Goal: Information Seeking & Learning: Check status

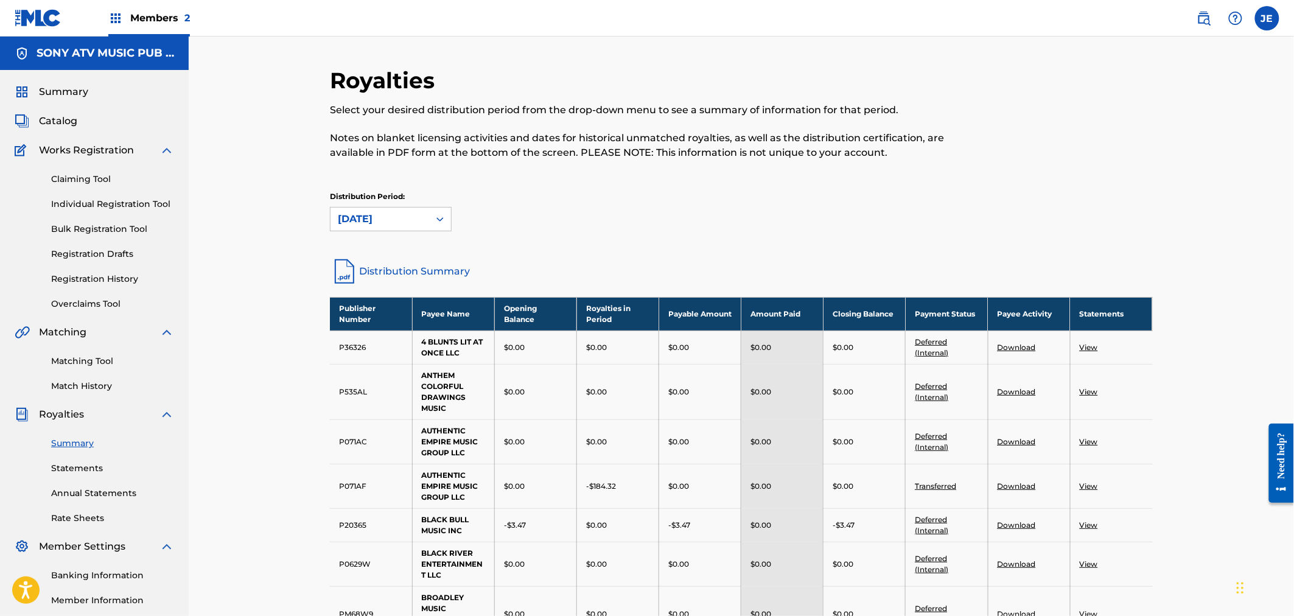
click at [62, 116] on span "Catalog" at bounding box center [58, 121] width 38 height 15
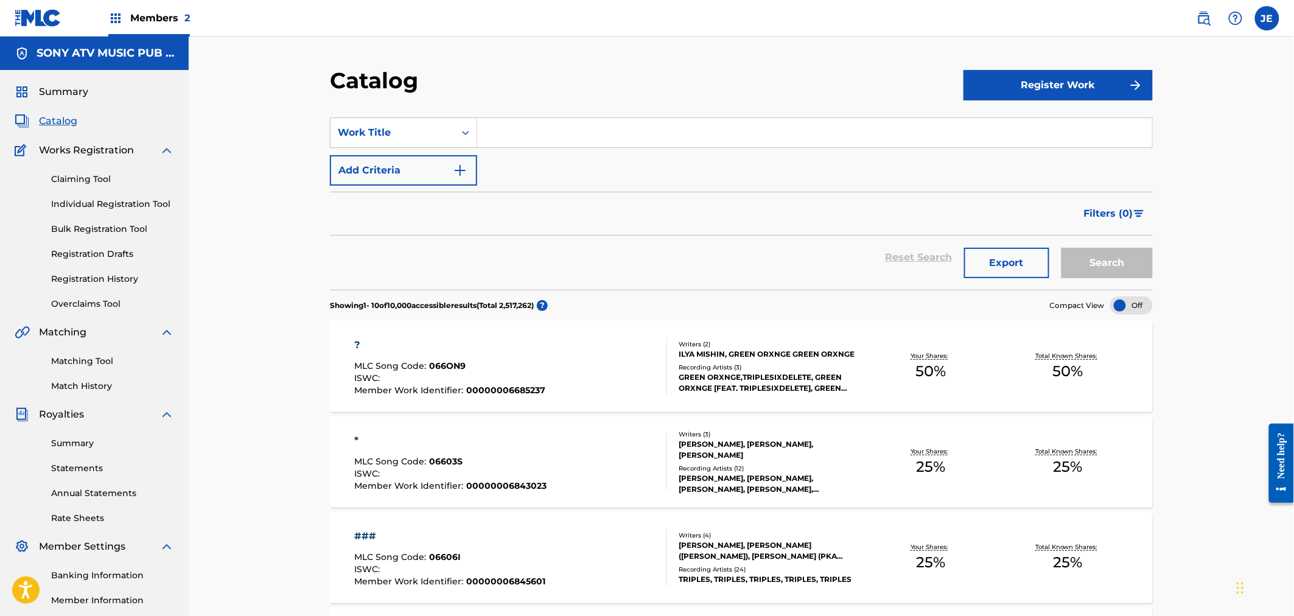
click at [518, 123] on input "Search Form" at bounding box center [814, 132] width 675 height 29
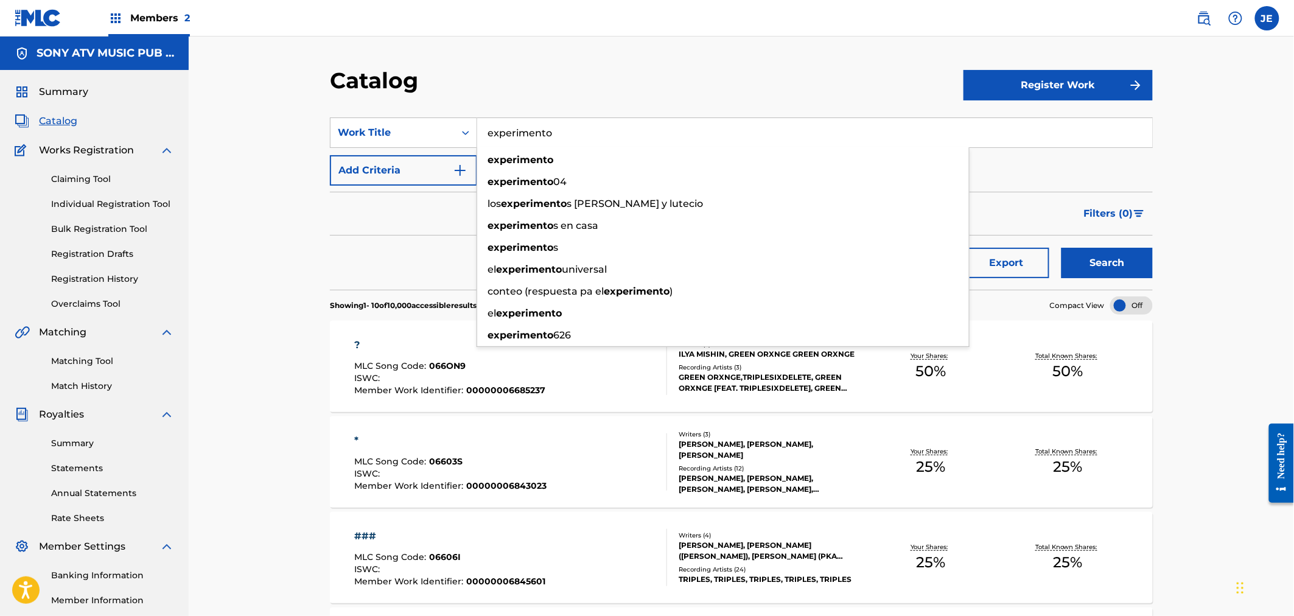
type input "experimento"
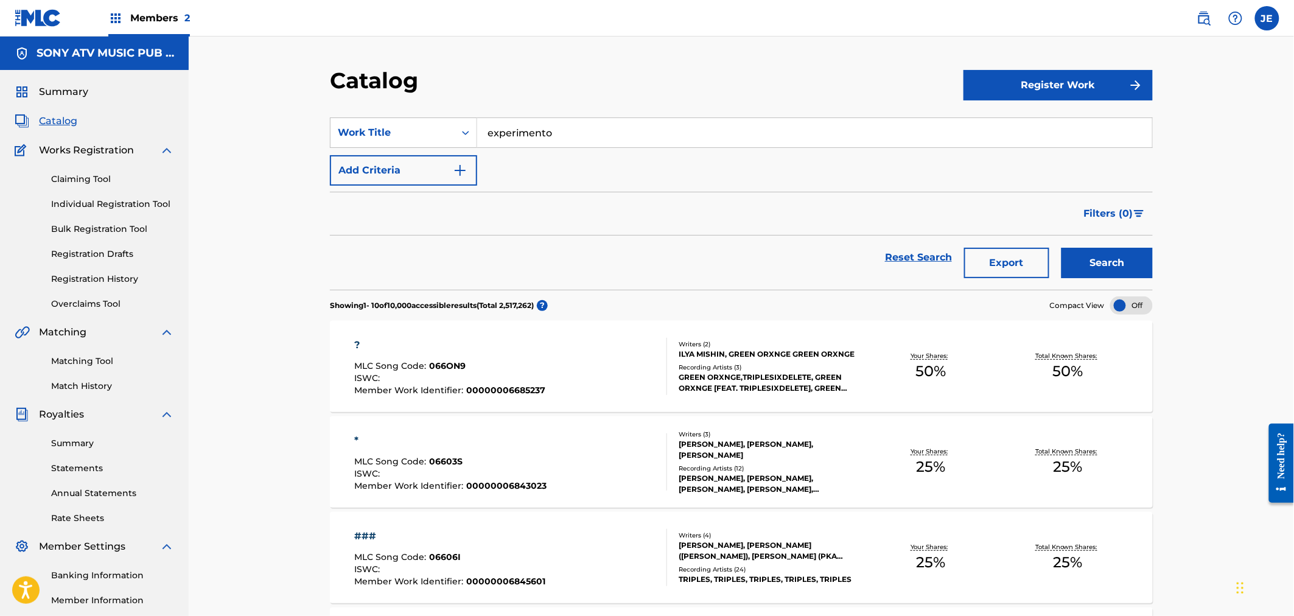
click at [457, 168] on img "Search Form" at bounding box center [460, 170] width 15 height 15
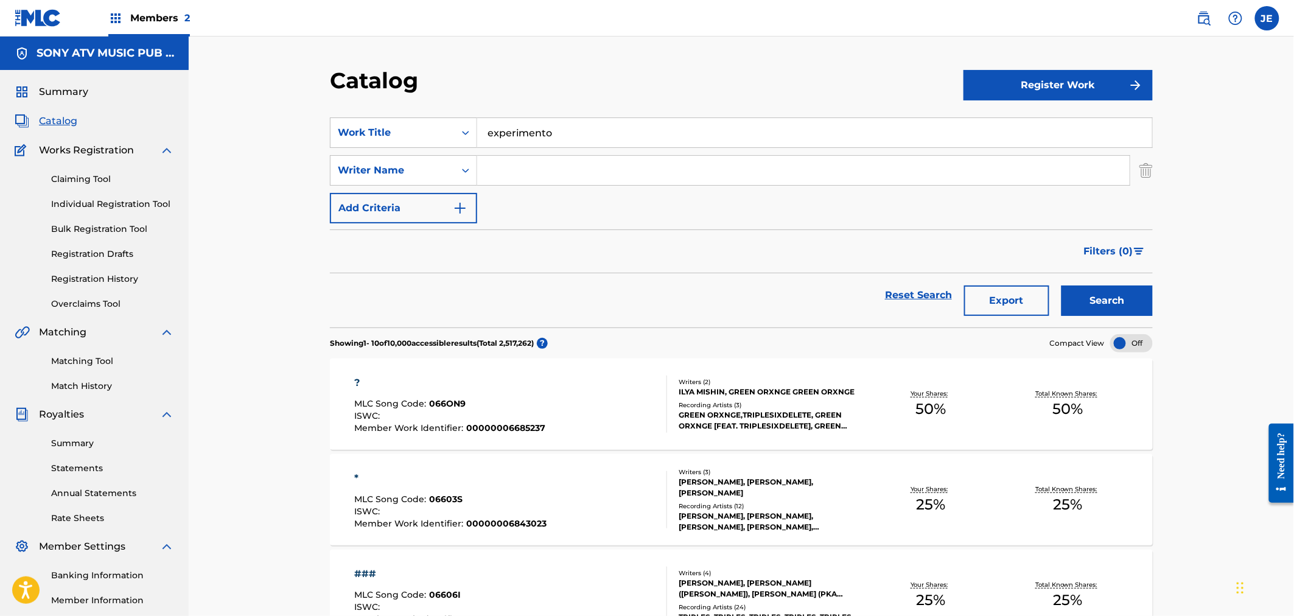
click at [506, 168] on input "Search Form" at bounding box center [803, 170] width 653 height 29
type input "[PERSON_NAME]"
click at [1106, 293] on button "Search" at bounding box center [1107, 301] width 91 height 30
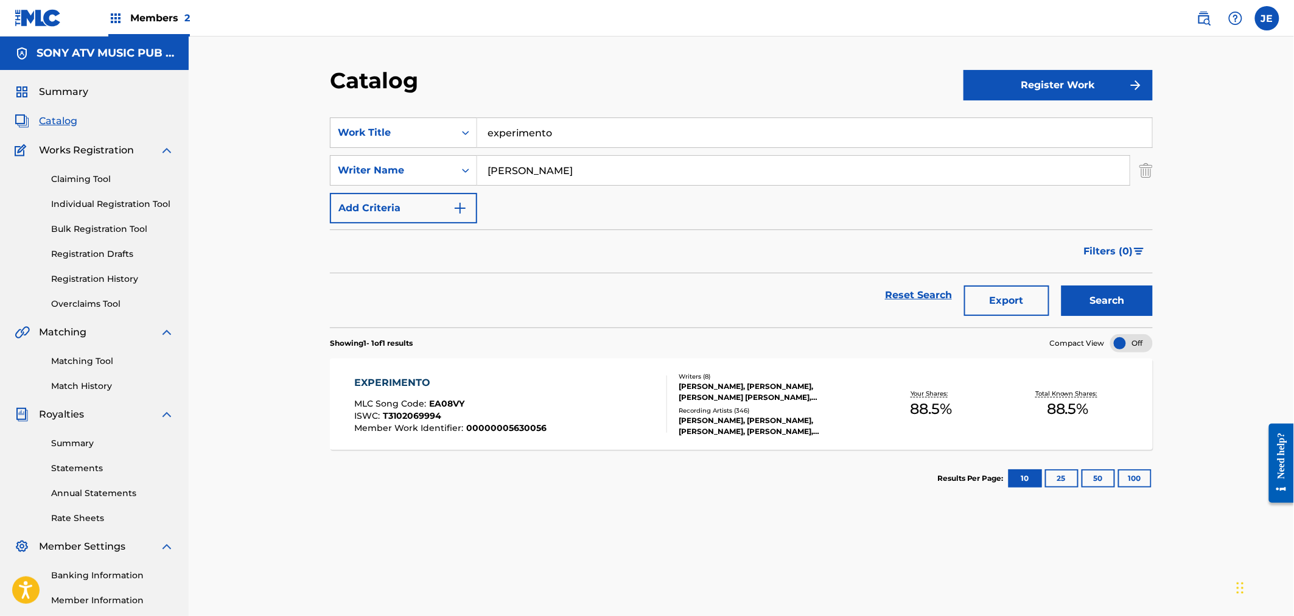
click at [588, 393] on div "EXPERIMENTO MLC Song Code : EA08VY ISWC : T3102069994 Member Work Identifier : …" at bounding box center [511, 404] width 313 height 57
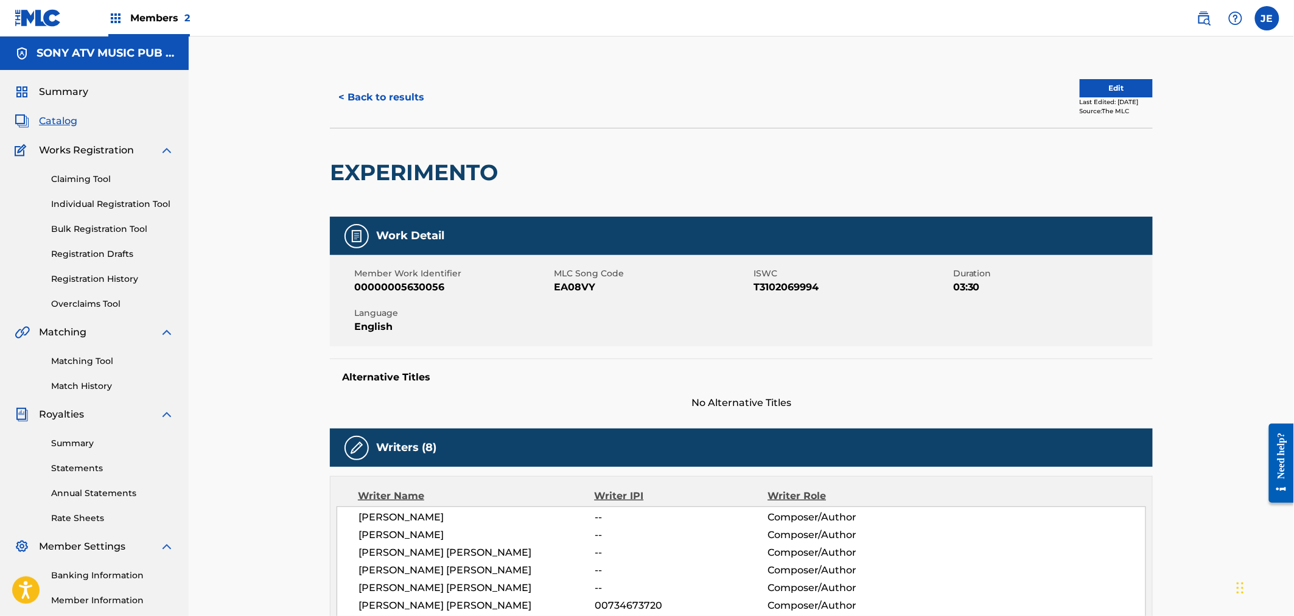
click at [1118, 118] on div "< Back to results Edit Last Edited: August 04, 2025 Source: The MLC" at bounding box center [741, 97] width 823 height 61
click at [1104, 94] on button "Edit" at bounding box center [1116, 88] width 73 height 18
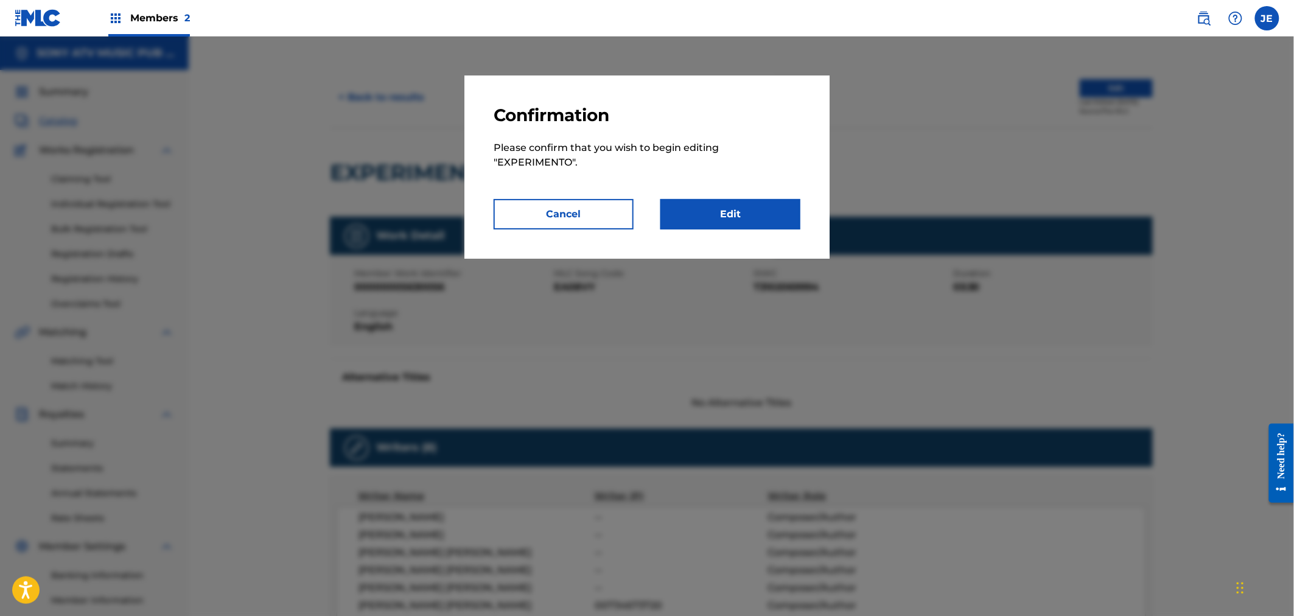
click at [711, 219] on link "Edit" at bounding box center [731, 214] width 140 height 30
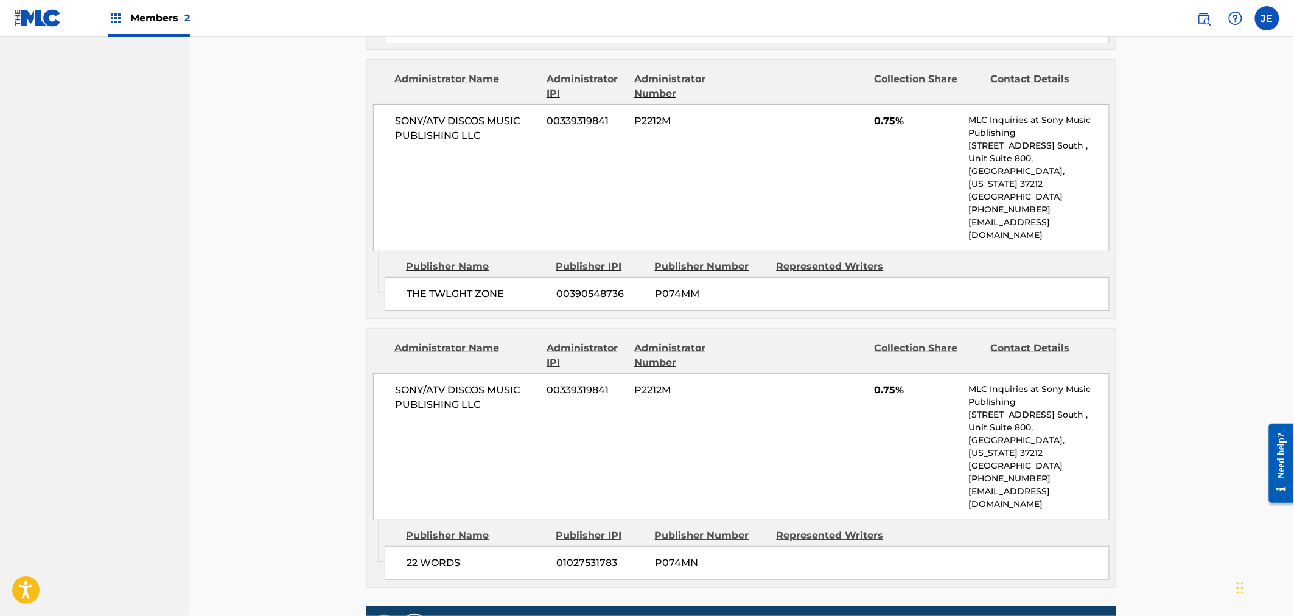
scroll to position [2054, 0]
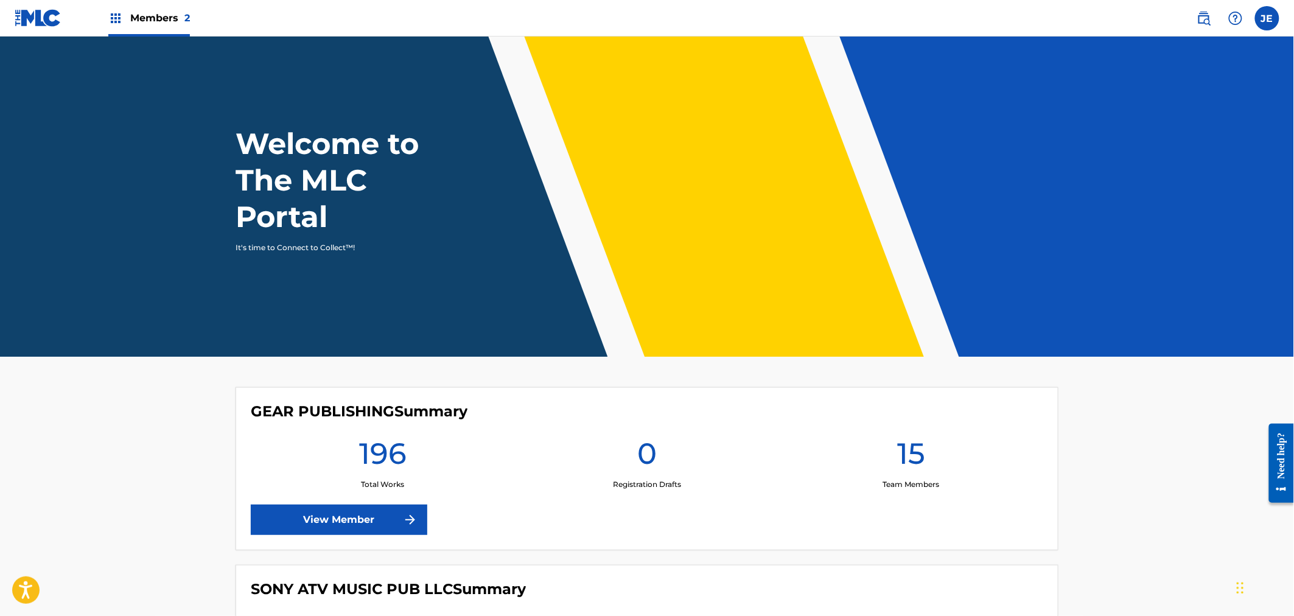
click at [131, 14] on span "Members 2" at bounding box center [160, 18] width 60 height 14
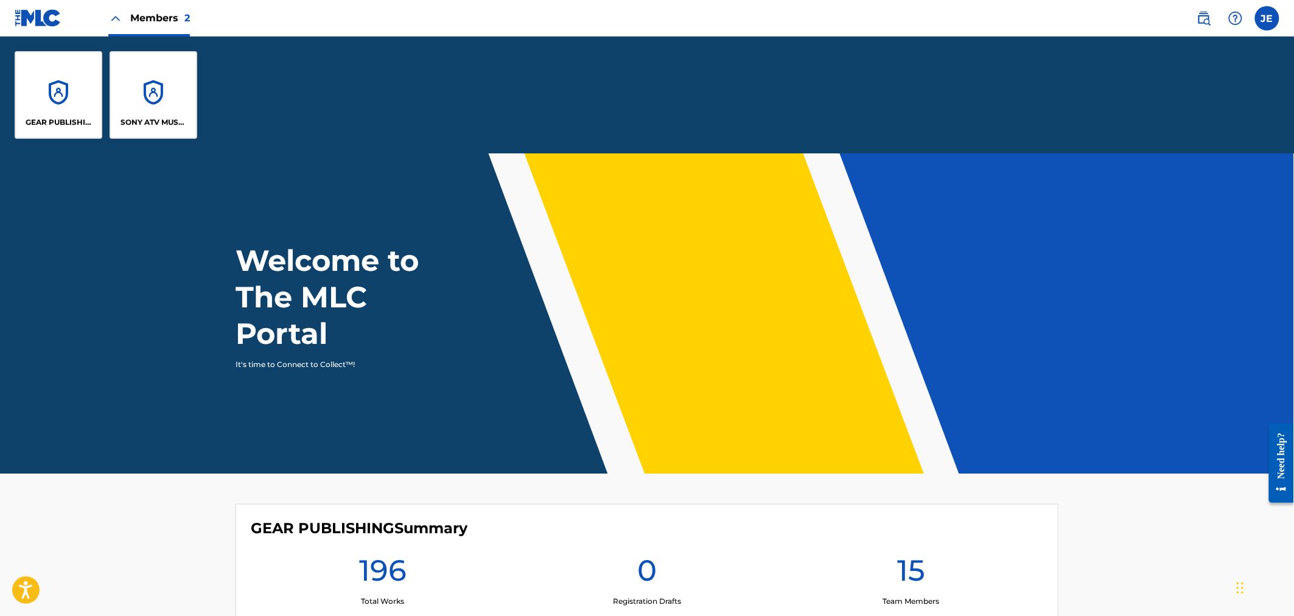
click at [180, 97] on div "SONY ATV MUSIC PUB LLC" at bounding box center [154, 95] width 88 height 88
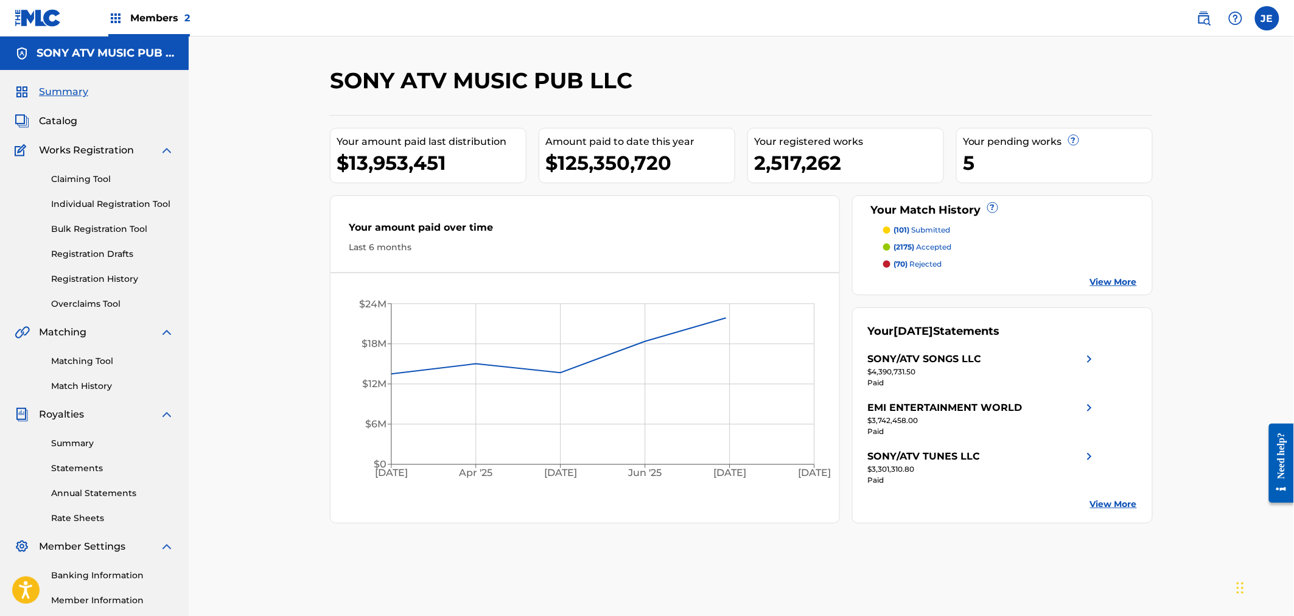
click at [91, 387] on link "Match History" at bounding box center [112, 386] width 123 height 13
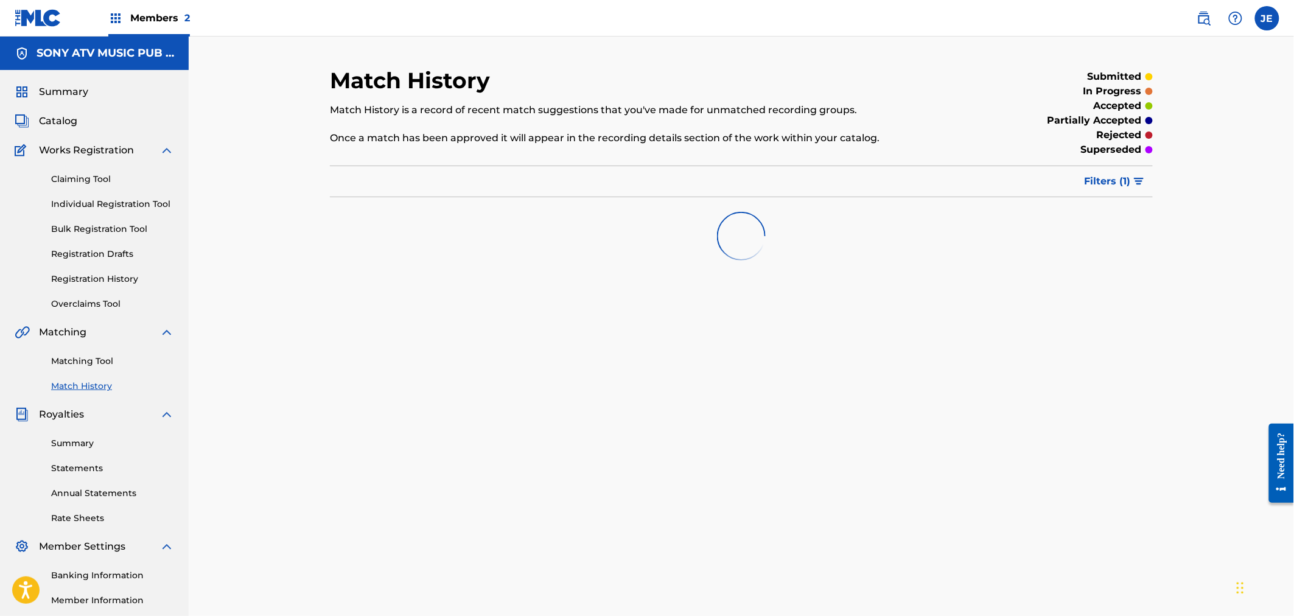
click at [101, 273] on link "Registration History" at bounding box center [112, 279] width 123 height 13
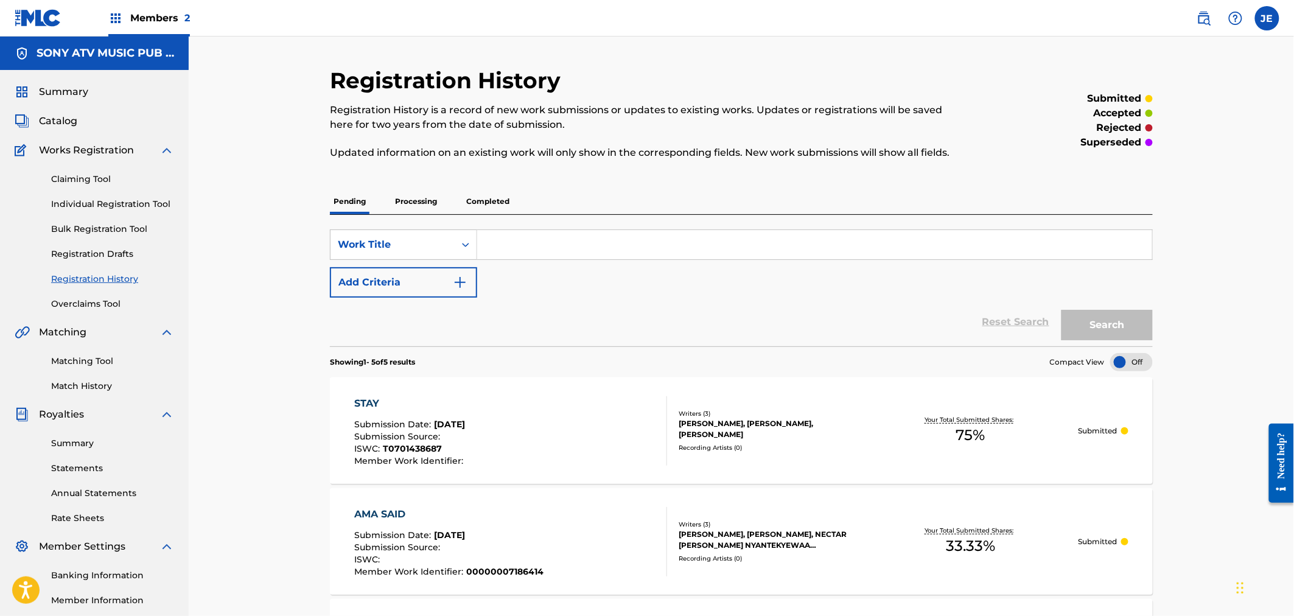
click at [589, 247] on input "Search Form" at bounding box center [814, 244] width 675 height 29
type input "experimento"
click at [1148, 326] on button "Search" at bounding box center [1107, 325] width 91 height 30
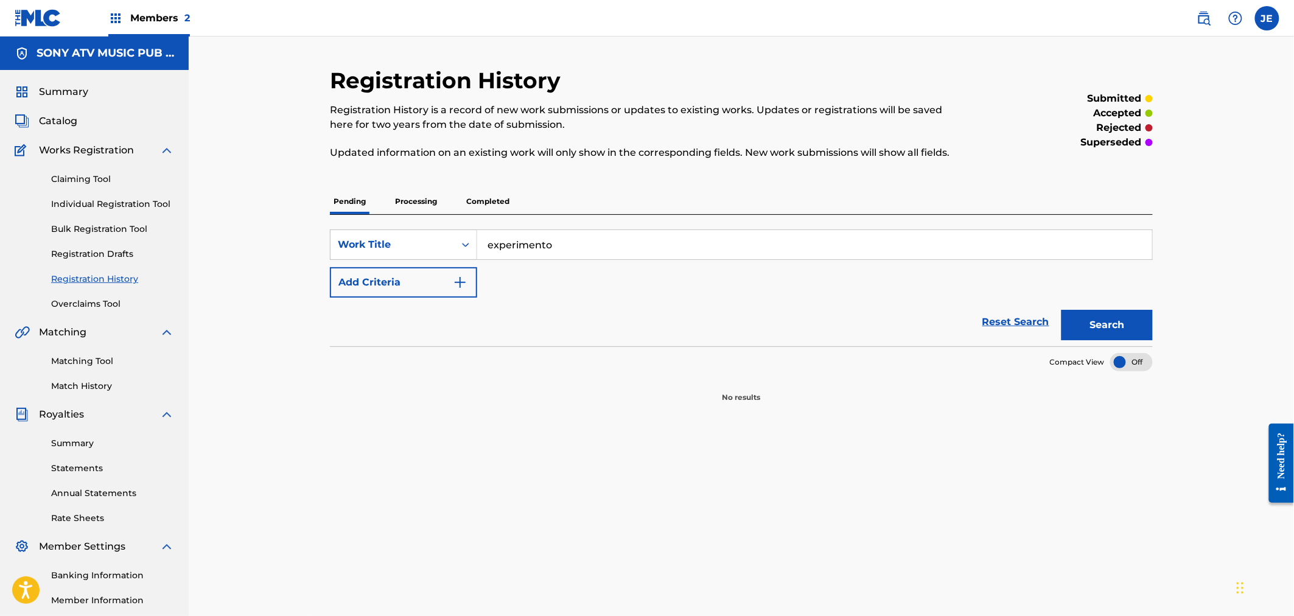
click at [415, 203] on p "Processing" at bounding box center [416, 202] width 49 height 26
click at [497, 191] on p "Completed" at bounding box center [488, 202] width 51 height 26
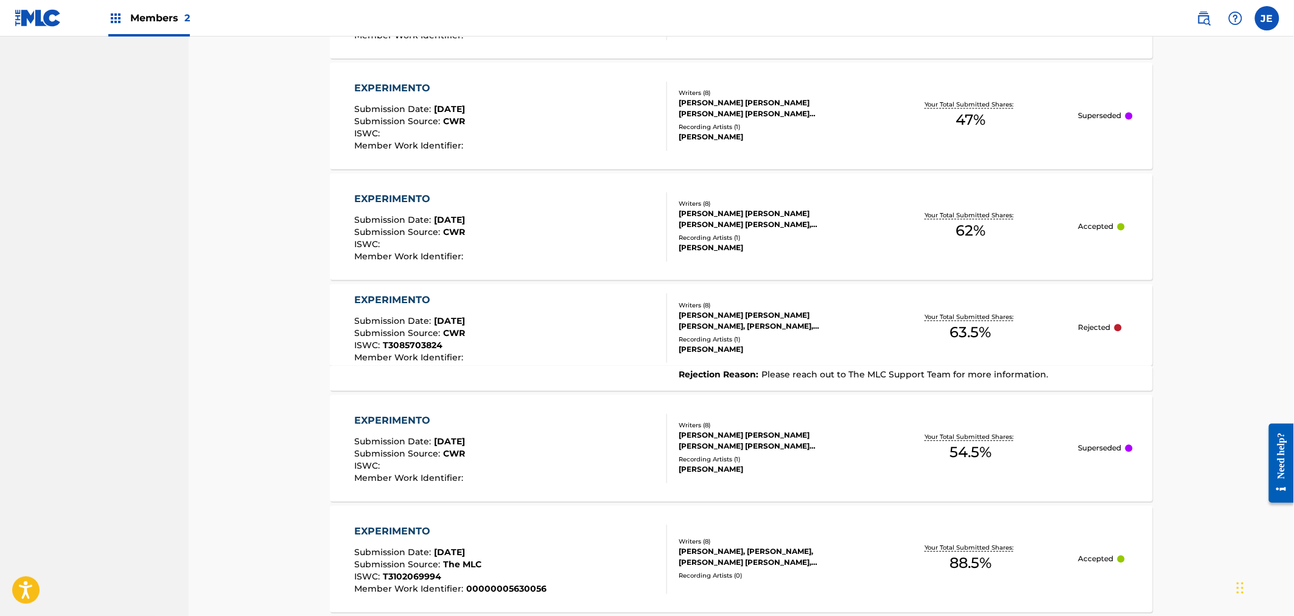
scroll to position [1057, 0]
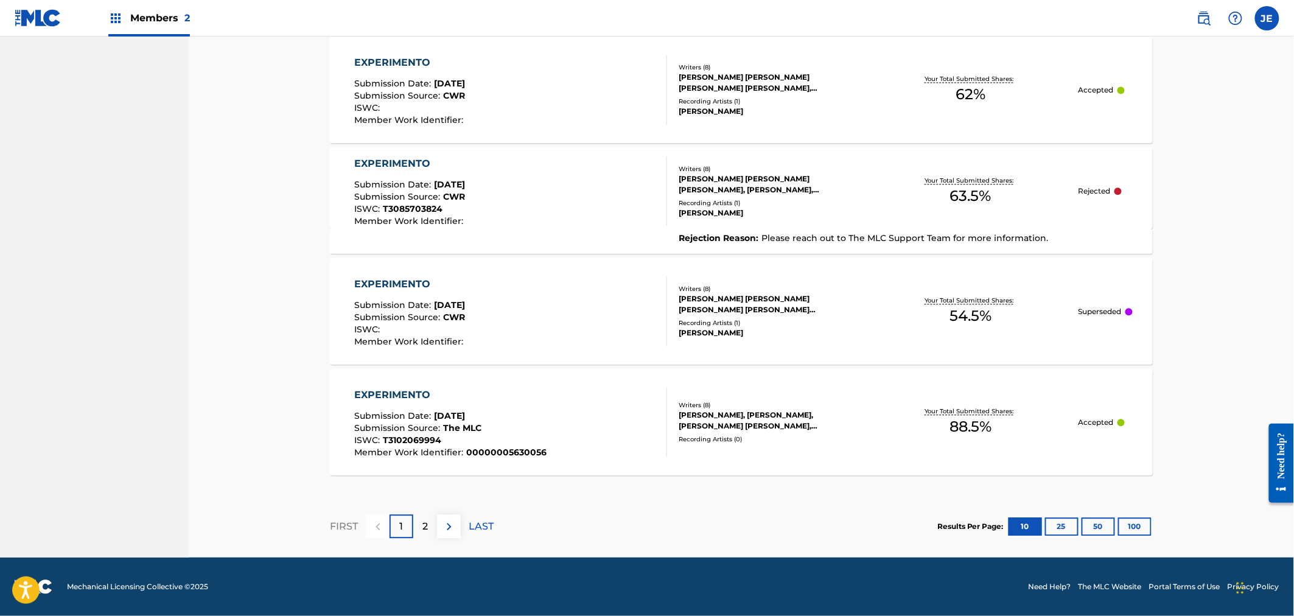
click at [592, 417] on div "EXPERIMENTO Submission Date : Jul 09, 2025 Submission Source : The MLC ISWC : T…" at bounding box center [511, 422] width 313 height 69
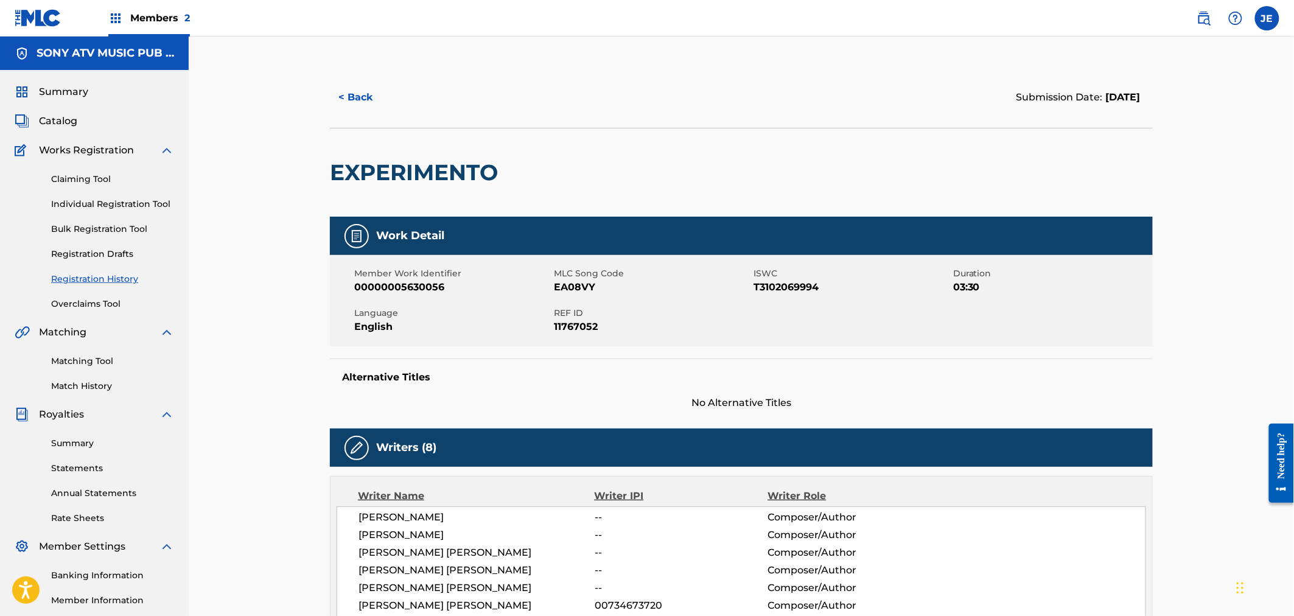
click at [581, 287] on span "EA08VY" at bounding box center [652, 287] width 197 height 15
copy span "EA08VY"
click at [361, 94] on button "< Back" at bounding box center [366, 97] width 73 height 30
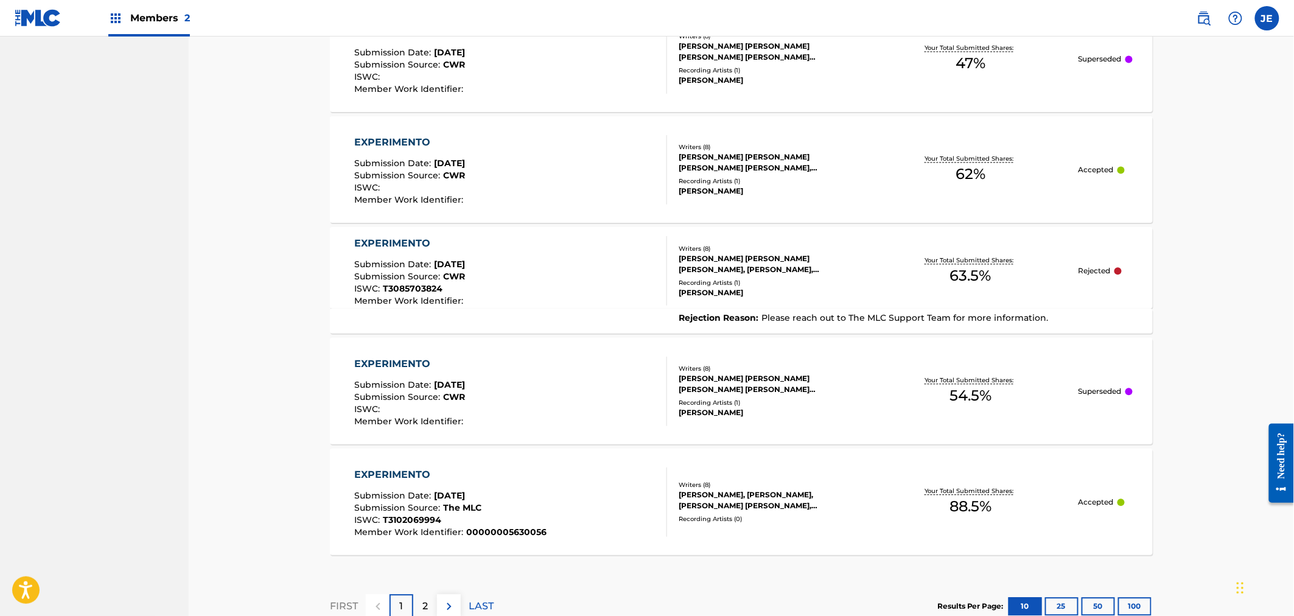
scroll to position [1057, 0]
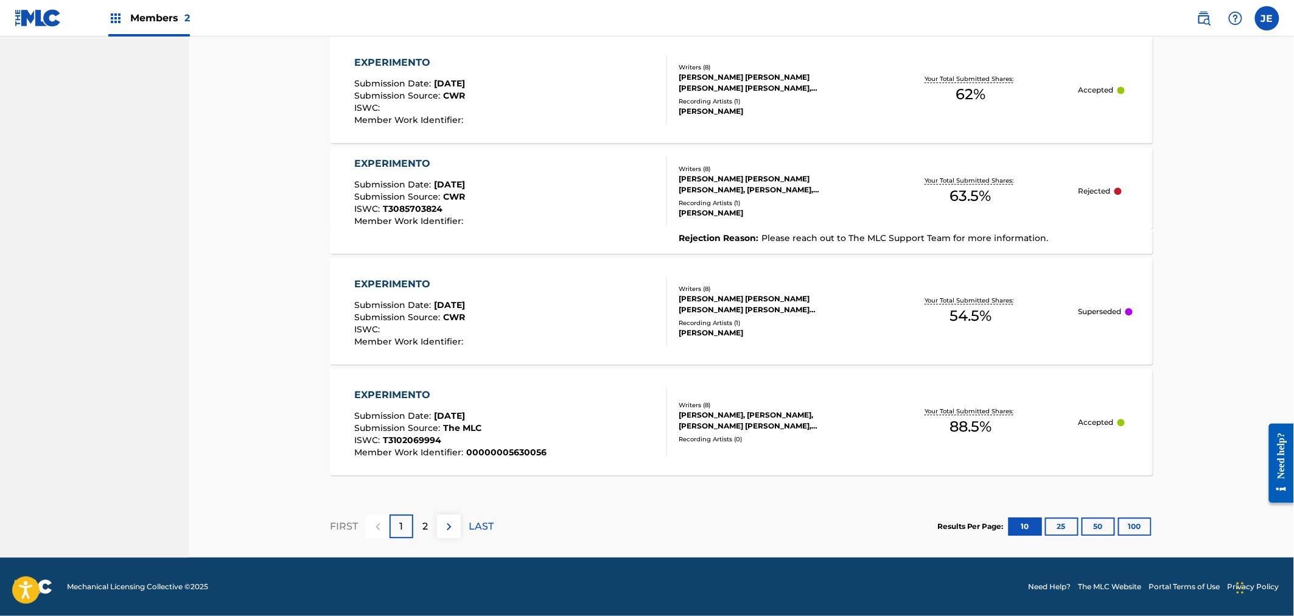
click at [423, 521] on p "2" at bounding box center [425, 526] width 5 height 15
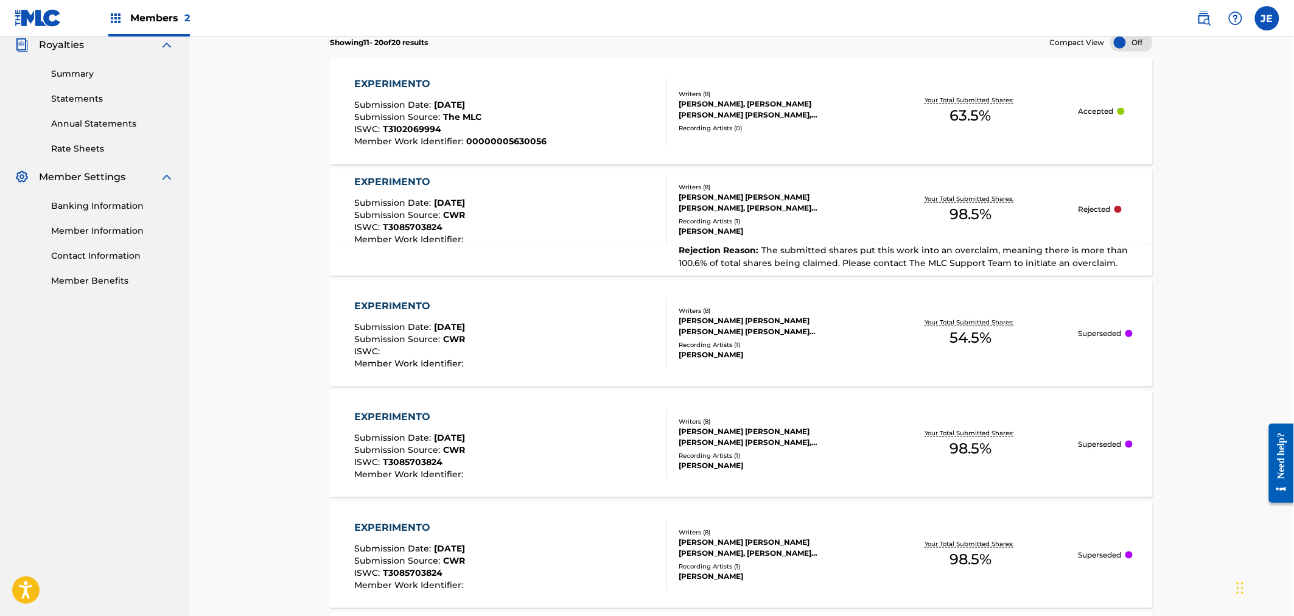
scroll to position [312, 0]
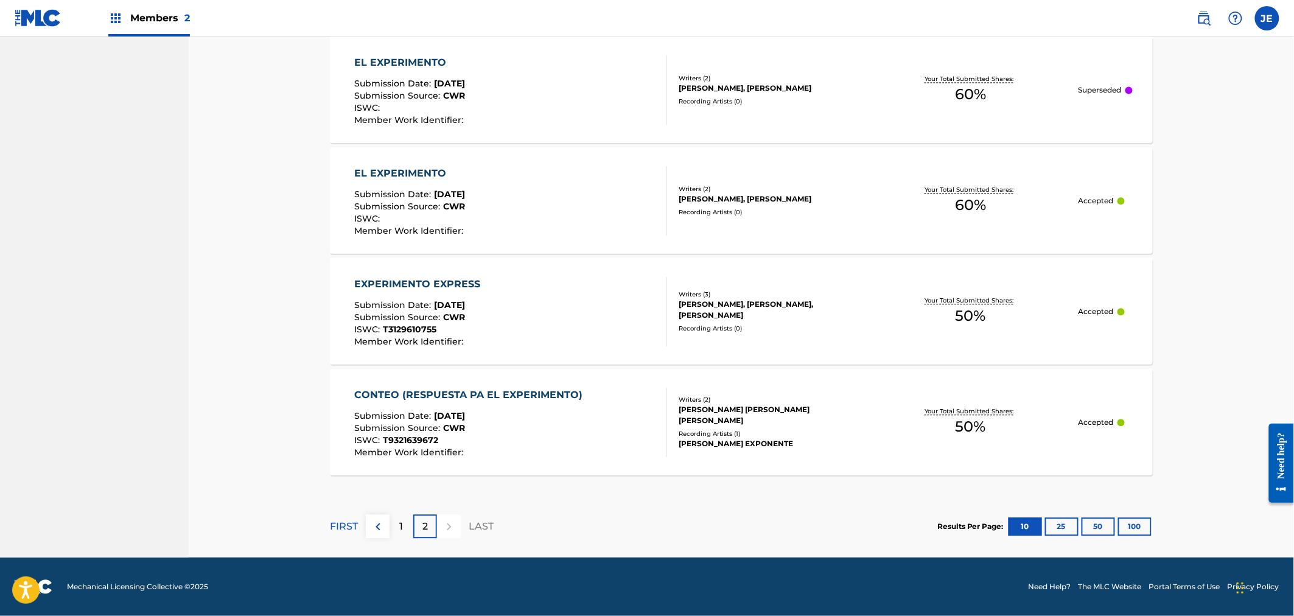
click at [402, 514] on div "1" at bounding box center [402, 526] width 24 height 24
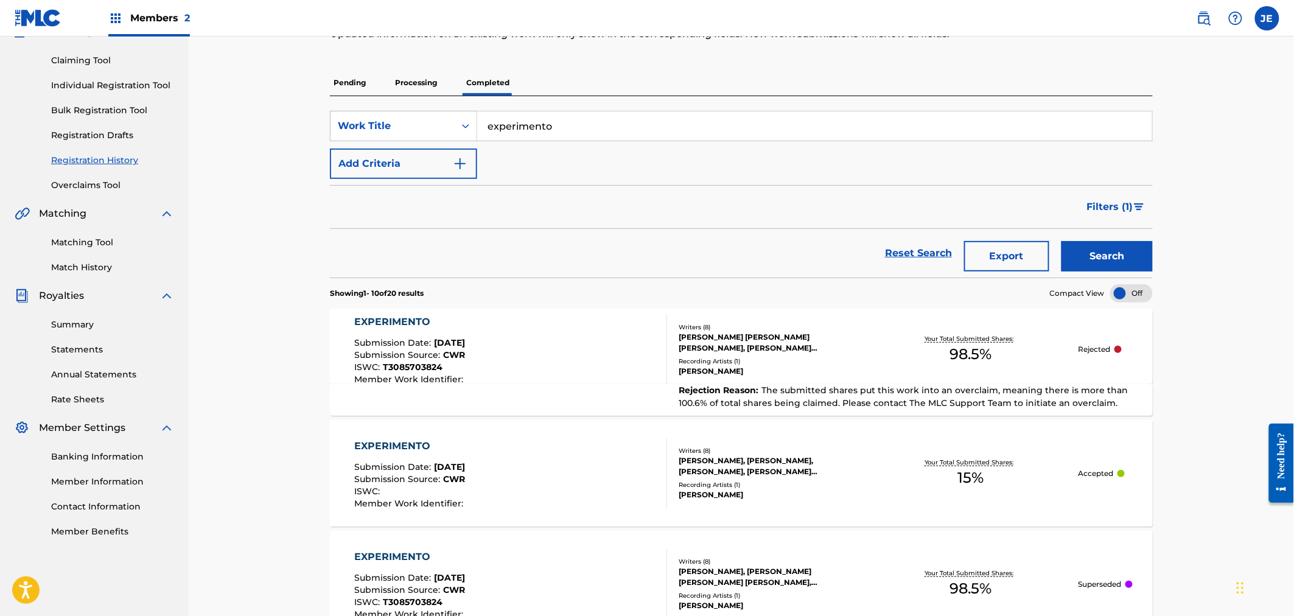
scroll to position [110, 0]
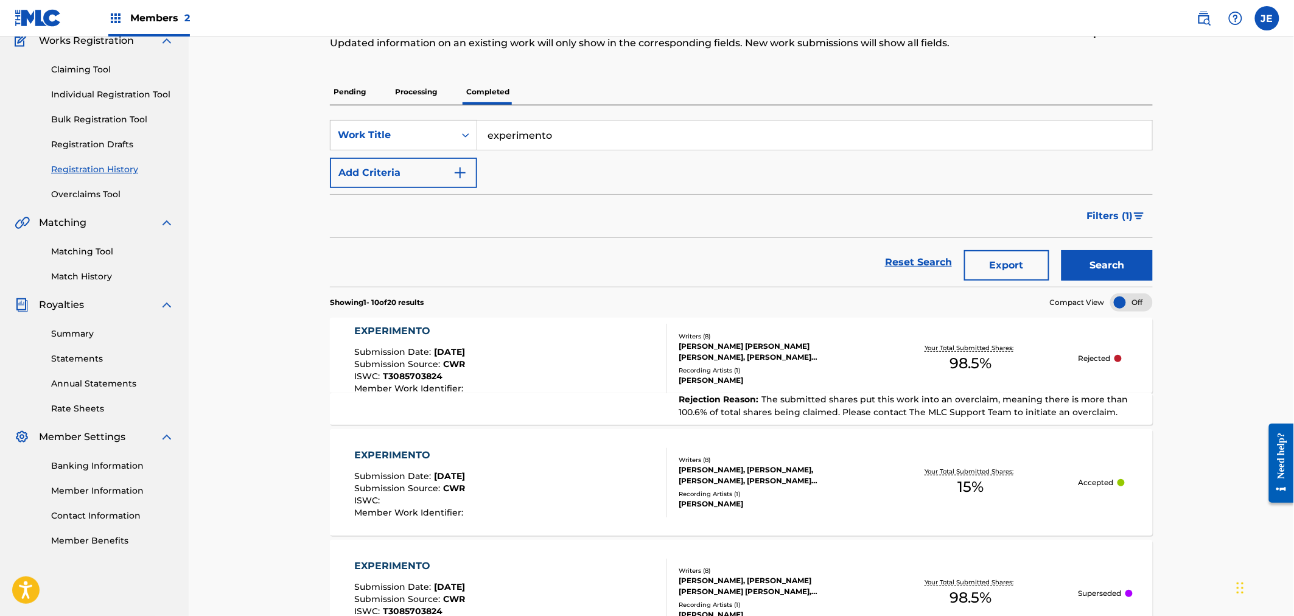
click at [467, 359] on div "Submission Date : Jan 15, 2025" at bounding box center [411, 354] width 112 height 12
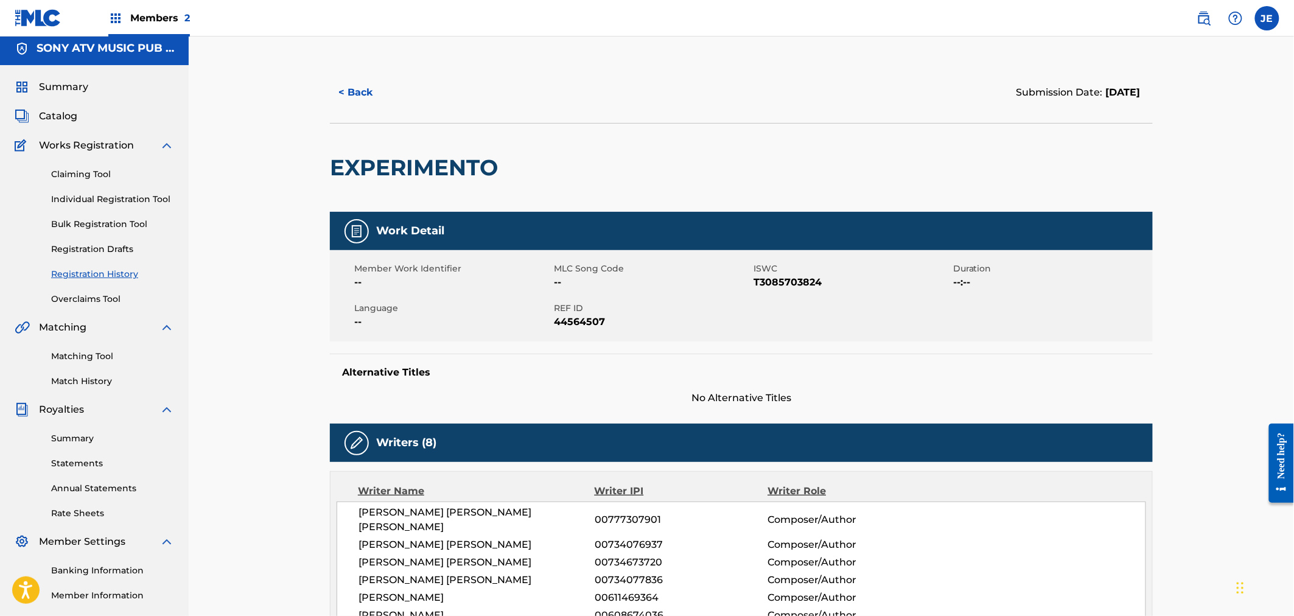
click at [371, 90] on button "< Back" at bounding box center [366, 92] width 73 height 30
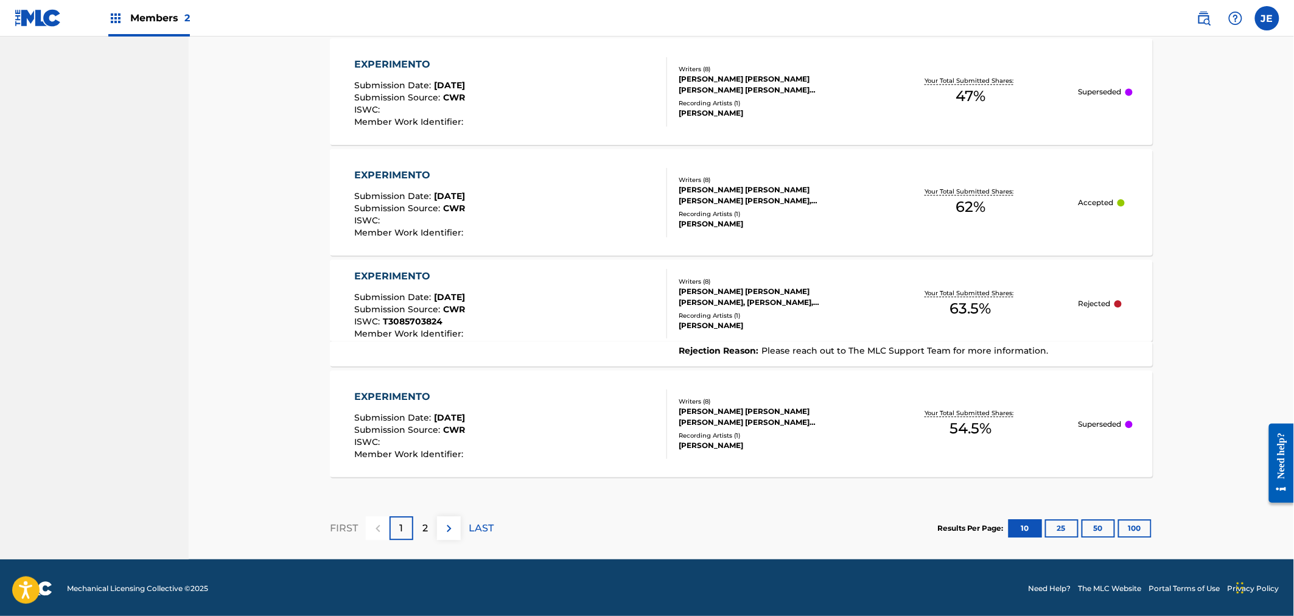
scroll to position [1057, 0]
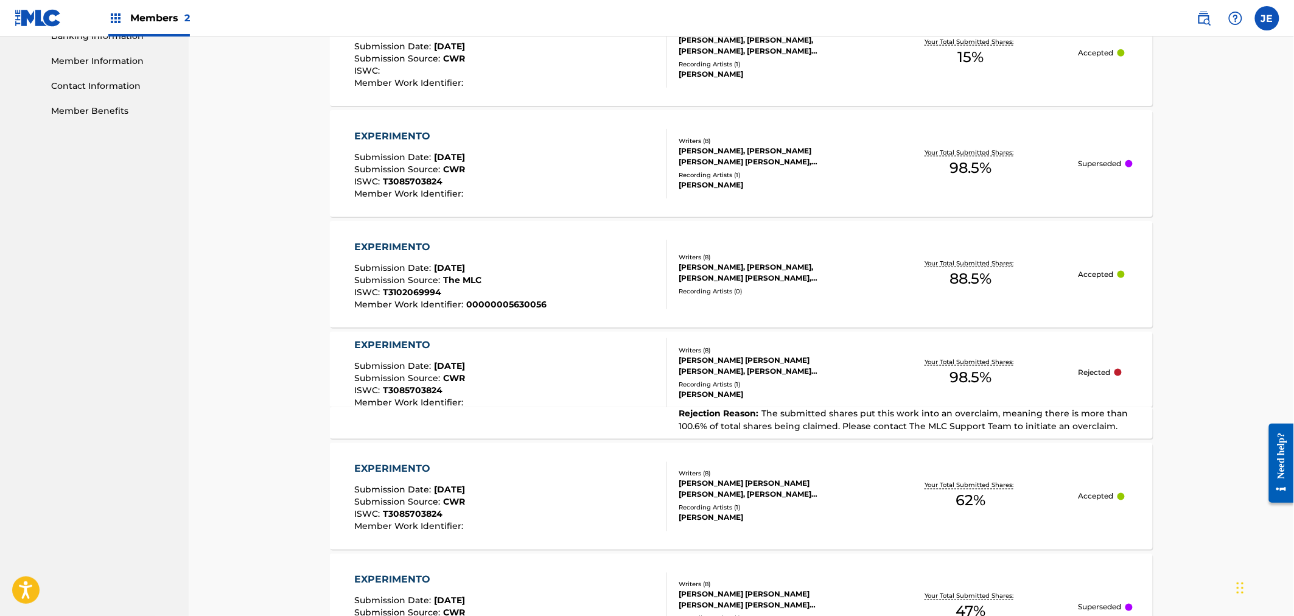
scroll to position [516, 0]
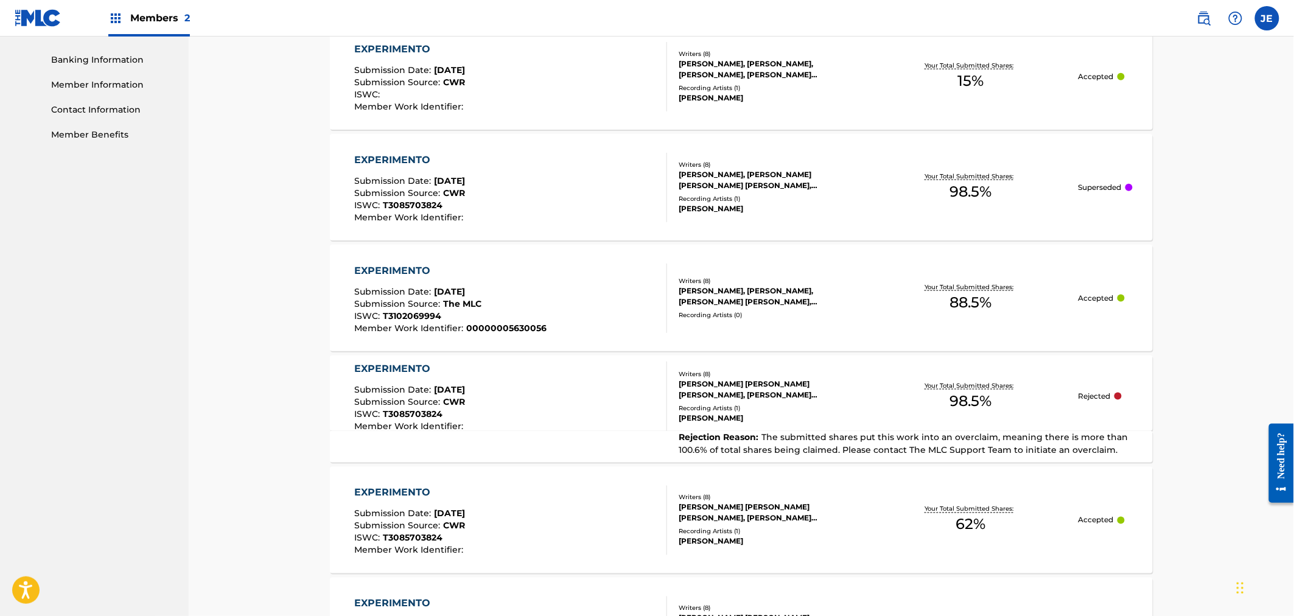
click at [569, 204] on div "EXPERIMENTO Submission Date : Jun 11, 2024 Submission Source : CWR ISWC : T3085…" at bounding box center [511, 187] width 313 height 69
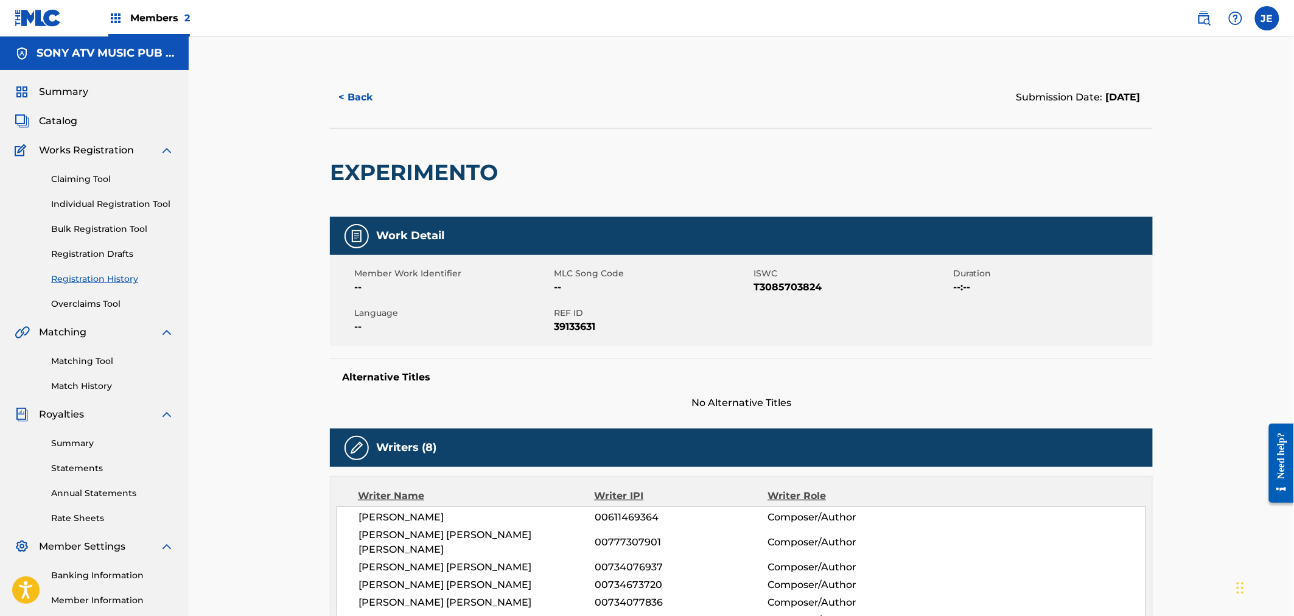
click at [360, 93] on button "< Back" at bounding box center [366, 97] width 73 height 30
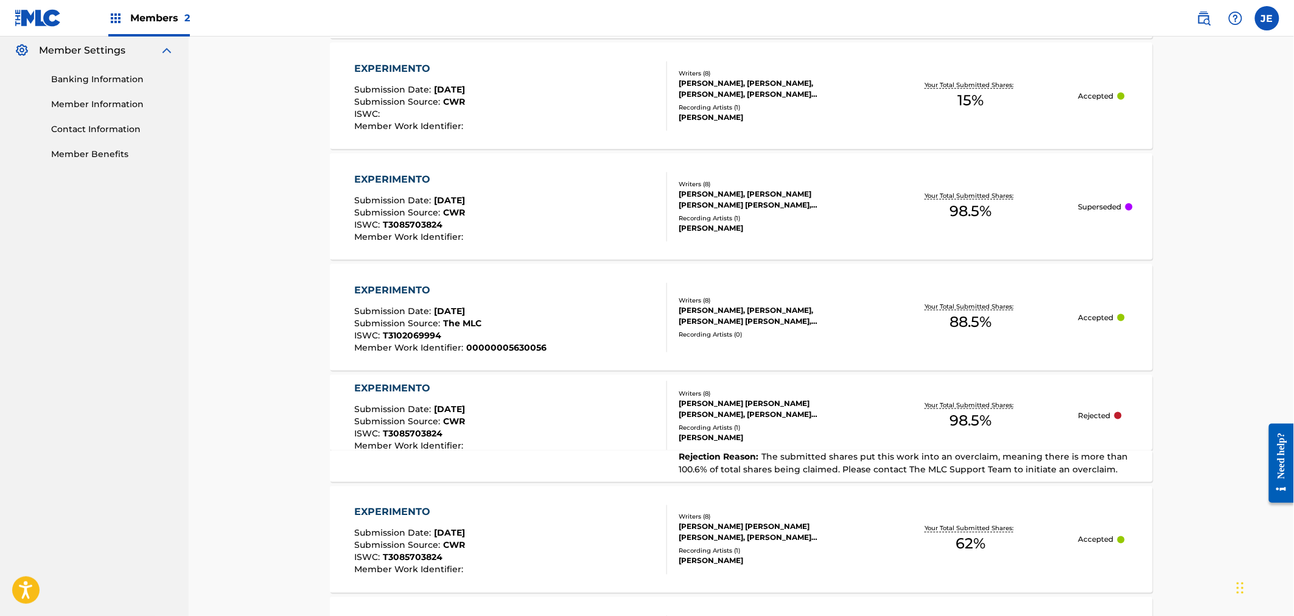
scroll to position [519, 0]
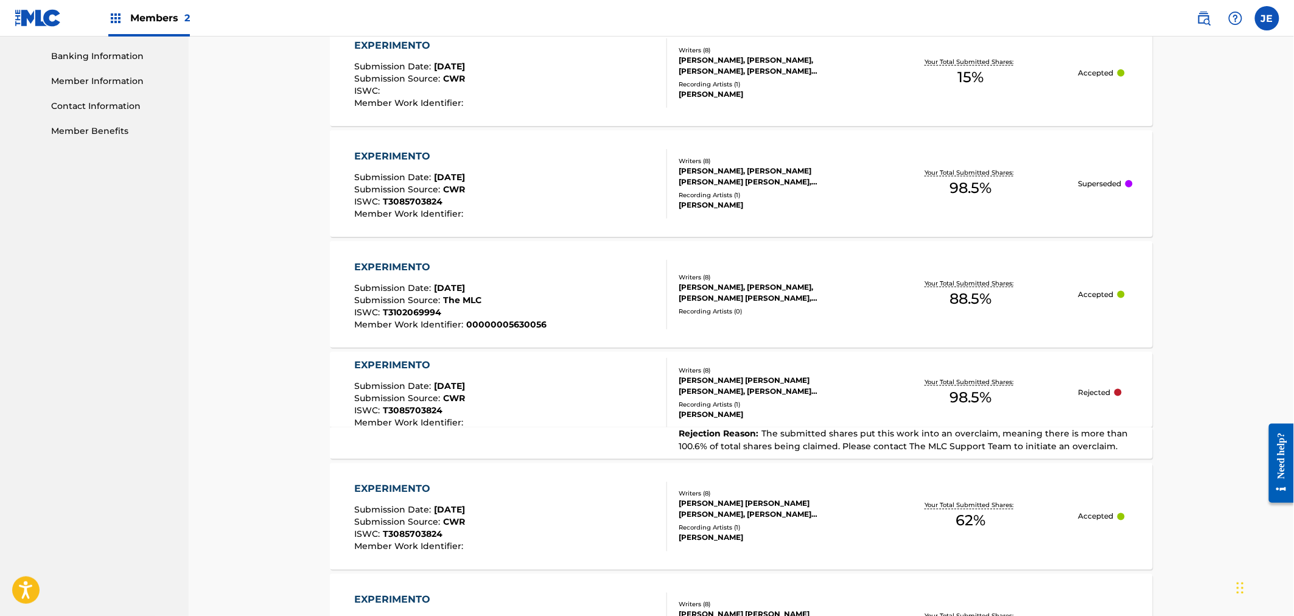
click at [548, 307] on div "EXPERIMENTO Submission Date : Jul 09, 2025 Submission Source : The MLC ISWC : T…" at bounding box center [511, 294] width 313 height 69
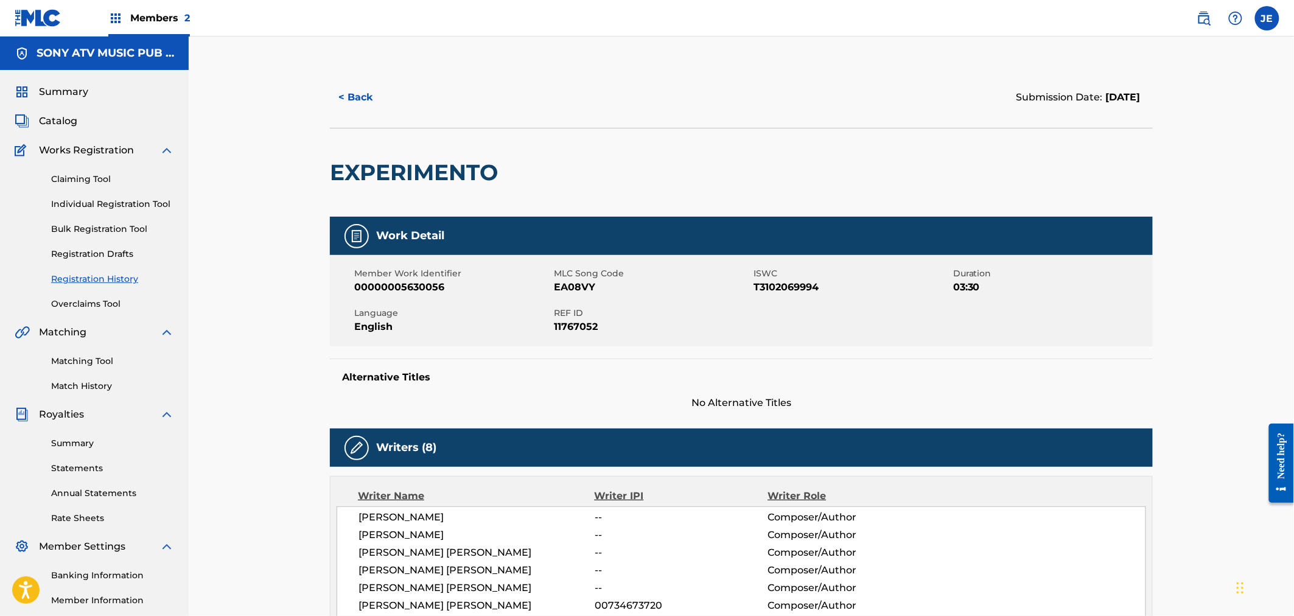
click at [348, 92] on button "< Back" at bounding box center [366, 97] width 73 height 30
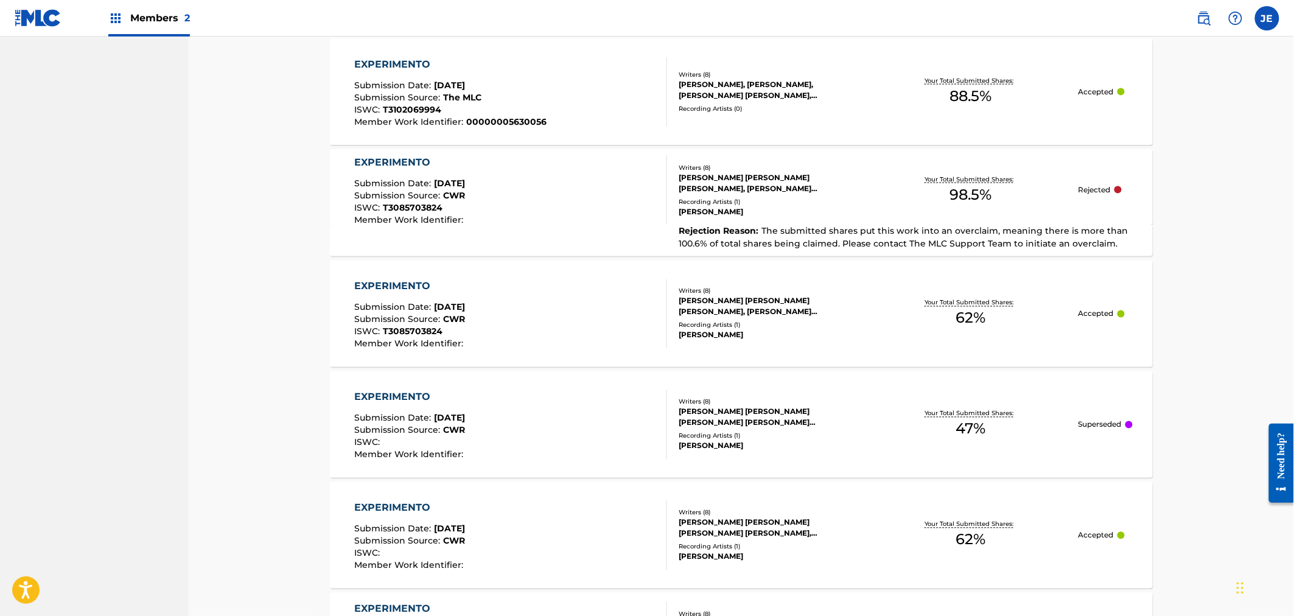
scroll to position [1057, 0]
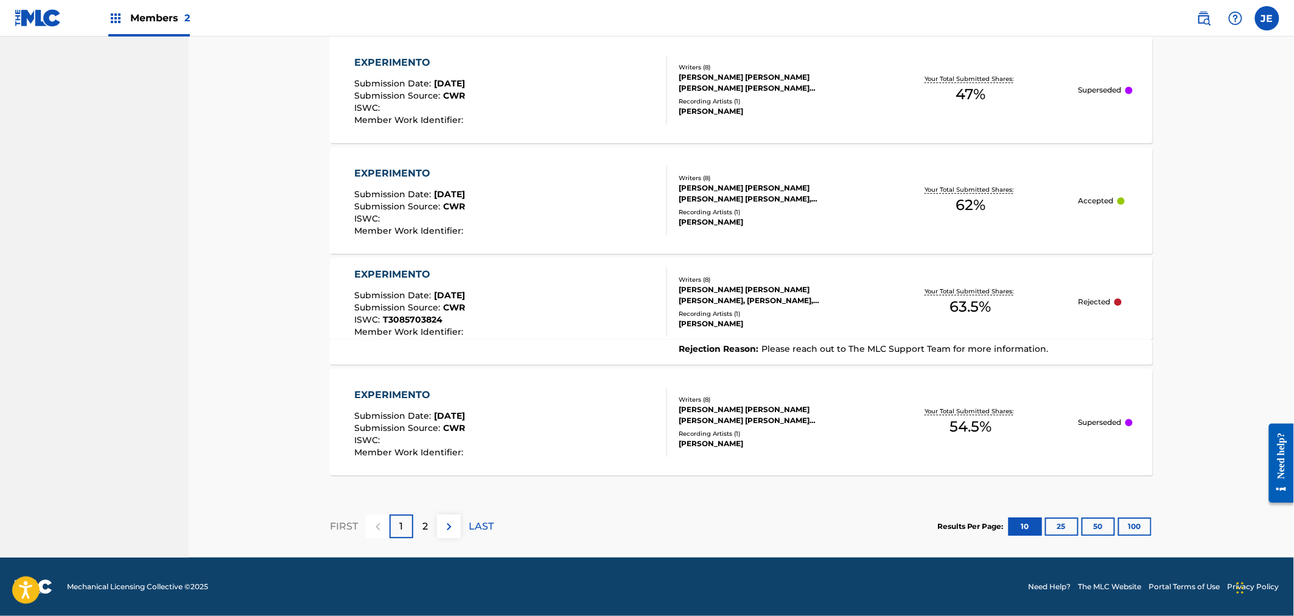
click at [421, 524] on div "2" at bounding box center [425, 526] width 24 height 24
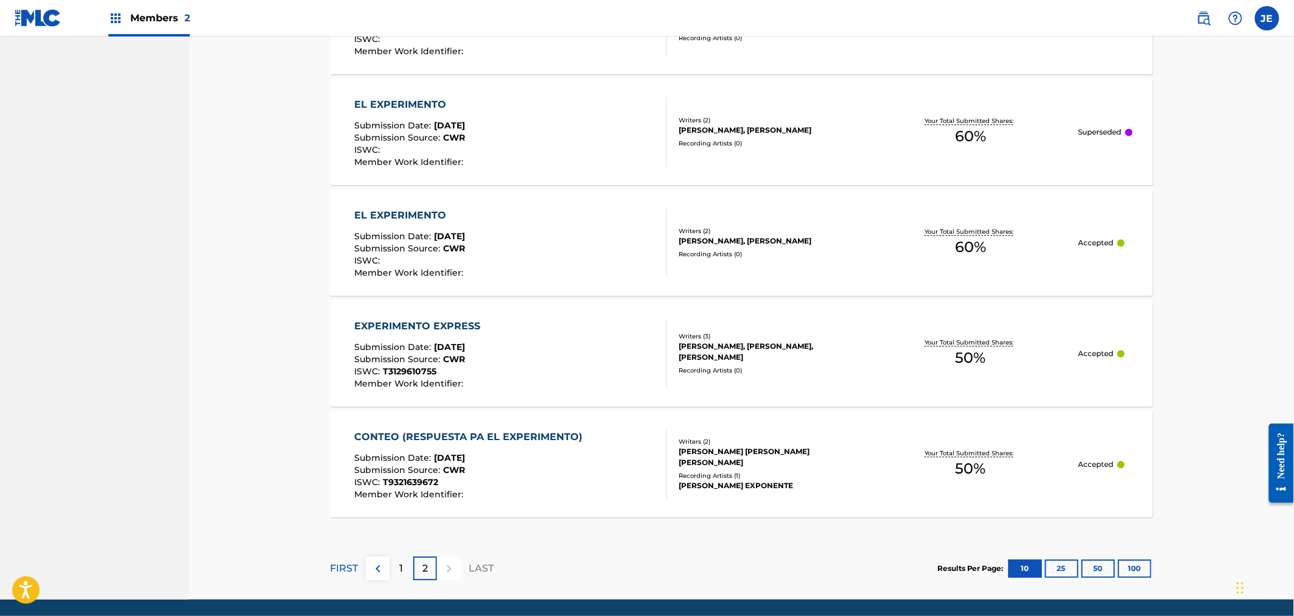
scroll to position [1056, 0]
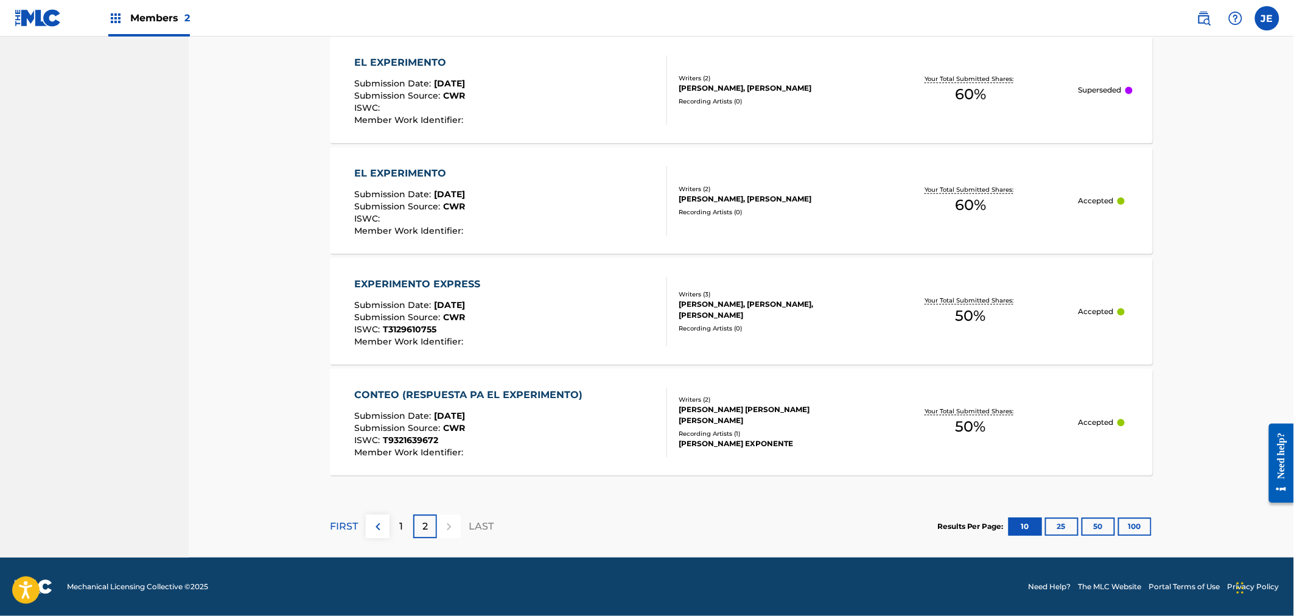
click at [408, 530] on div "1" at bounding box center [402, 526] width 24 height 24
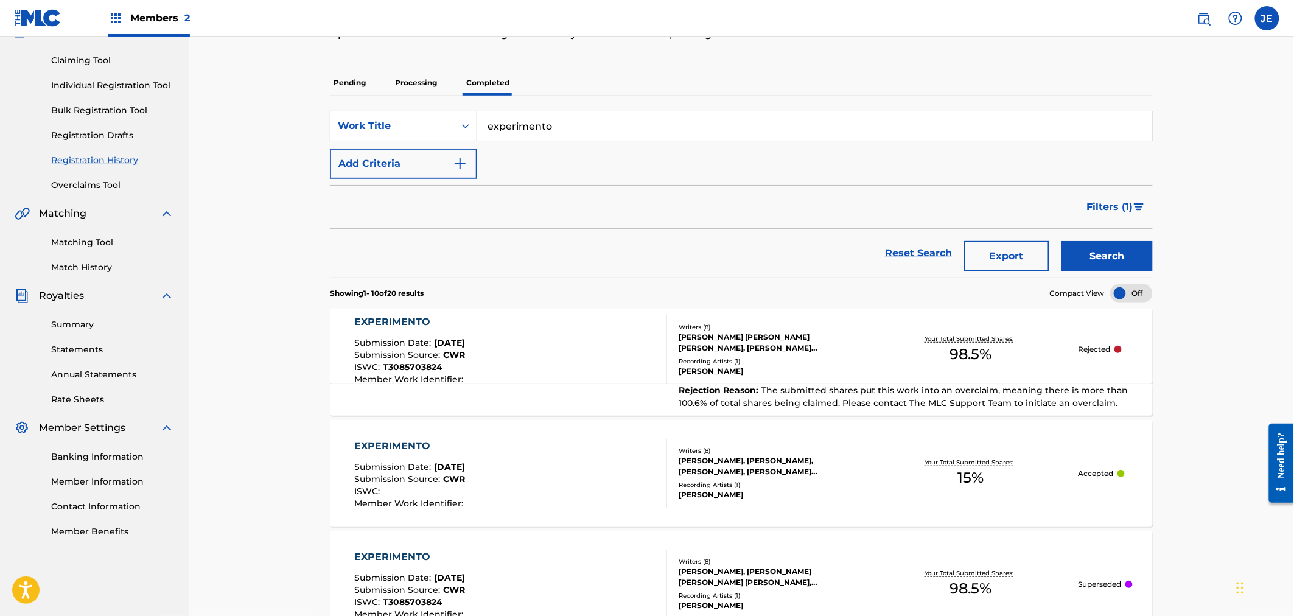
scroll to position [0, 0]
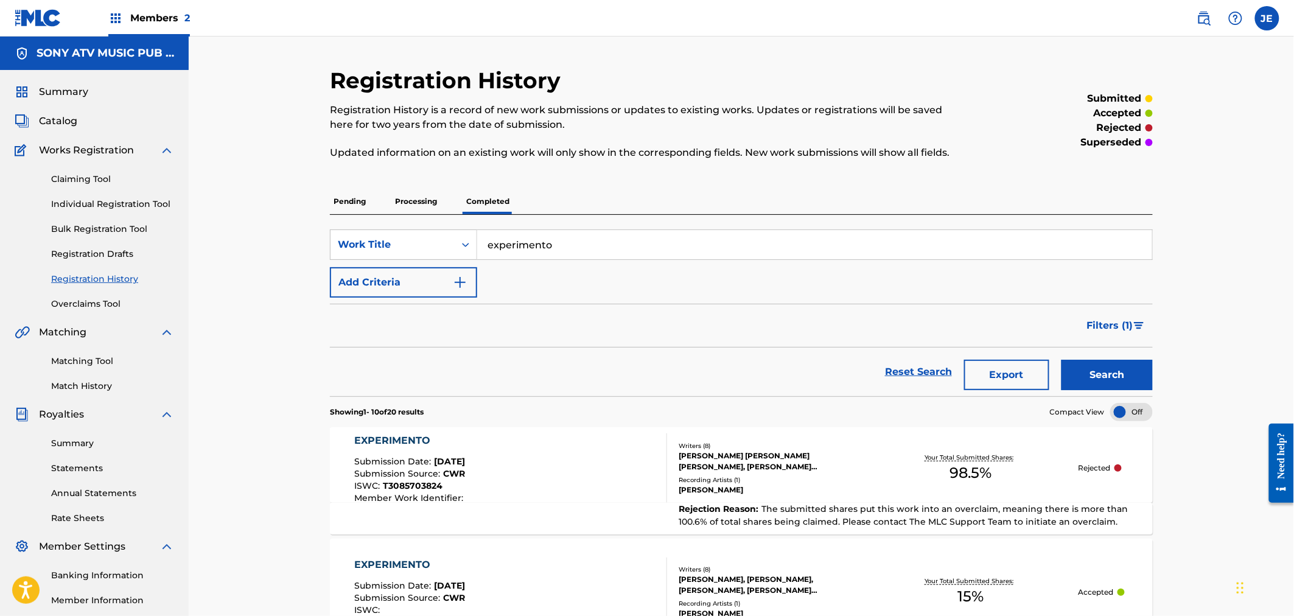
click at [64, 119] on span "Catalog" at bounding box center [58, 121] width 38 height 15
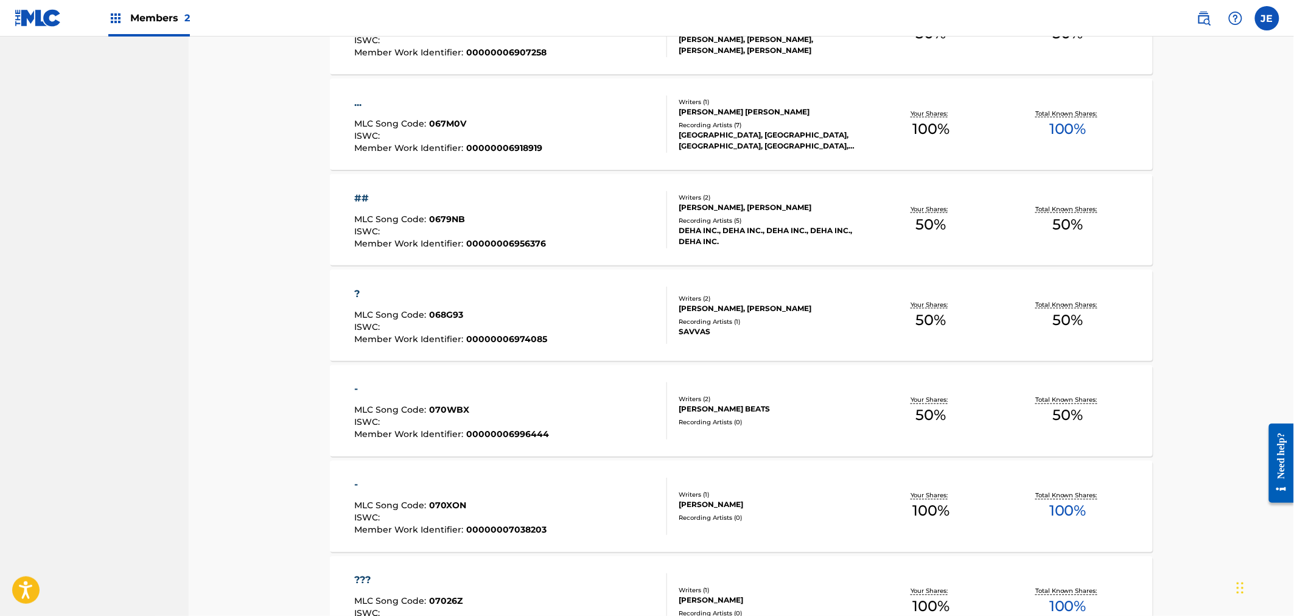
scroll to position [777, 0]
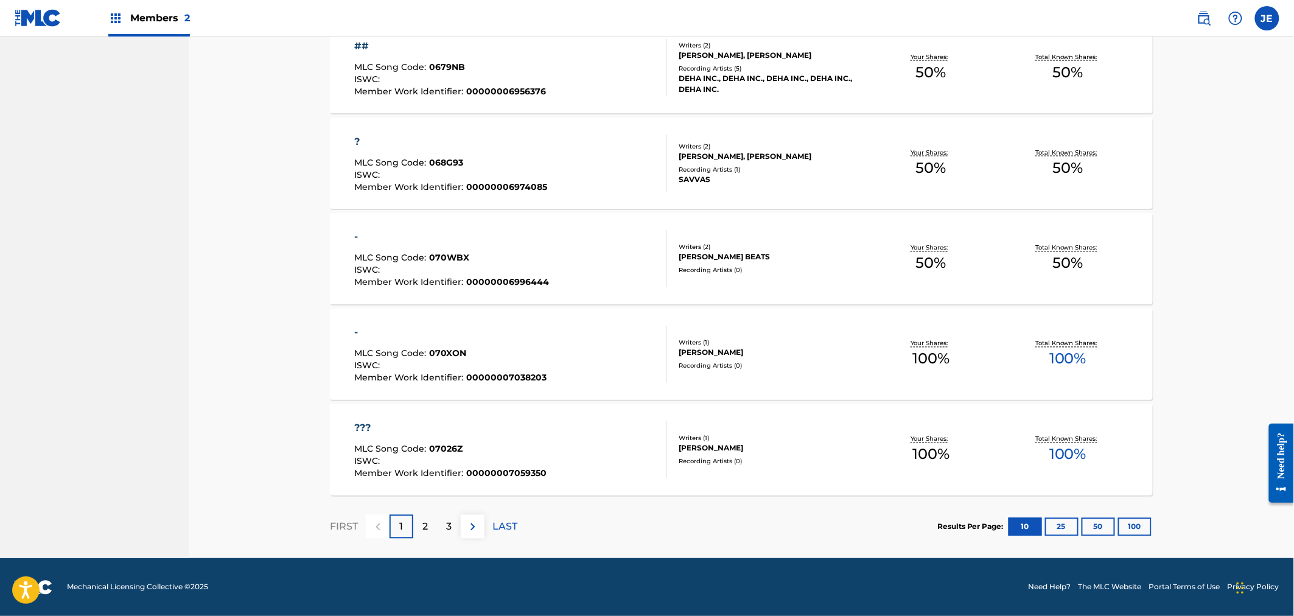
click at [423, 522] on p "2" at bounding box center [425, 527] width 5 height 15
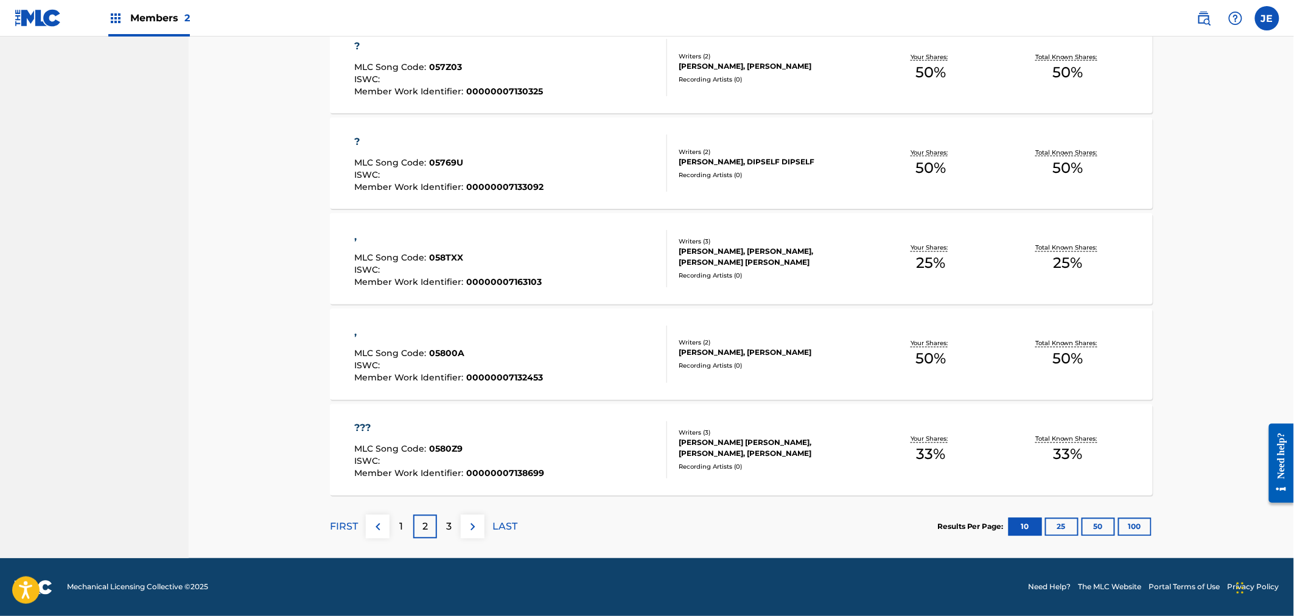
click at [446, 522] on p "3" at bounding box center [448, 527] width 5 height 15
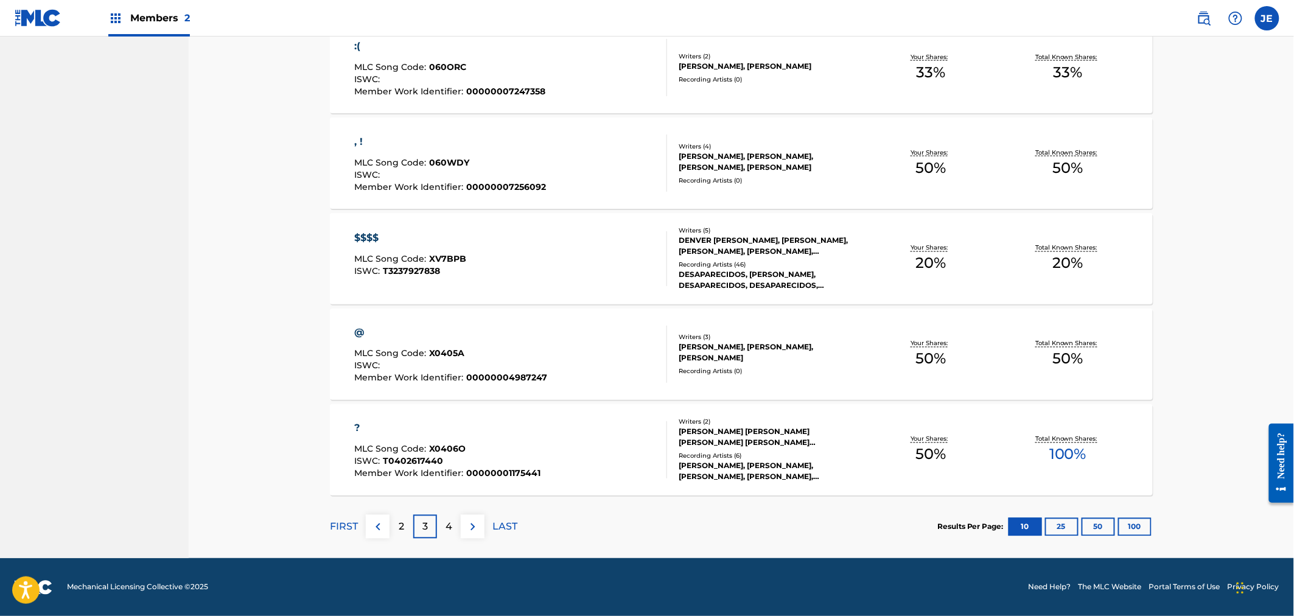
click at [376, 532] on img at bounding box center [378, 527] width 15 height 15
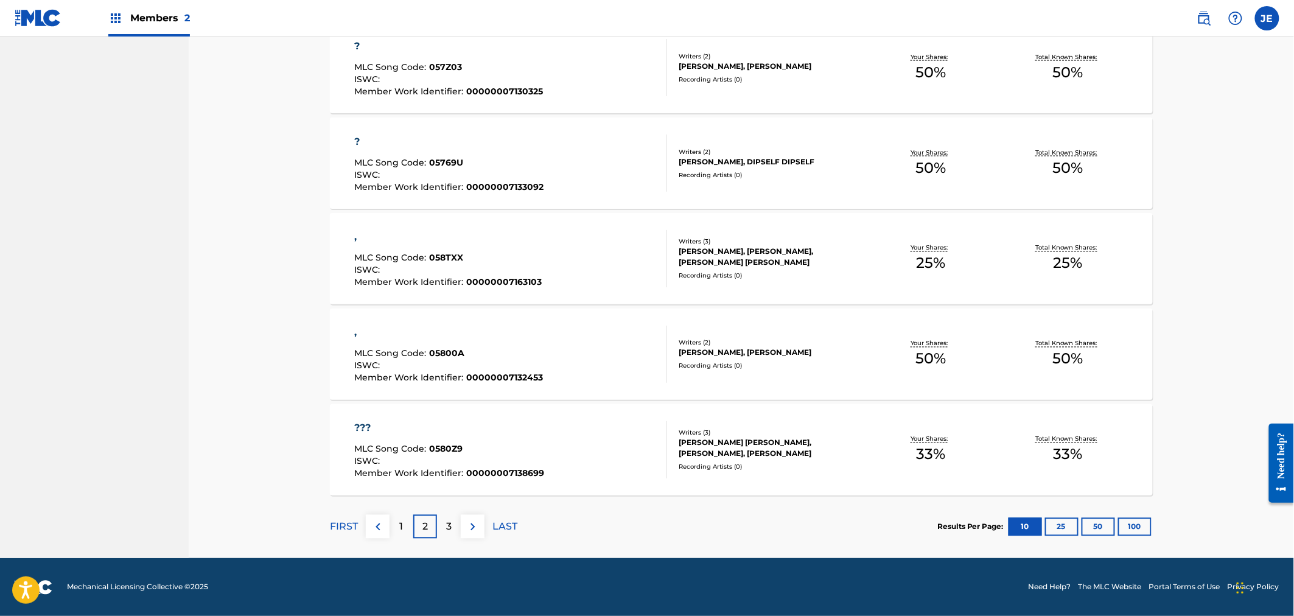
click at [406, 533] on div "1" at bounding box center [402, 527] width 24 height 24
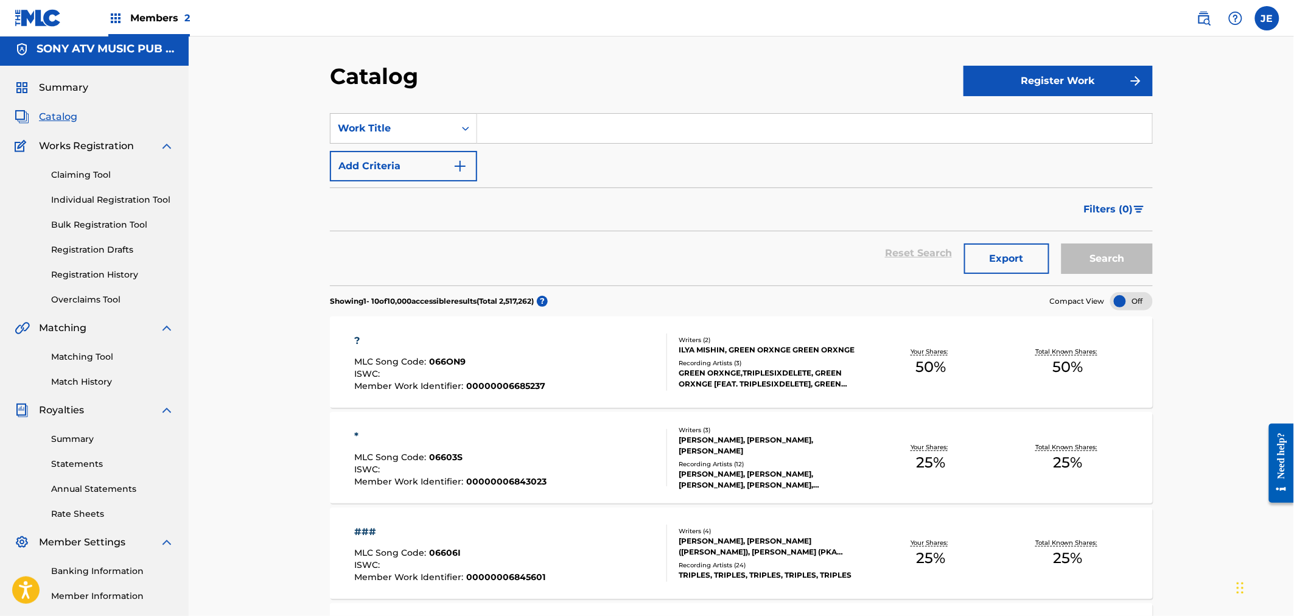
scroll to position [0, 0]
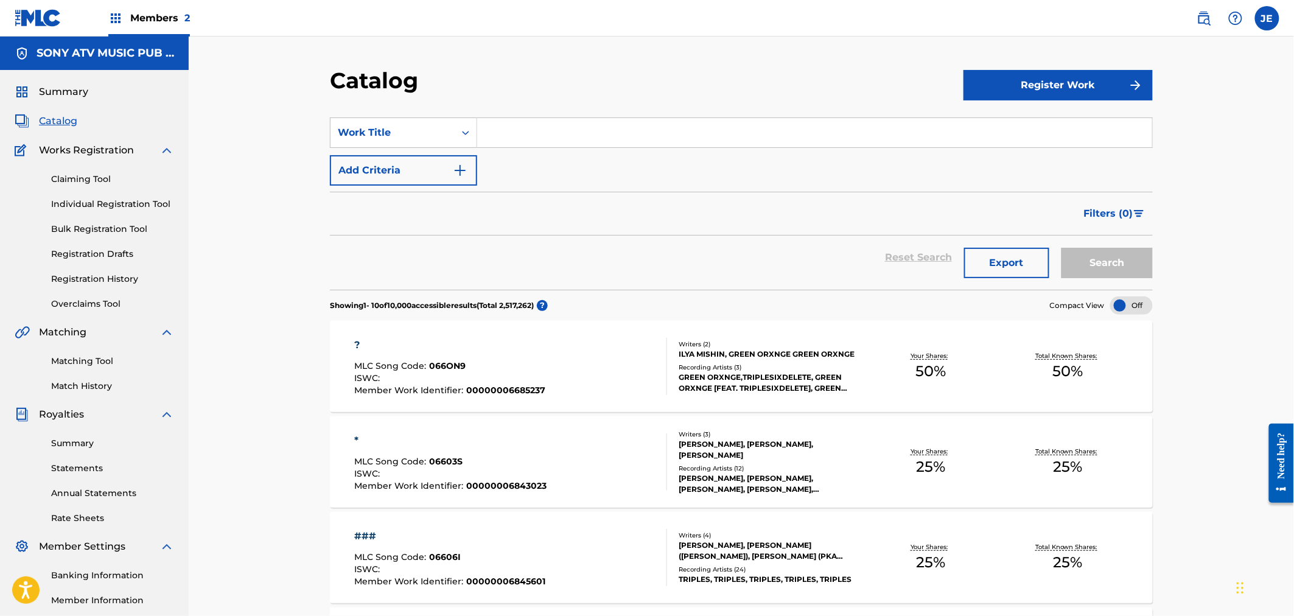
click at [504, 135] on input "Search Form" at bounding box center [814, 132] width 675 height 29
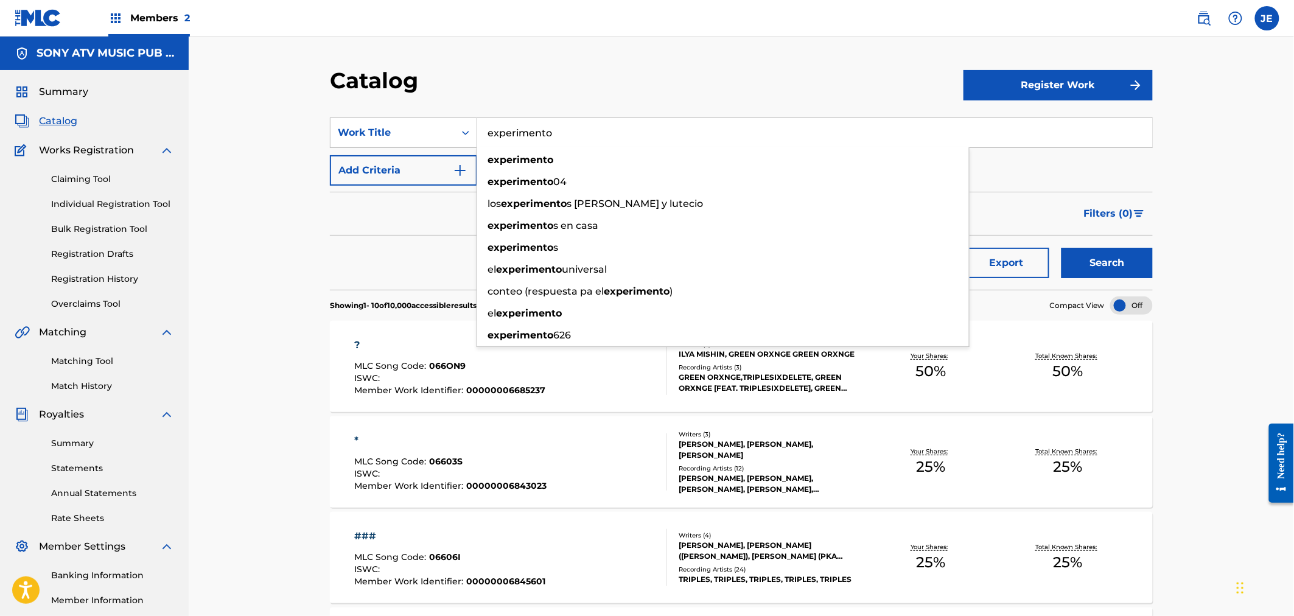
type input "experimento"
click at [429, 167] on button "Add Criteria" at bounding box center [403, 170] width 147 height 30
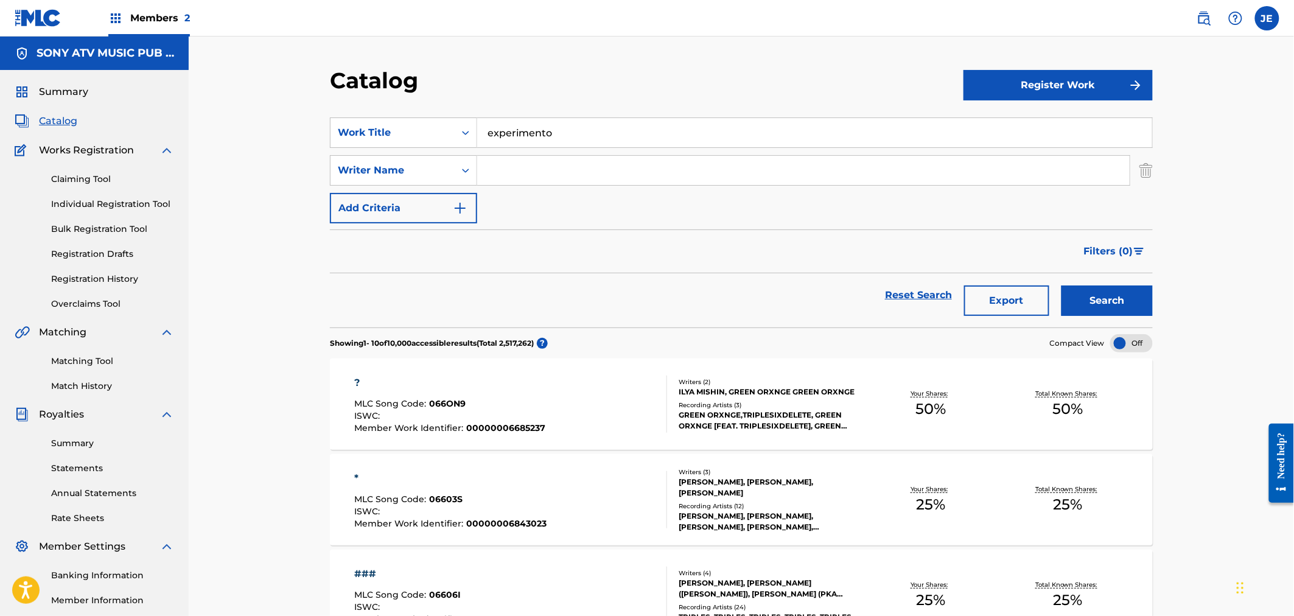
click at [524, 156] on input "Search Form" at bounding box center [803, 170] width 653 height 29
type input "[PERSON_NAME]"
click at [1098, 290] on button "Search" at bounding box center [1107, 301] width 91 height 30
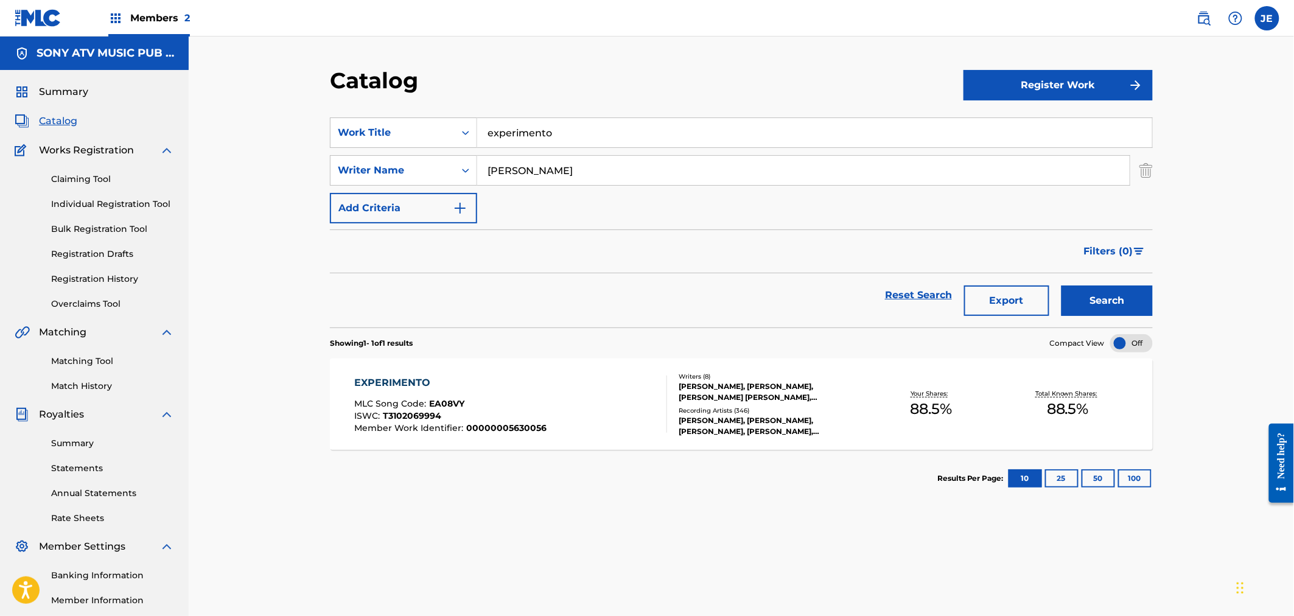
click at [555, 409] on div "EXPERIMENTO MLC Song Code : EA08VY ISWC : T3102069994 Member Work Identifier : …" at bounding box center [511, 404] width 313 height 57
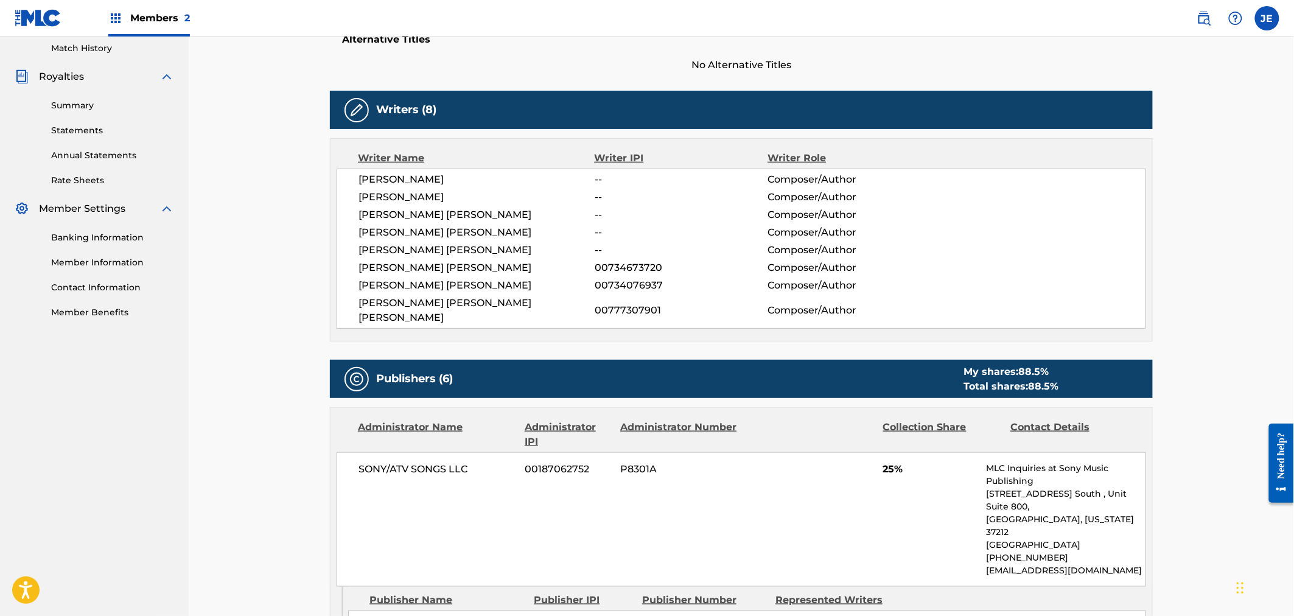
scroll to position [879, 0]
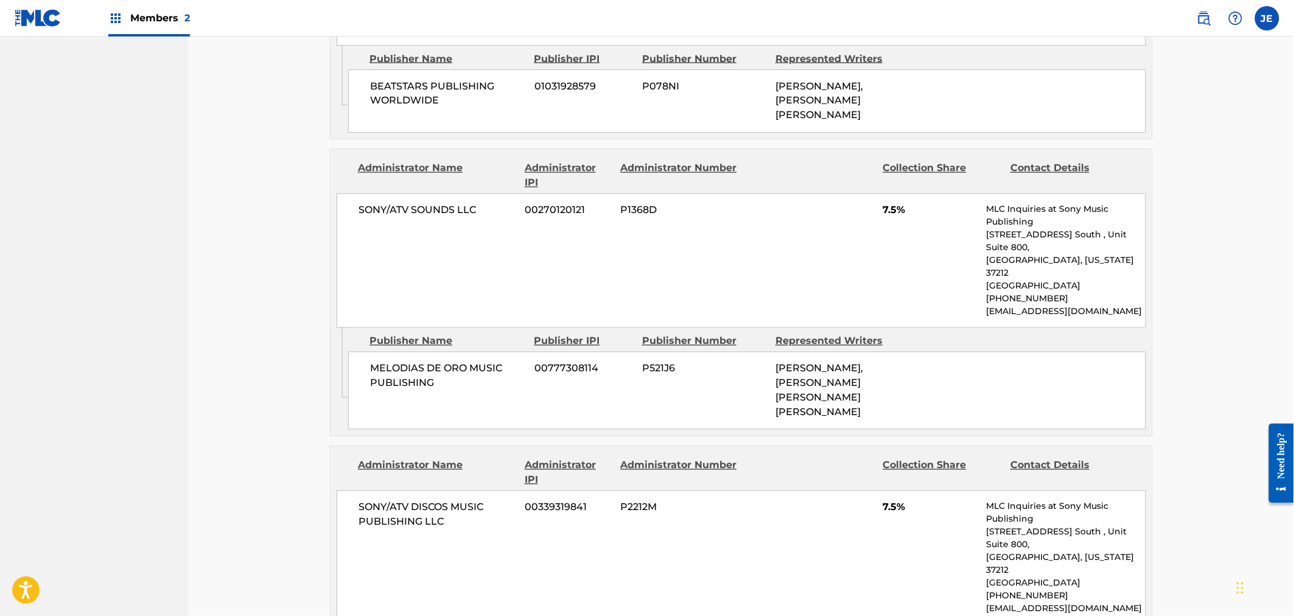
drag, startPoint x: 555, startPoint y: 409, endPoint x: 306, endPoint y: 374, distance: 251.4
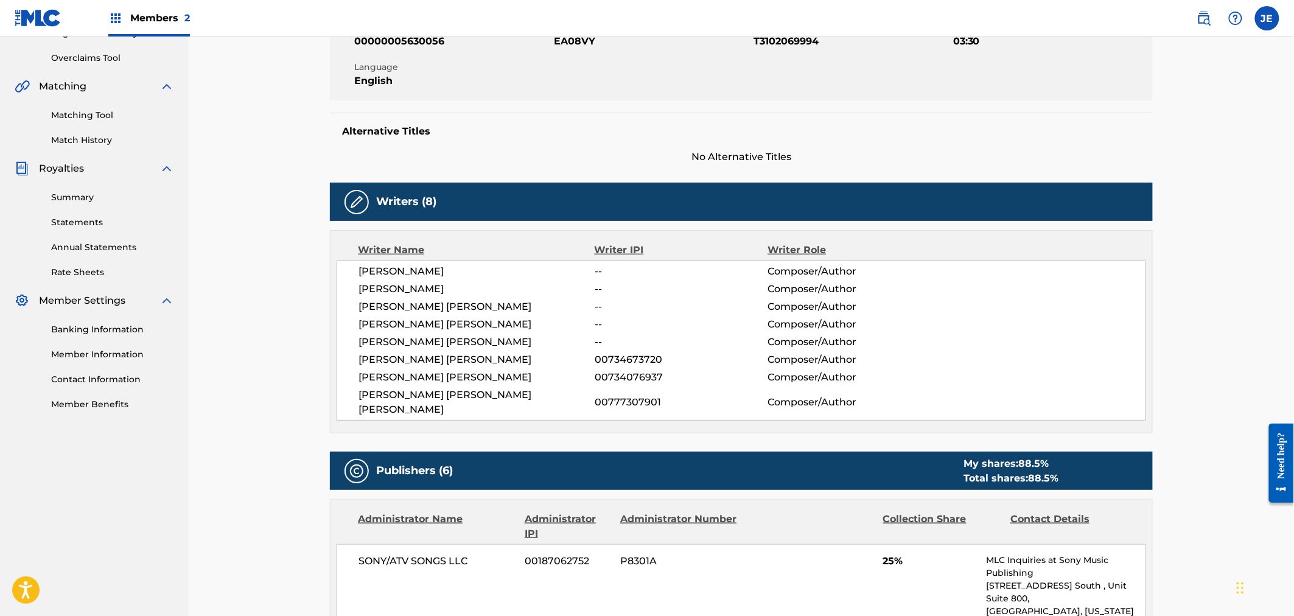
scroll to position [125, 0]
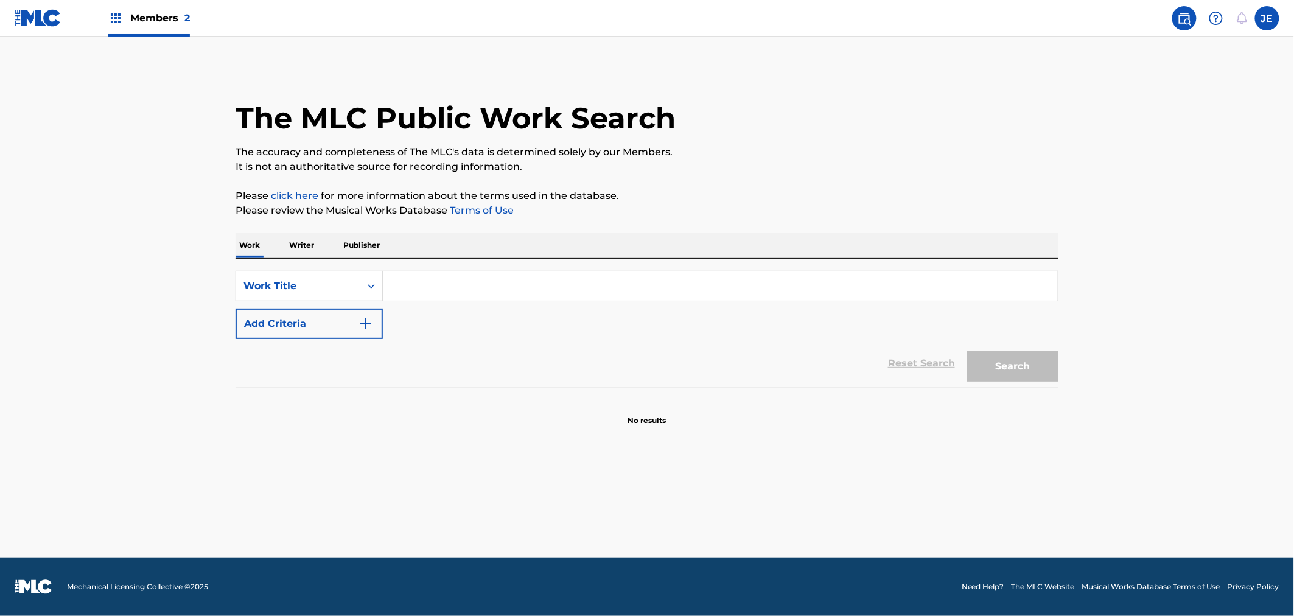
click at [412, 289] on input "Search Form" at bounding box center [720, 286] width 675 height 29
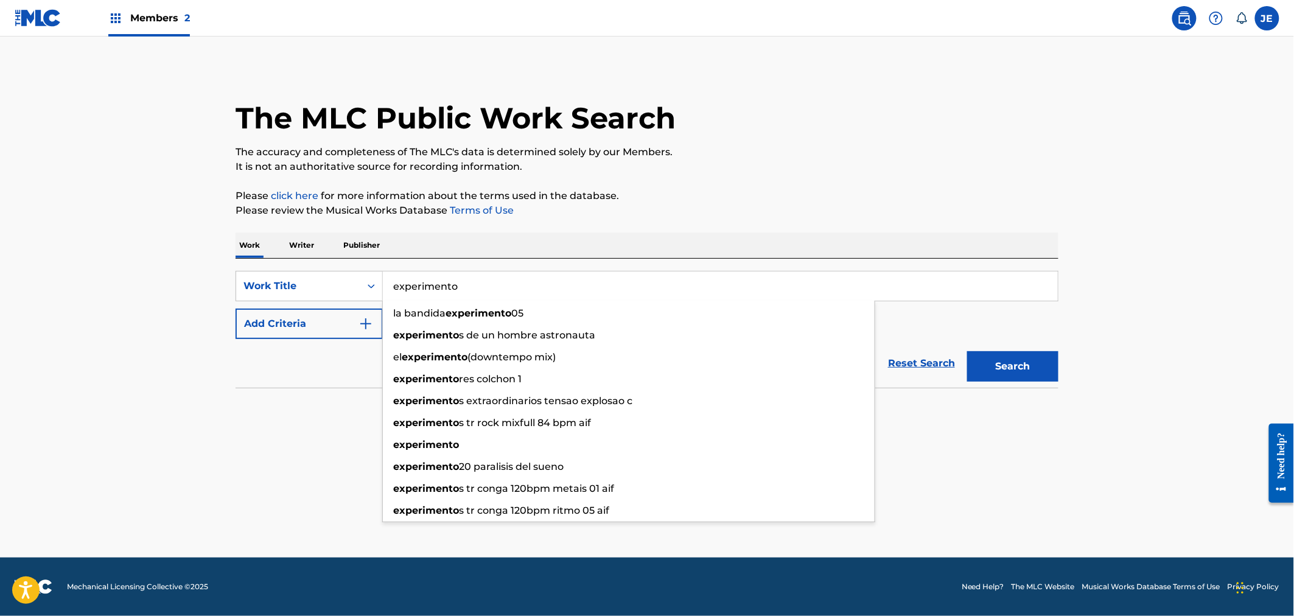
type input "experimento"
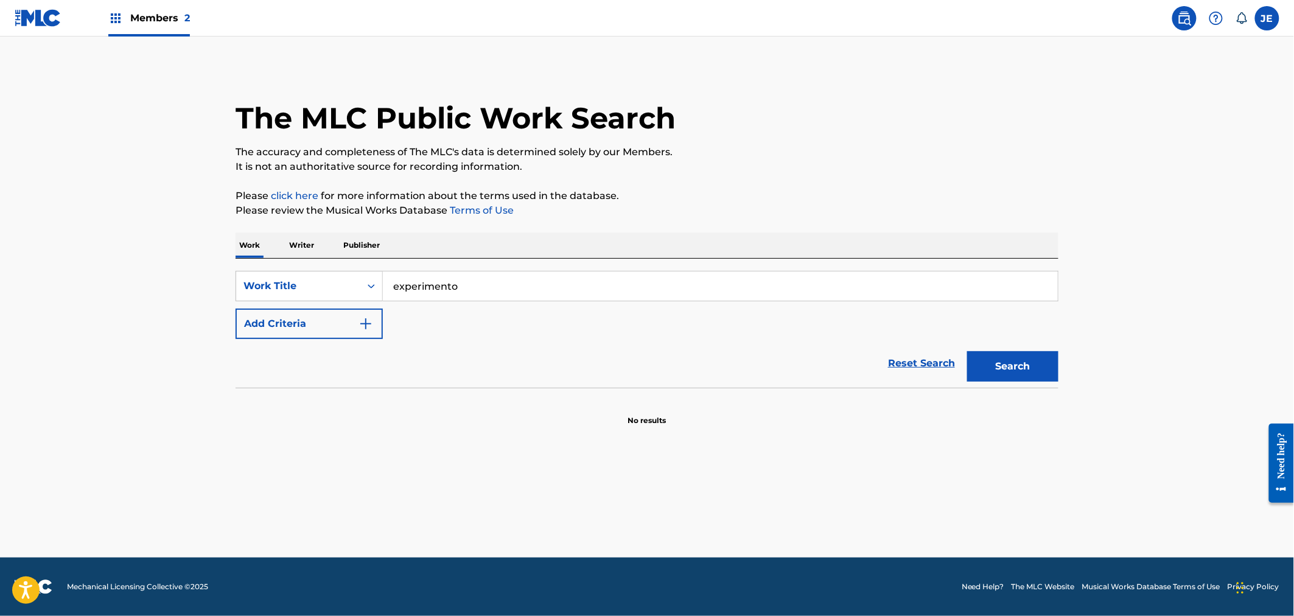
click at [308, 408] on section "No results" at bounding box center [647, 411] width 823 height 32
click at [374, 323] on button "Add Criteria" at bounding box center [309, 324] width 147 height 30
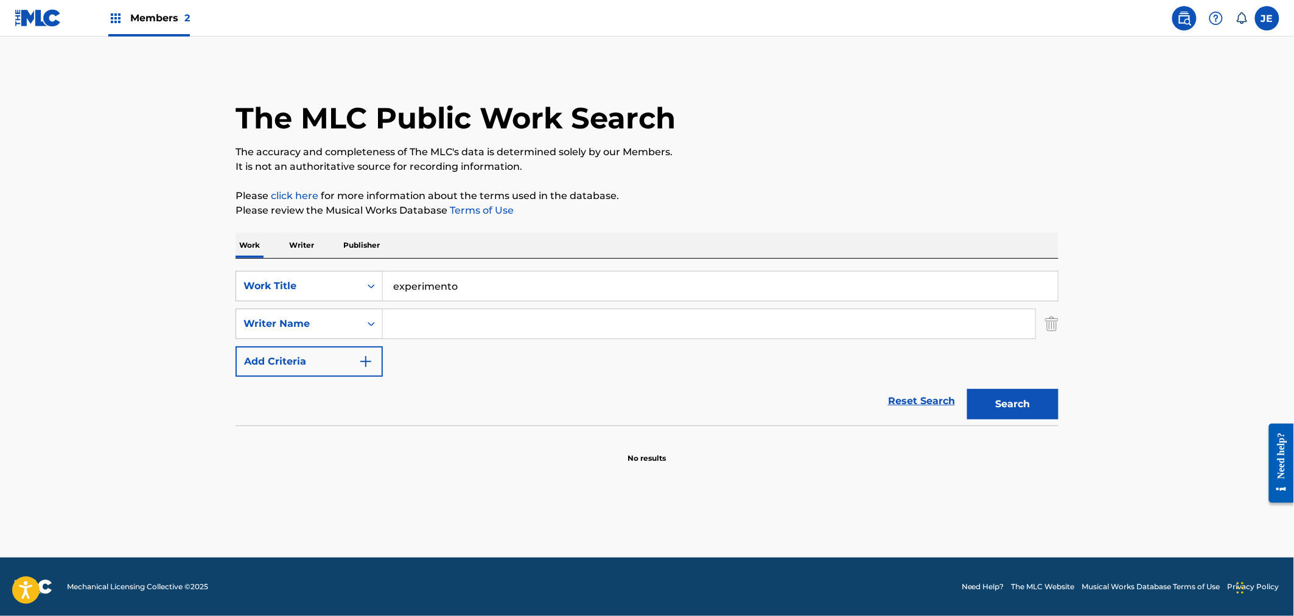
click at [396, 317] on input "Search Form" at bounding box center [709, 323] width 653 height 29
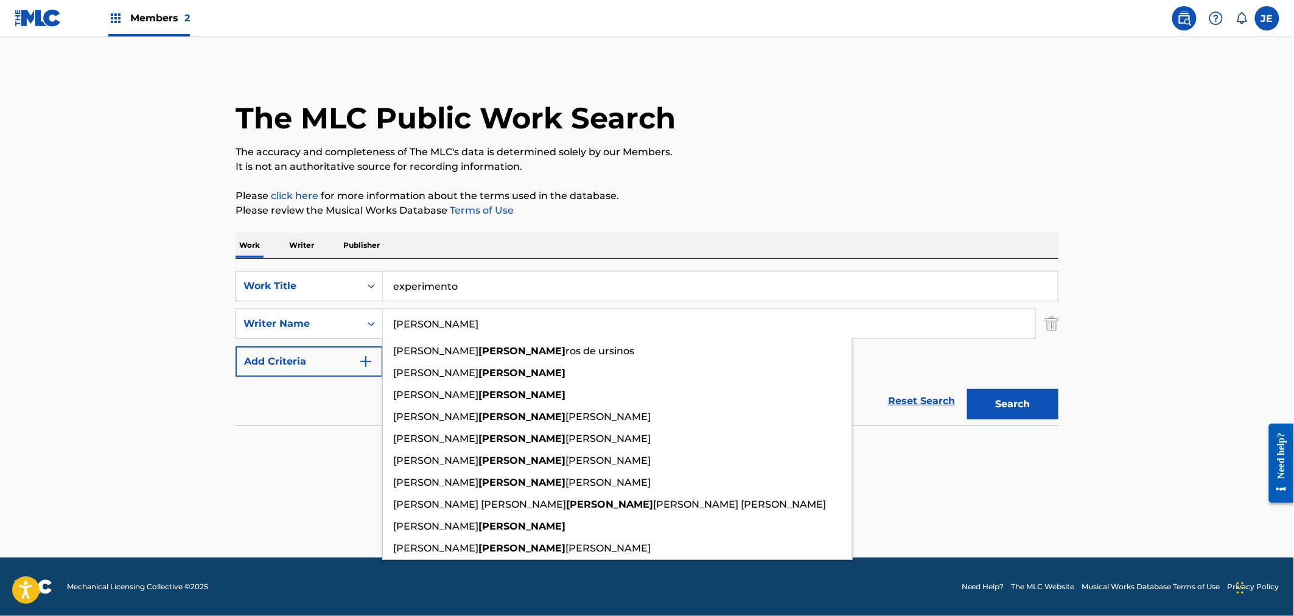
type input "[PERSON_NAME]"
click at [1015, 398] on button "Search" at bounding box center [1012, 404] width 91 height 30
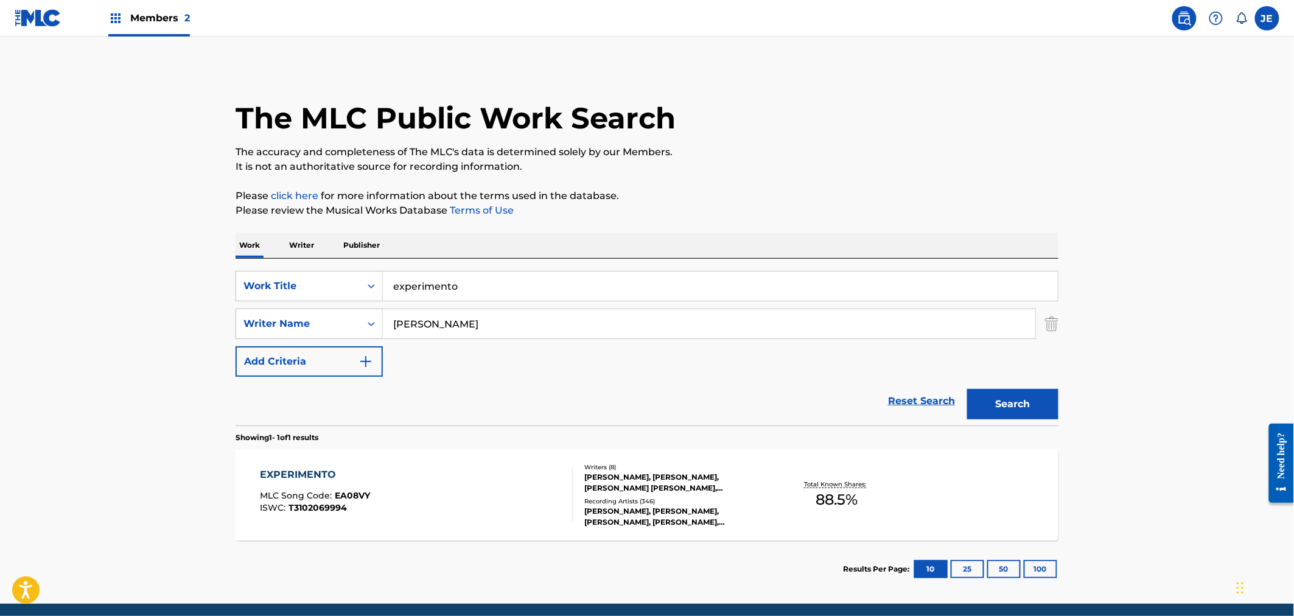
click at [457, 463] on div "EXPERIMENTO MLC Song Code : EA08VY ISWC : T3102069994 Writers ( 8 ) [PERSON_NAM…" at bounding box center [647, 494] width 823 height 91
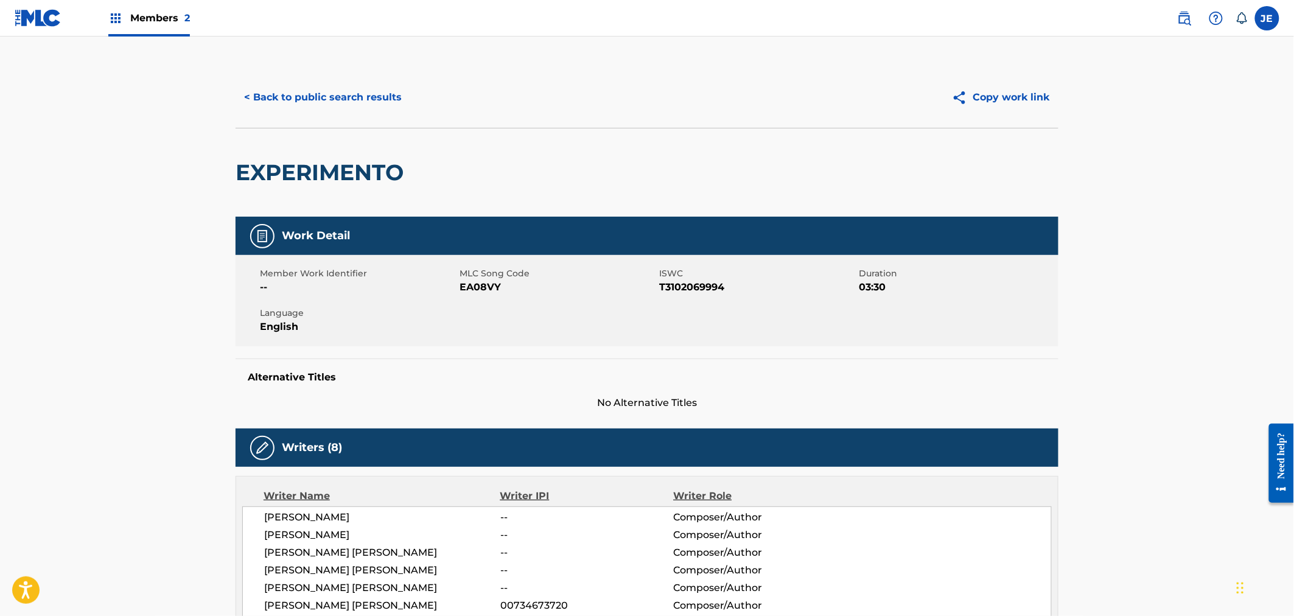
click at [476, 284] on span "EA08VY" at bounding box center [558, 287] width 197 height 15
copy span "EA08VY"
click at [33, 15] on img at bounding box center [38, 18] width 47 height 18
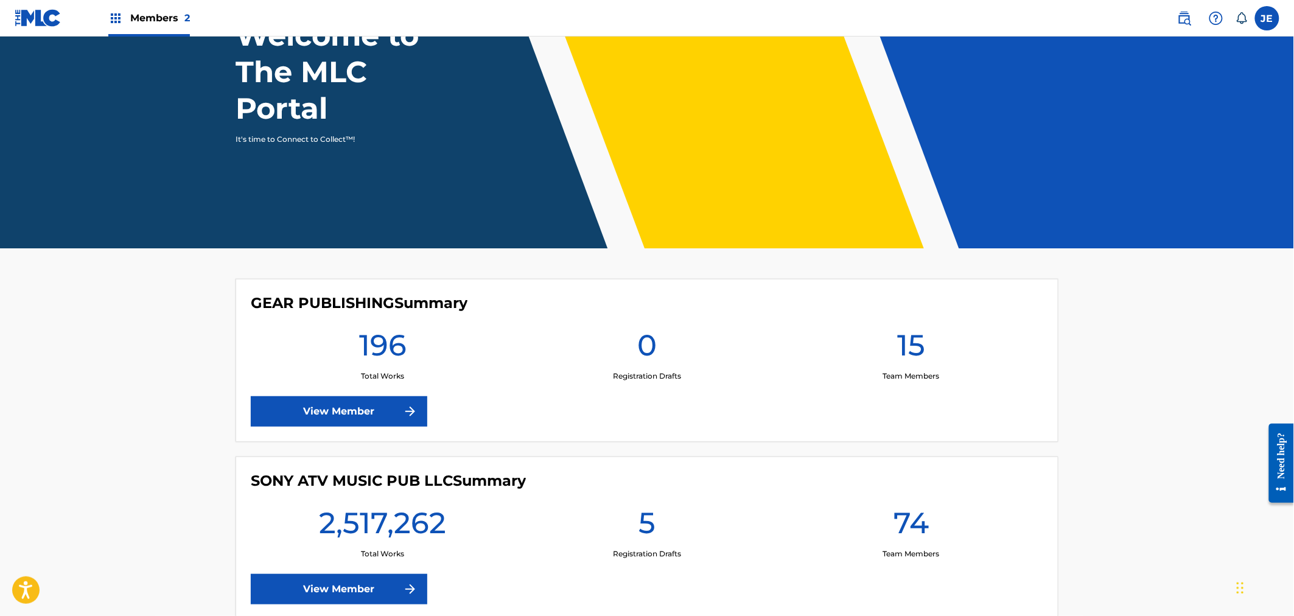
scroll to position [185, 0]
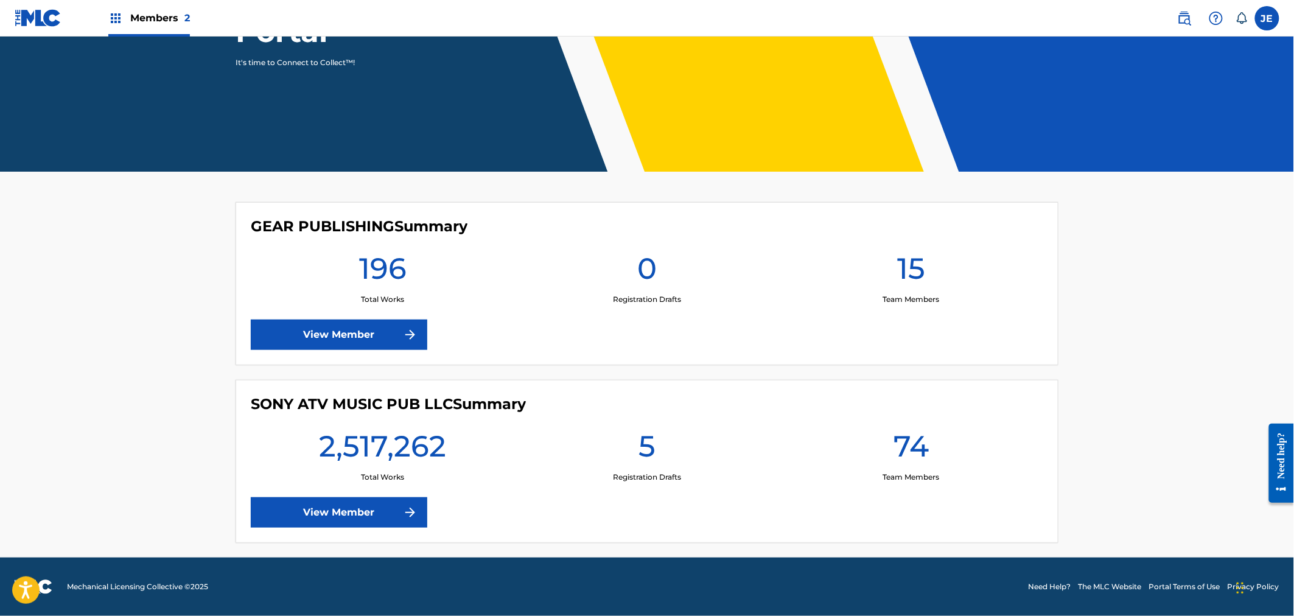
click at [376, 518] on link "View Member" at bounding box center [339, 512] width 177 height 30
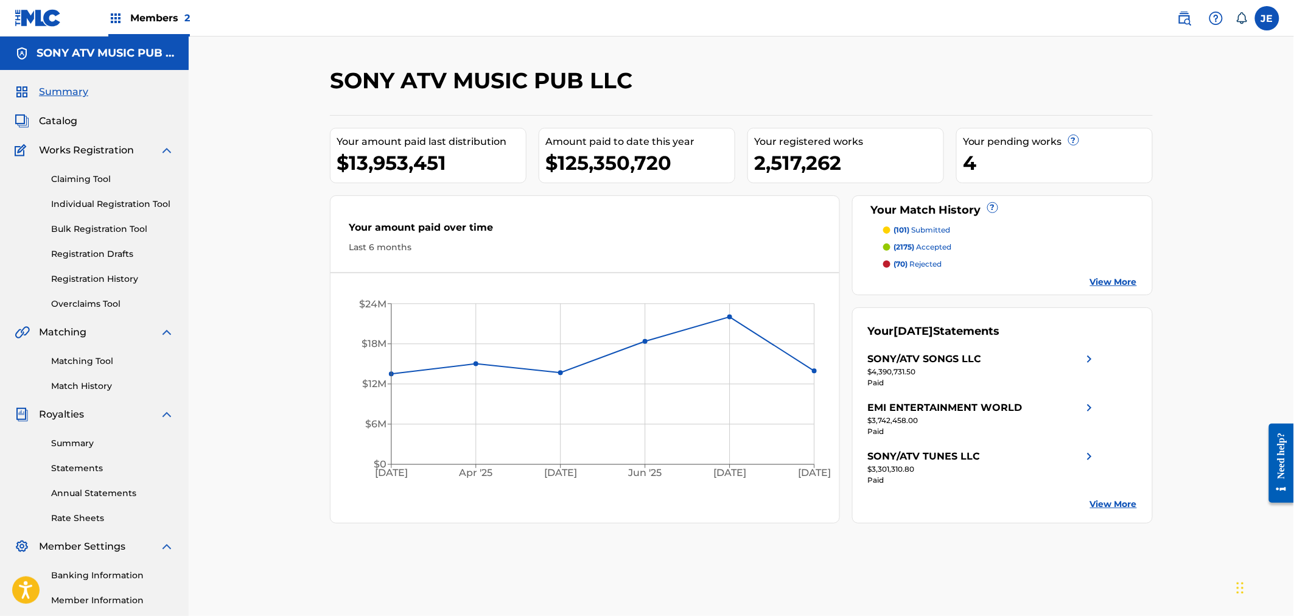
click at [55, 119] on span "Catalog" at bounding box center [58, 121] width 38 height 15
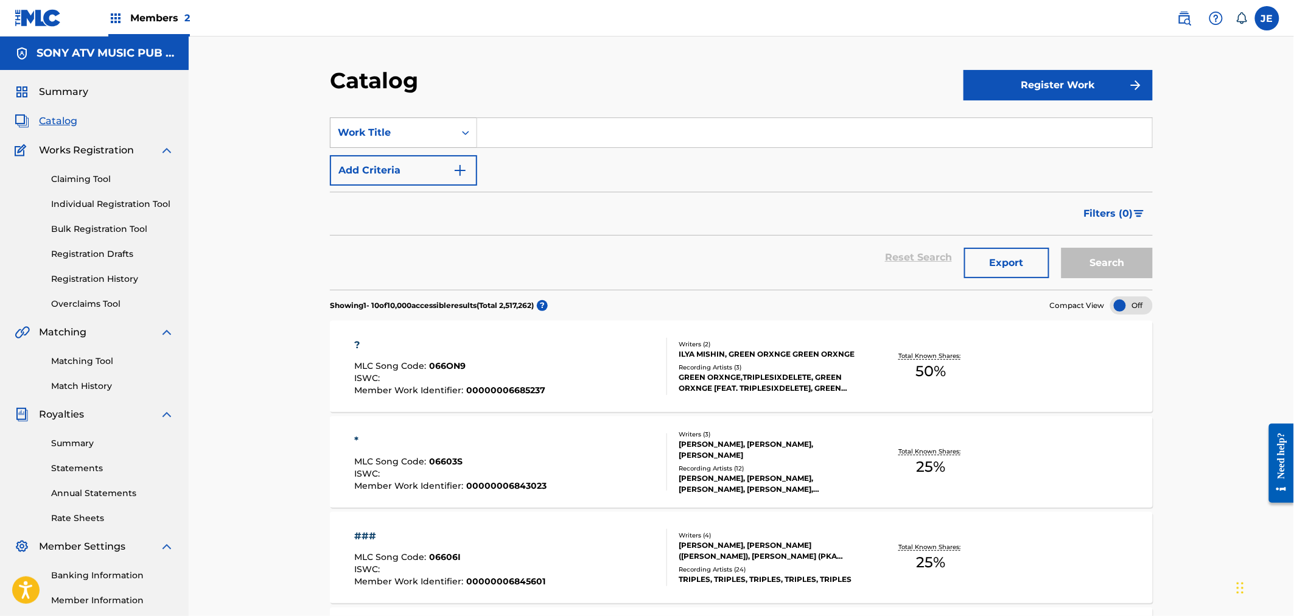
click at [468, 132] on icon "Search Form" at bounding box center [465, 133] width 7 height 4
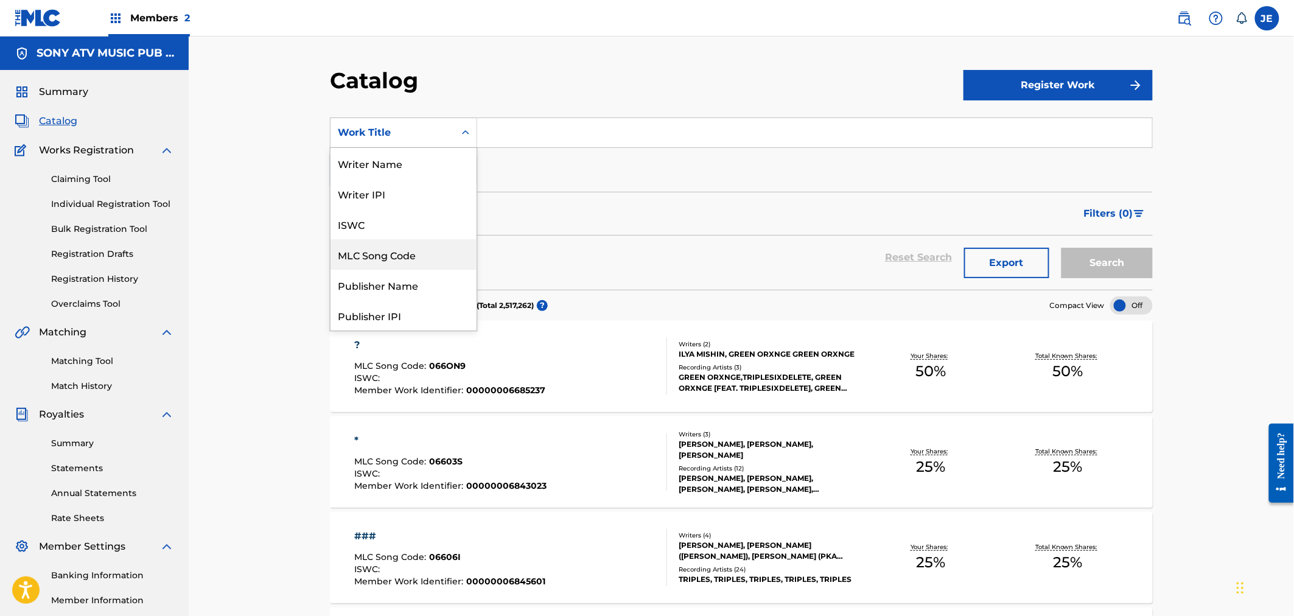
drag, startPoint x: 427, startPoint y: 257, endPoint x: 467, endPoint y: 186, distance: 81.0
click at [427, 258] on div "MLC Song Code" at bounding box center [404, 254] width 146 height 30
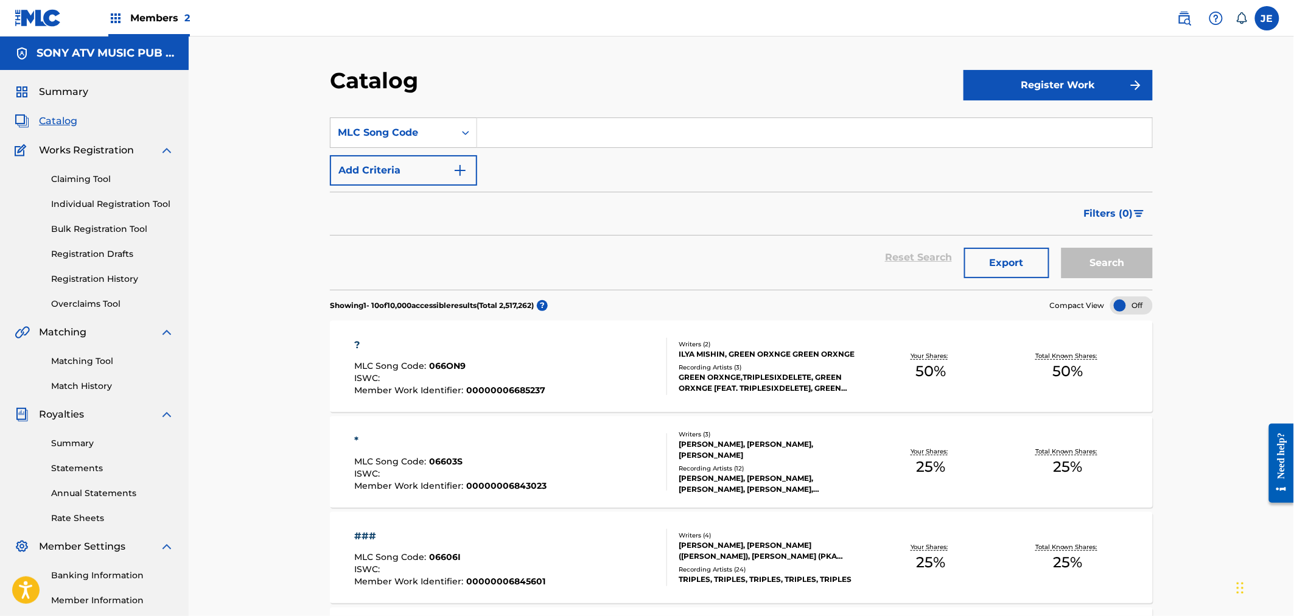
click at [492, 122] on input "Search Form" at bounding box center [814, 132] width 675 height 29
paste input "EA08VY"
type input "EA08VY"
click at [1120, 266] on button "Search" at bounding box center [1107, 263] width 91 height 30
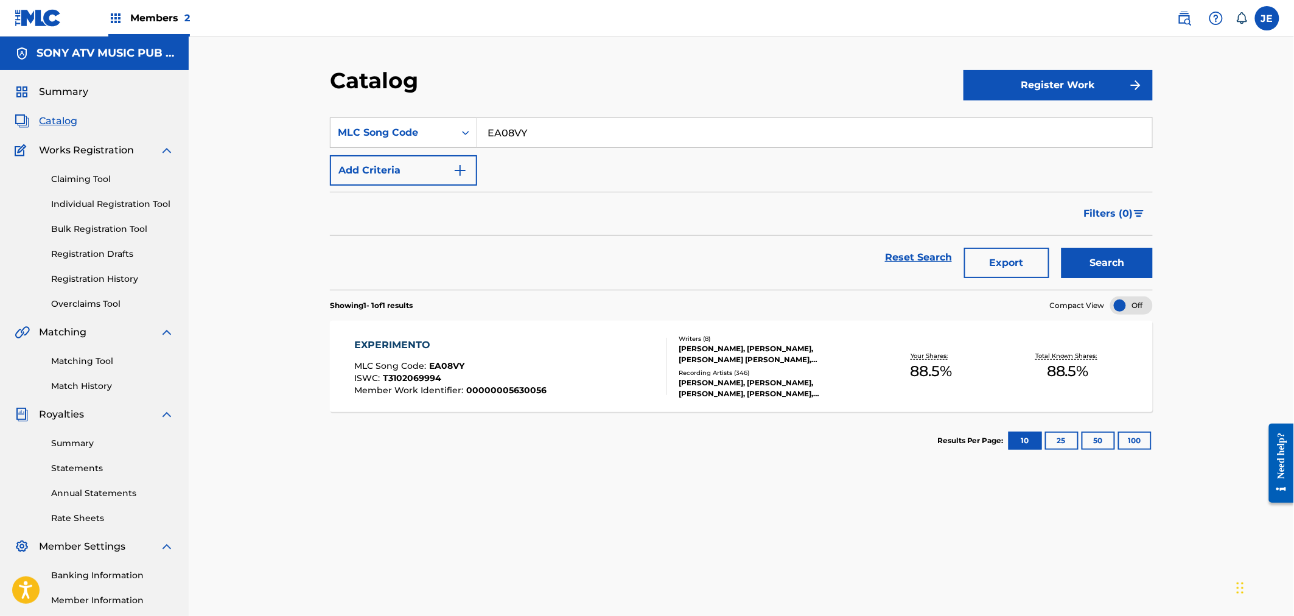
click at [519, 352] on div "EXPERIMENTO" at bounding box center [451, 345] width 192 height 15
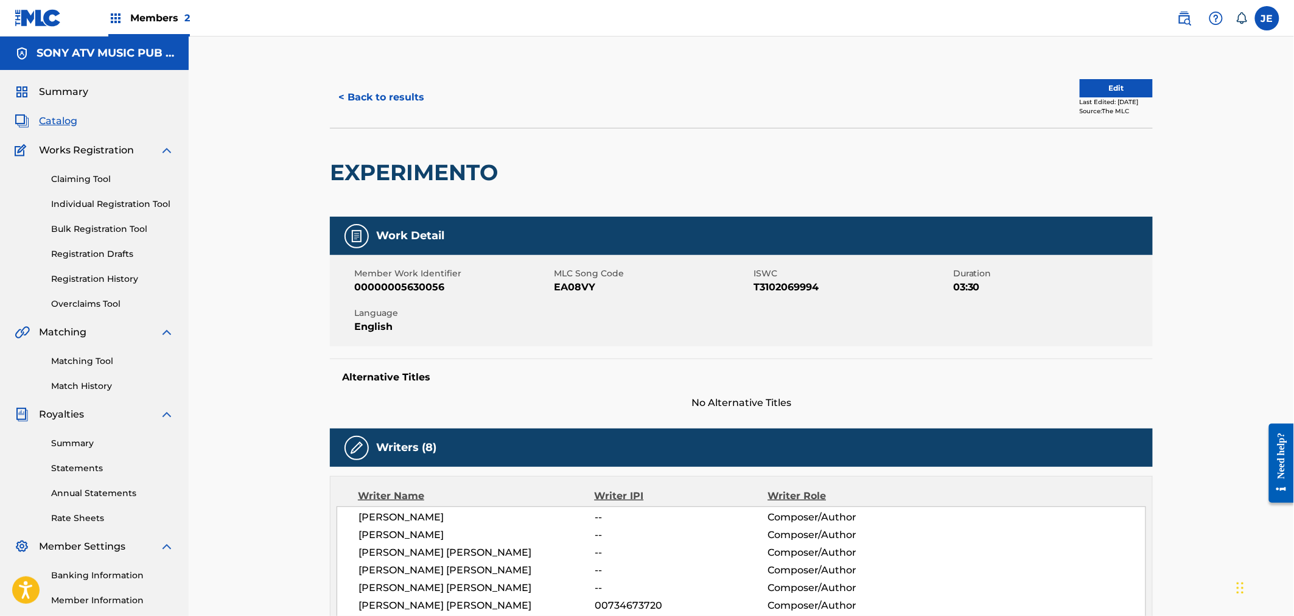
click at [98, 278] on link "Registration History" at bounding box center [112, 279] width 123 height 13
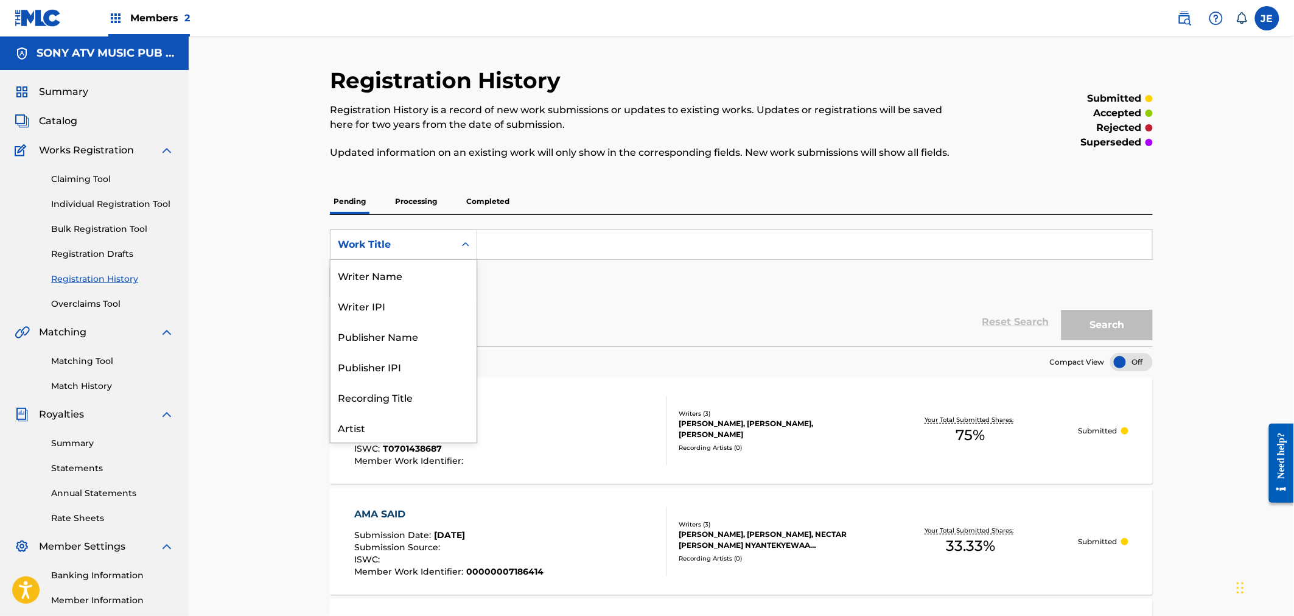
click at [442, 248] on div "Work Title" at bounding box center [393, 244] width 110 height 15
click at [533, 242] on input "Search Form" at bounding box center [814, 244] width 675 height 29
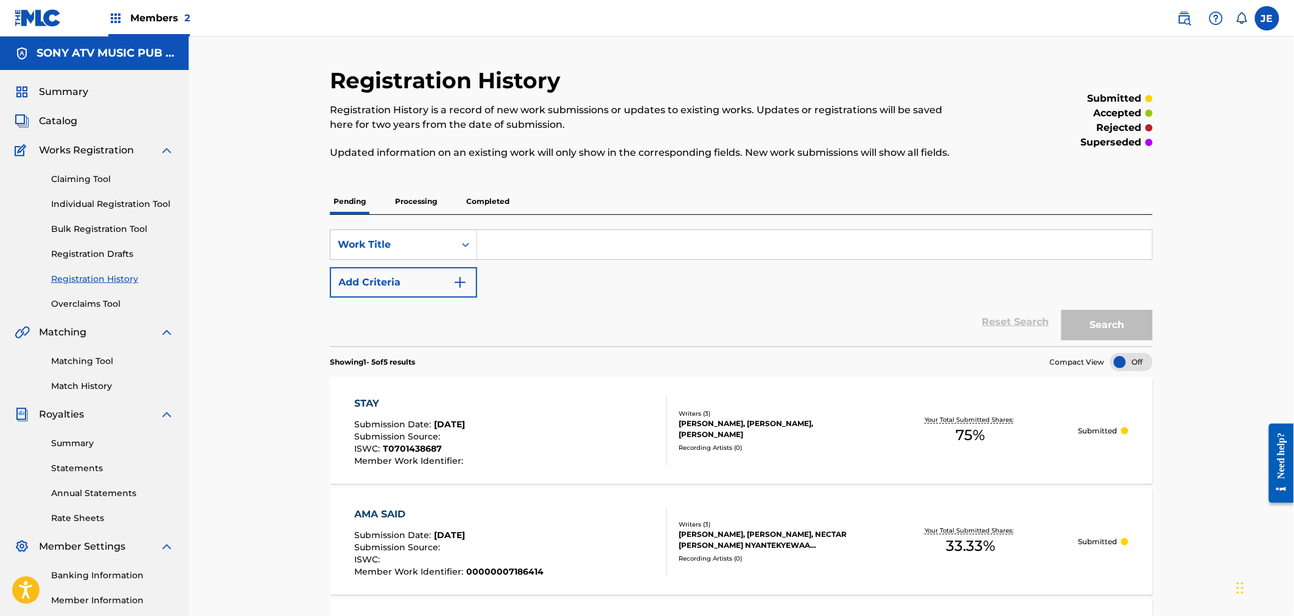
click at [443, 272] on button "Add Criteria" at bounding box center [403, 282] width 147 height 30
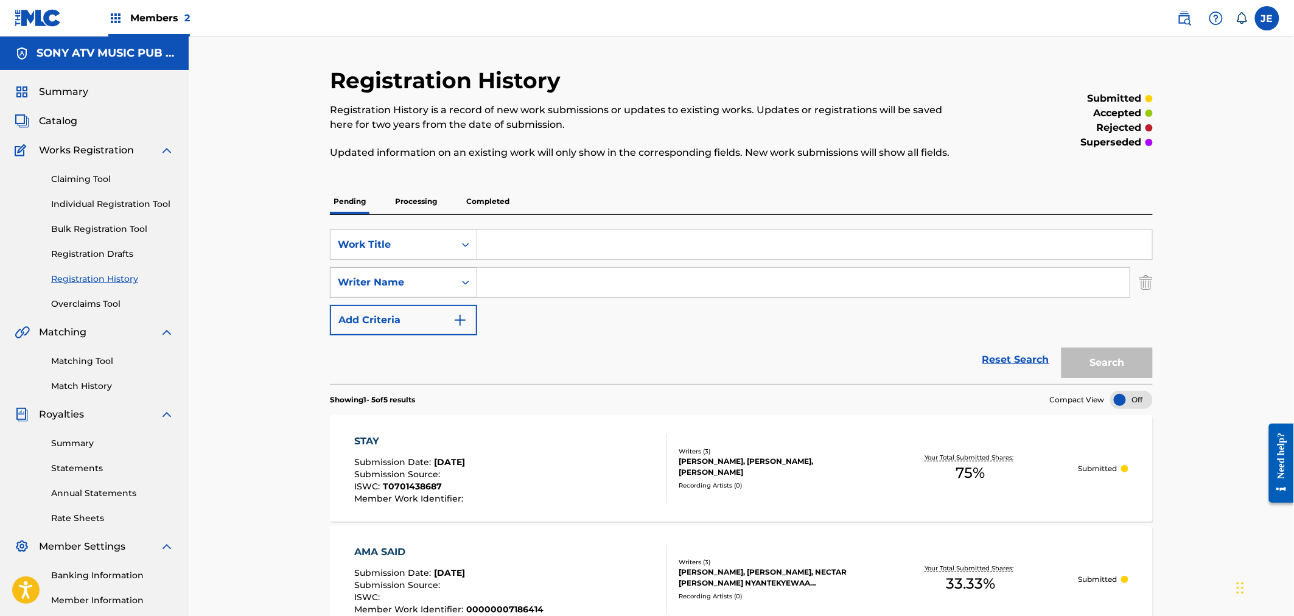
click at [433, 275] on div "Writer Name" at bounding box center [393, 282] width 110 height 15
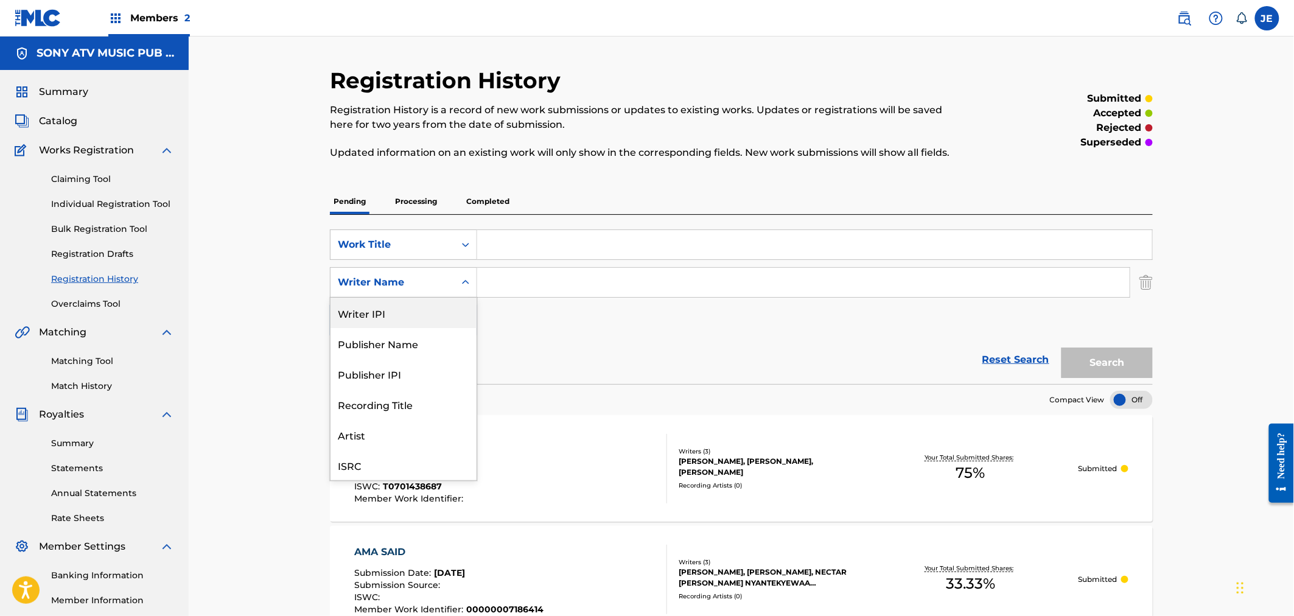
click at [552, 283] on input "Search Form" at bounding box center [803, 282] width 653 height 29
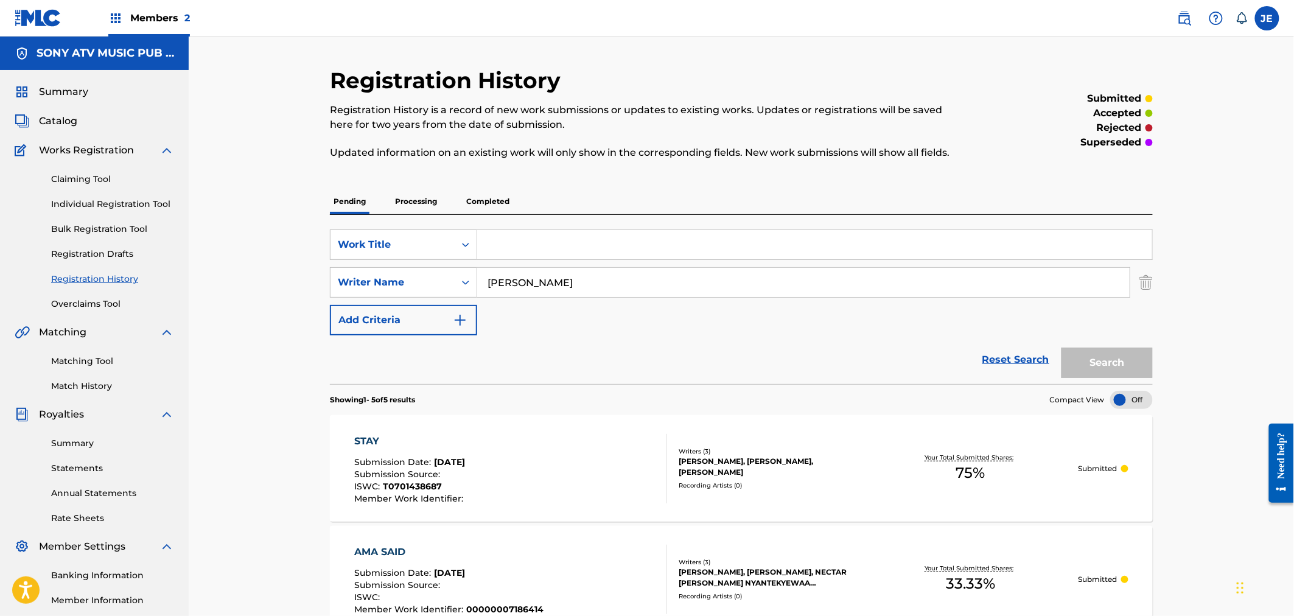
type input "[PERSON_NAME]"
click at [537, 264] on div "SearchWithCriteria17b96105-d9d7-4126-9f07-a8e47ed37783 Work Title SearchWithCri…" at bounding box center [741, 283] width 823 height 106
click at [536, 251] on input "Search Form" at bounding box center [814, 244] width 675 height 29
type input "experimento"
click at [1101, 358] on button "Search" at bounding box center [1107, 363] width 91 height 30
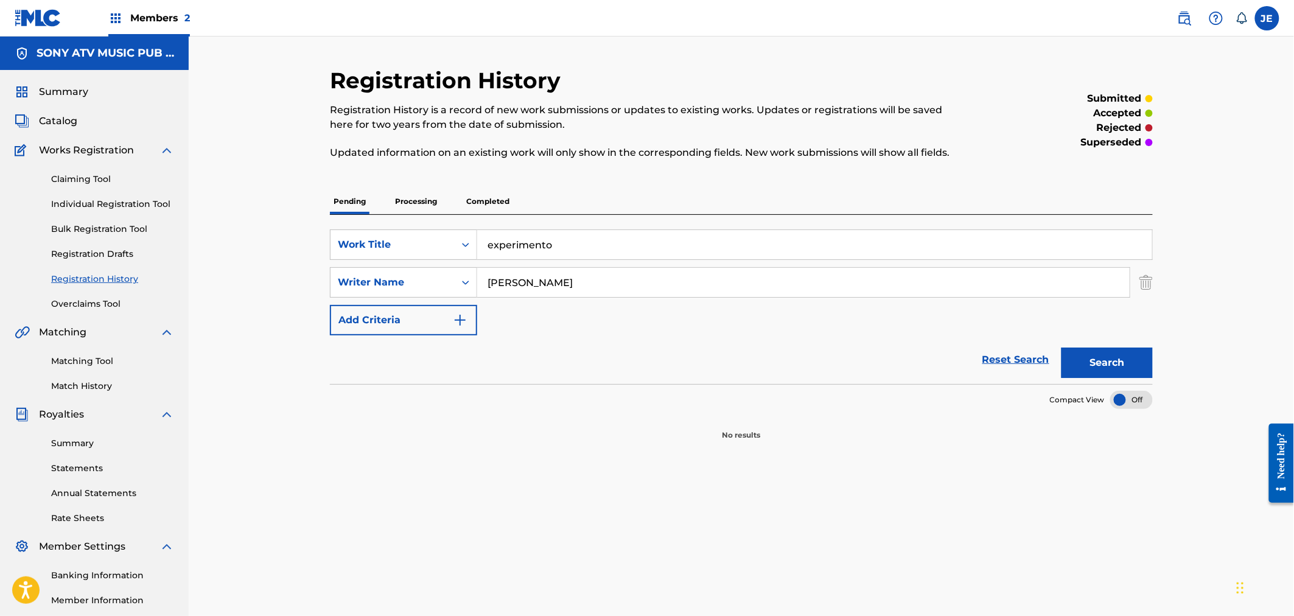
click at [1094, 358] on button "Search" at bounding box center [1107, 363] width 91 height 30
drag, startPoint x: 676, startPoint y: 283, endPoint x: 349, endPoint y: 256, distance: 328.6
click at [357, 258] on div "SearchWithCriteria17b96105-d9d7-4126-9f07-a8e47ed37783 Work Title experimento S…" at bounding box center [741, 283] width 823 height 106
click at [1073, 354] on button "Search" at bounding box center [1107, 363] width 91 height 30
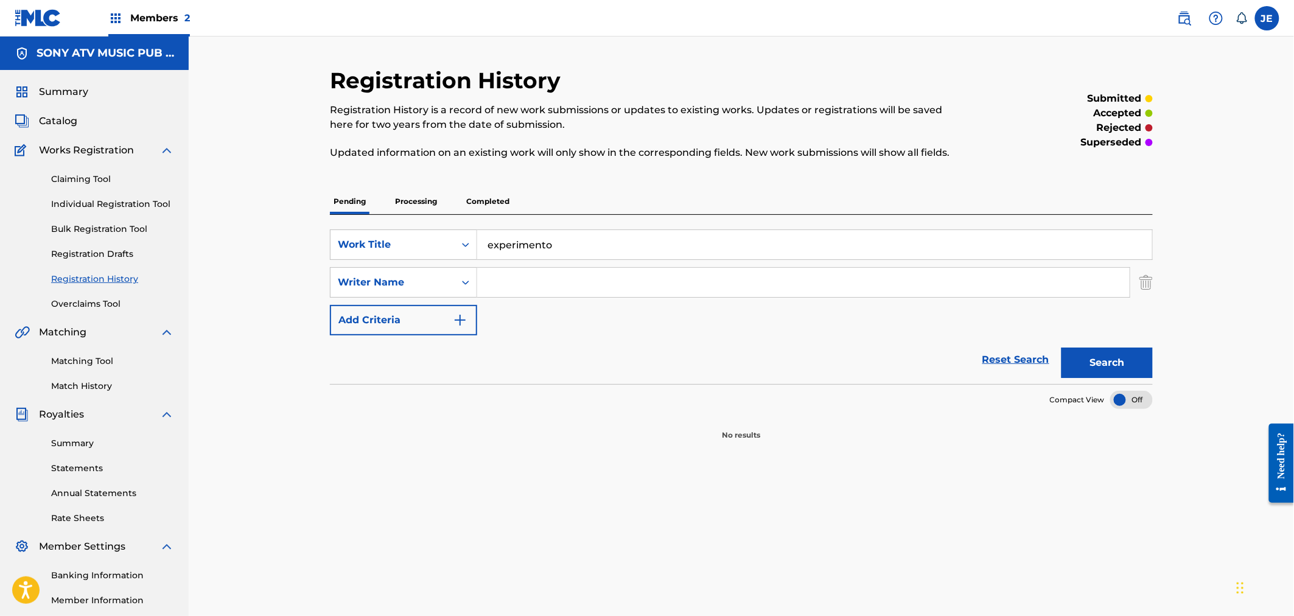
click at [421, 209] on p "Processing" at bounding box center [416, 202] width 49 height 26
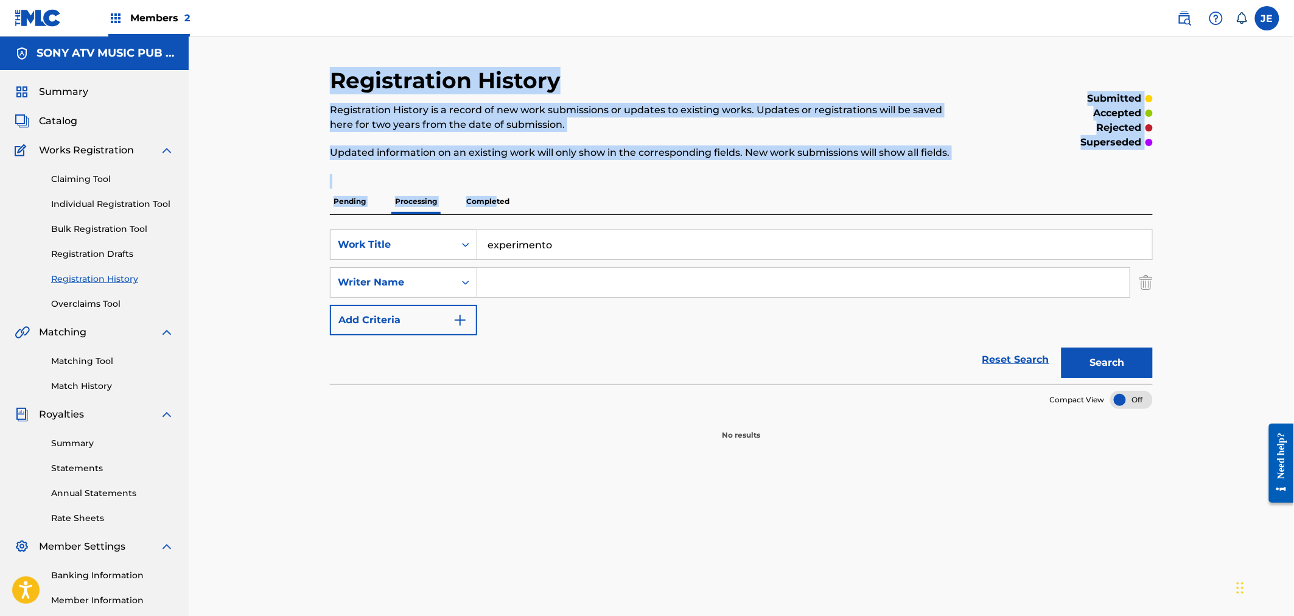
click at [497, 202] on div "Registration History Registration History is a record of new work submissions o…" at bounding box center [741, 254] width 823 height 374
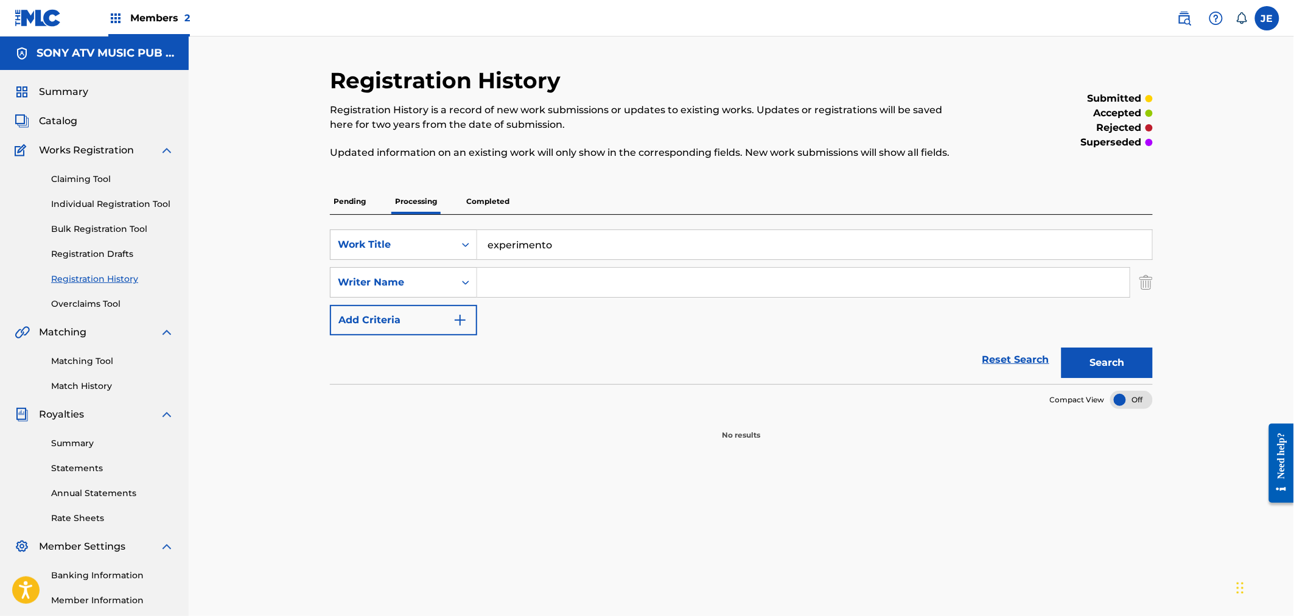
click at [502, 205] on p "Completed" at bounding box center [488, 202] width 51 height 26
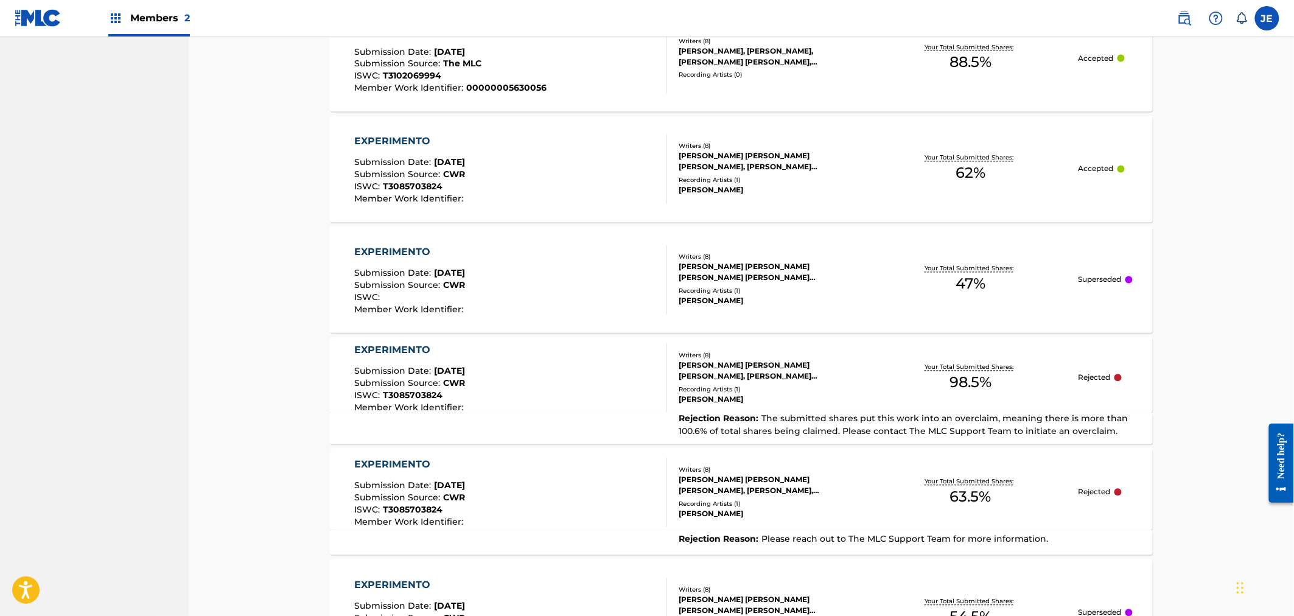
scroll to position [1014, 0]
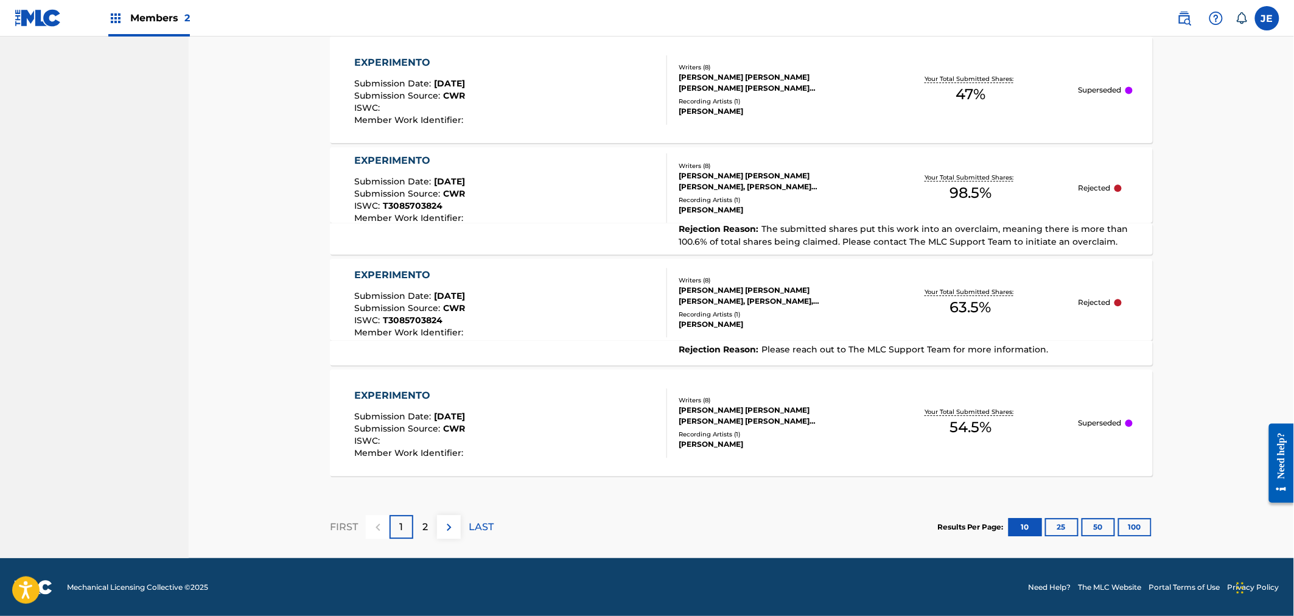
click at [420, 532] on div "2" at bounding box center [425, 527] width 24 height 24
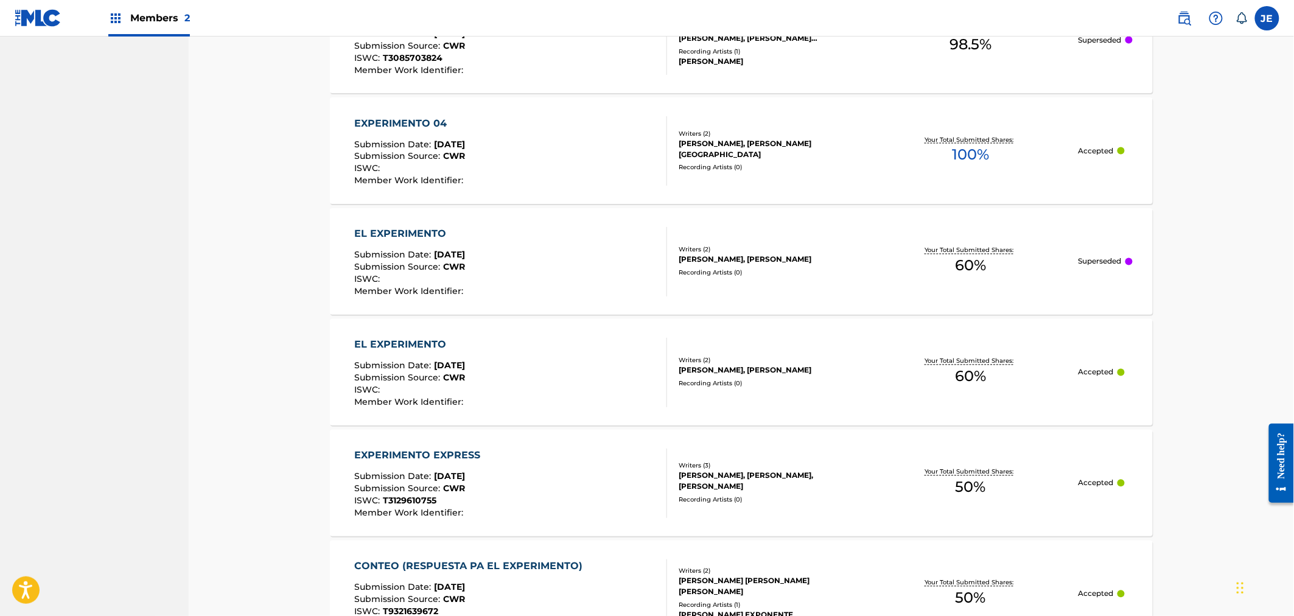
scroll to position [1094, 0]
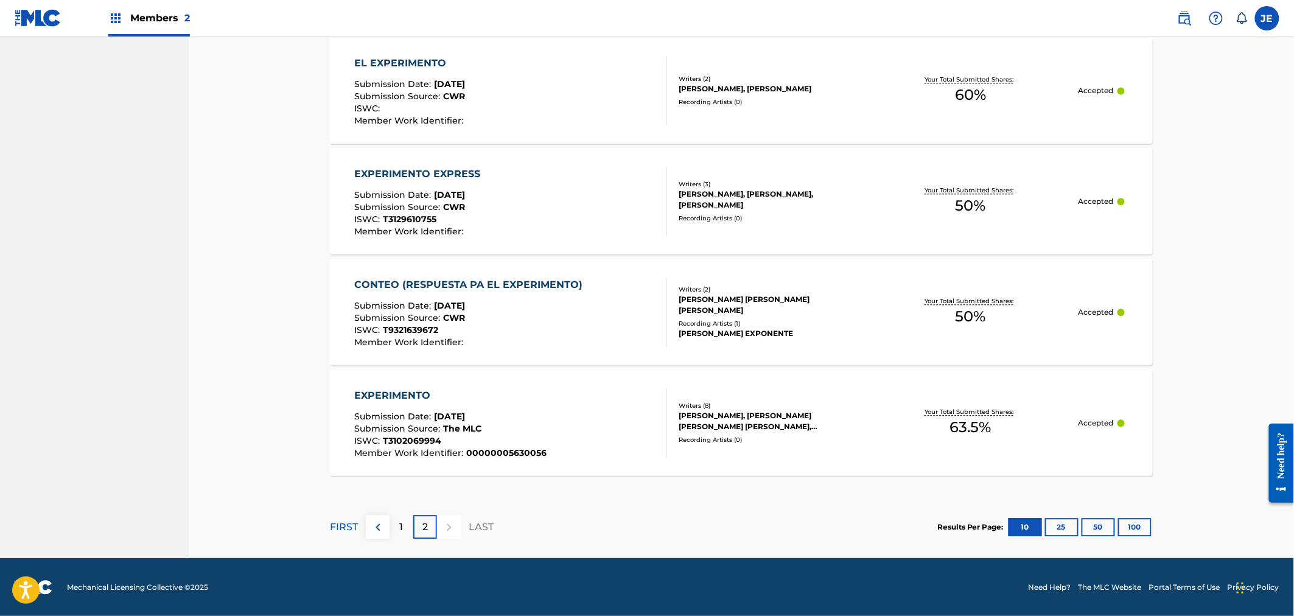
click at [393, 527] on div "1" at bounding box center [402, 527] width 24 height 24
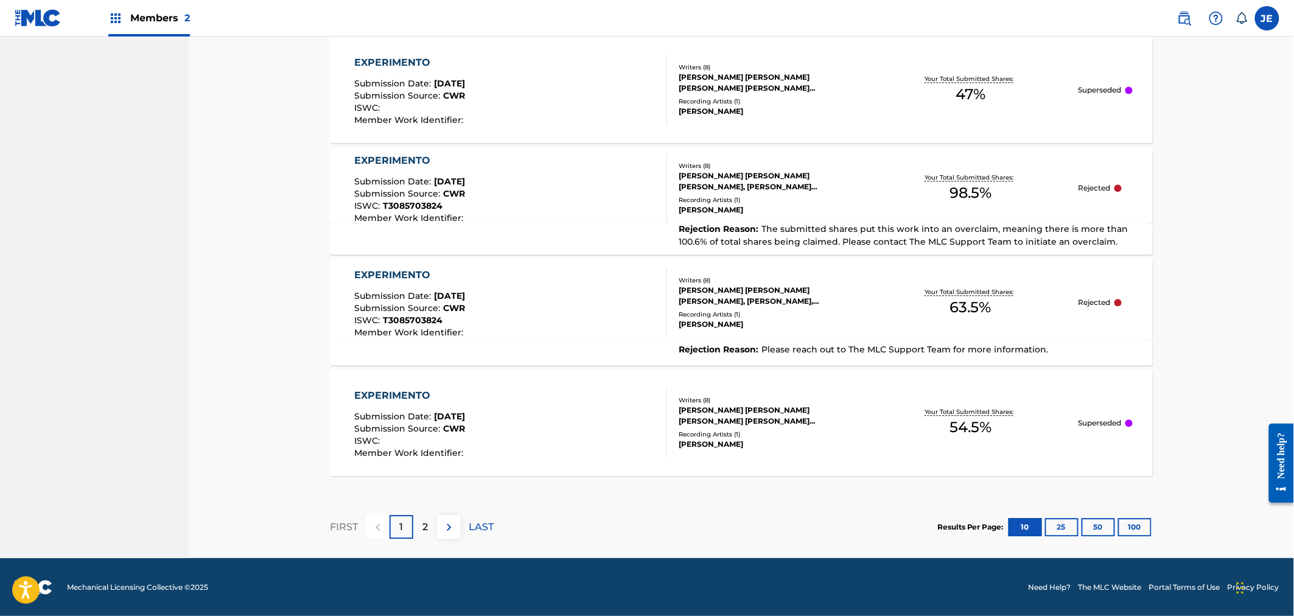
click at [421, 522] on div "2" at bounding box center [425, 527] width 24 height 24
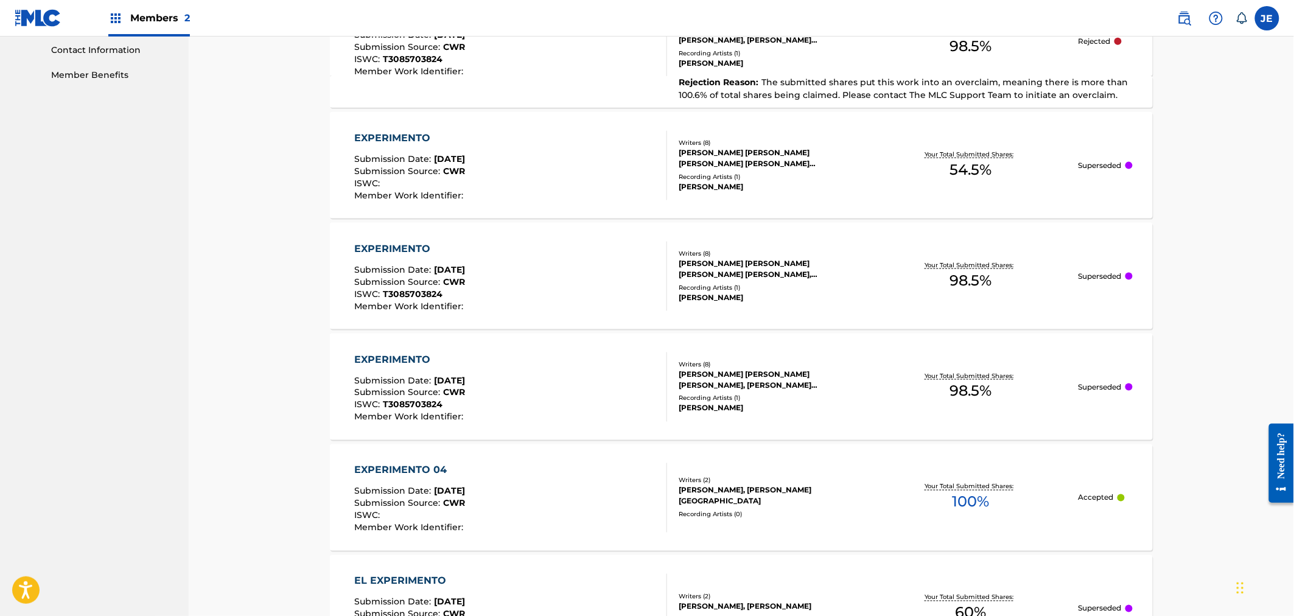
scroll to position [552, 0]
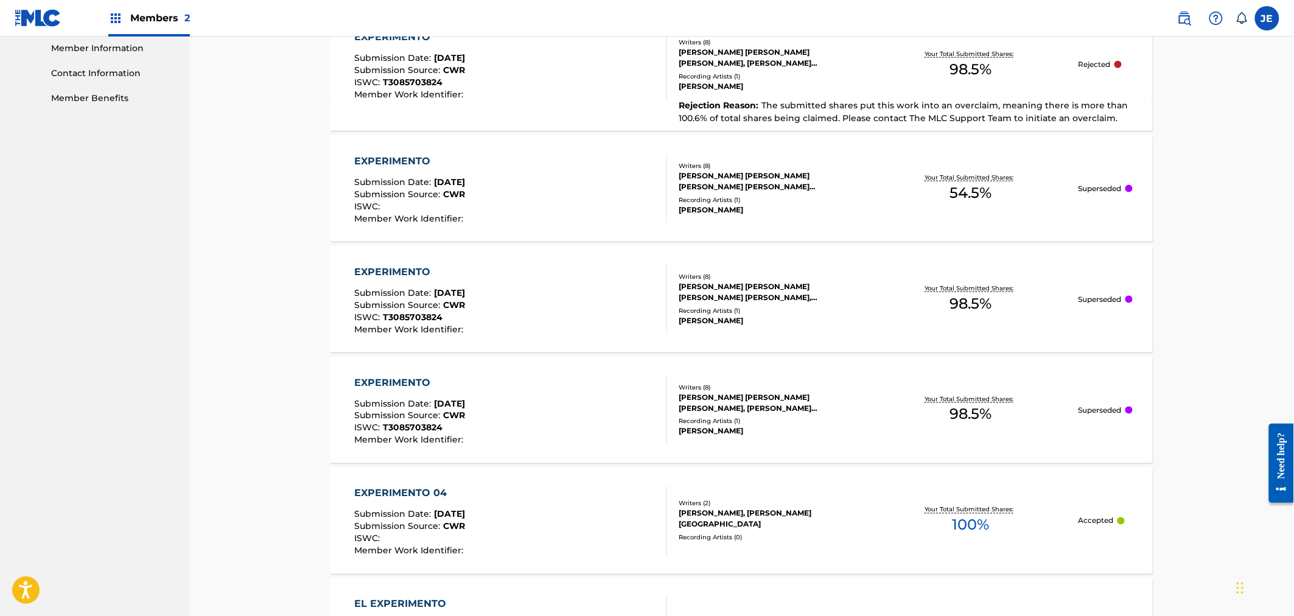
click at [526, 402] on div "EXPERIMENTO Submission Date : [DATE] Submission Source : CWR ISWC : T3085703824…" at bounding box center [511, 410] width 313 height 69
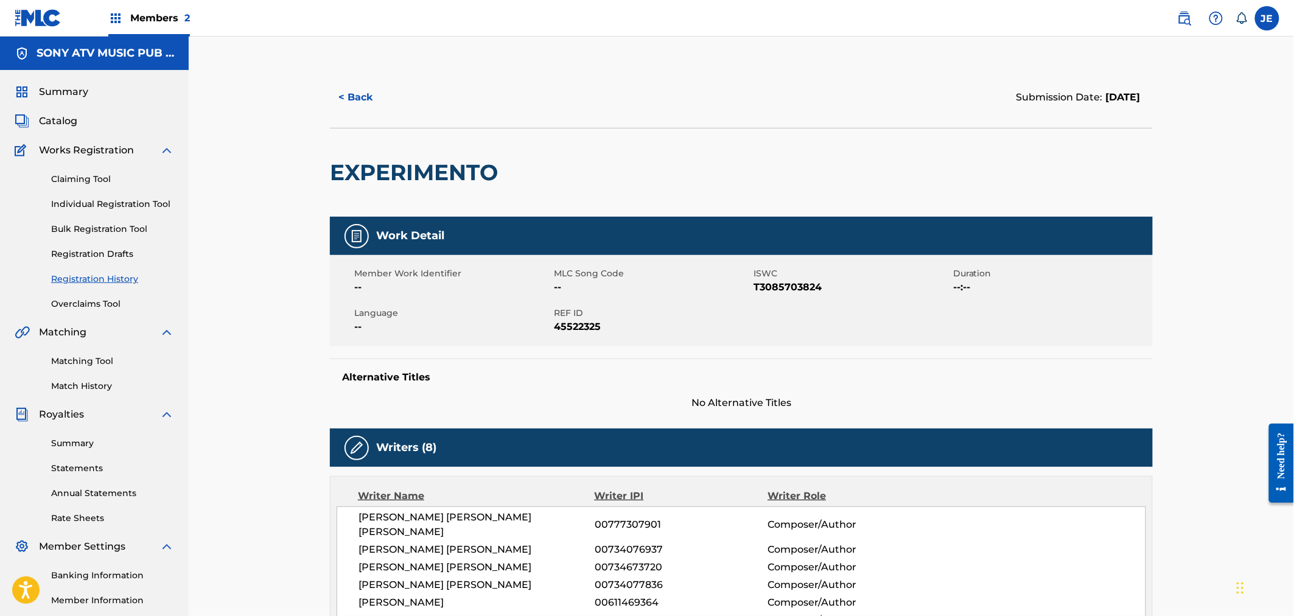
click at [372, 107] on button "< Back" at bounding box center [366, 97] width 73 height 30
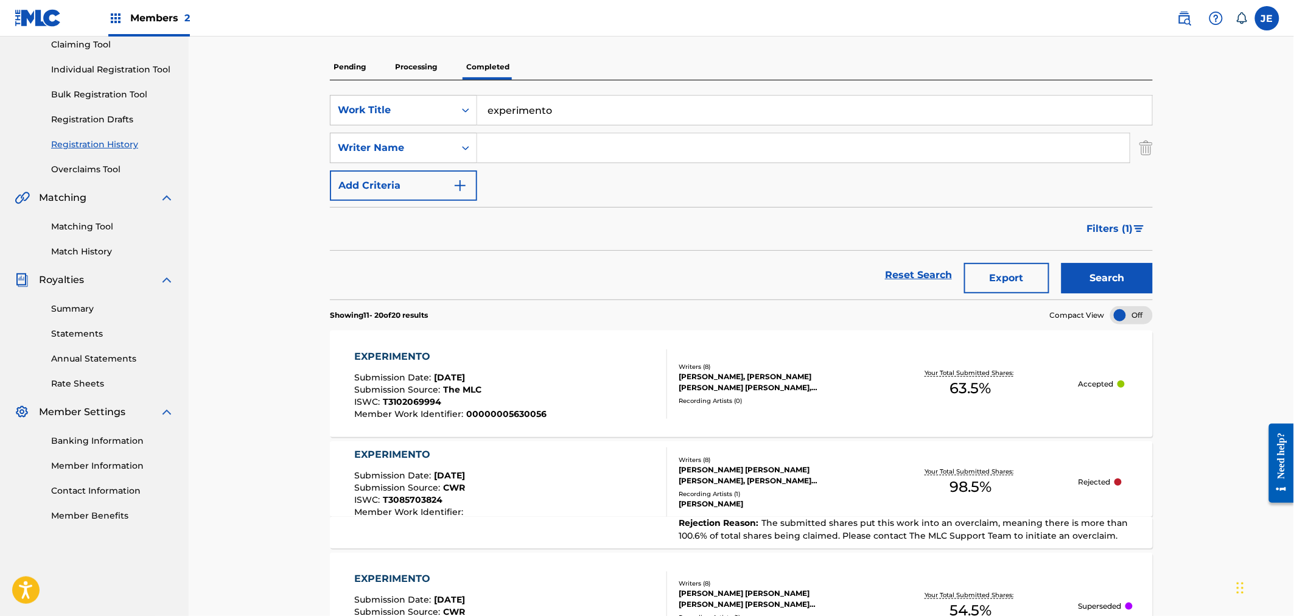
scroll to position [135, 0]
click at [586, 417] on div "EXPERIMENTO Submission Date : [DATE] Submission Source : The MLC ISWC : T310206…" at bounding box center [511, 383] width 313 height 69
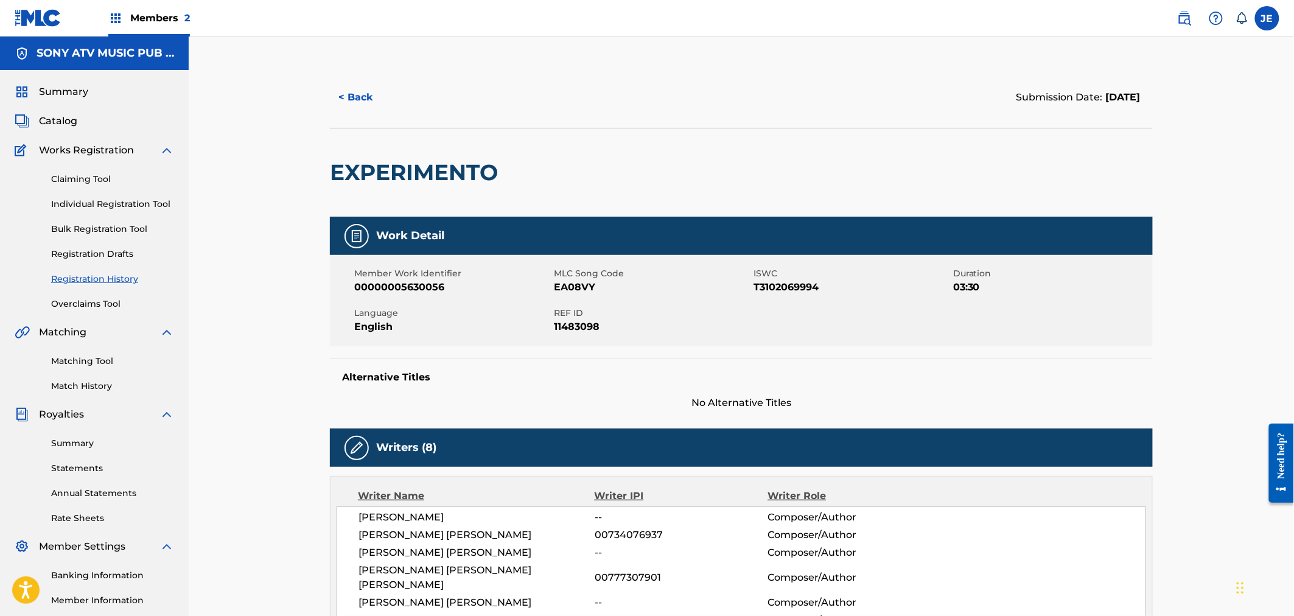
click at [572, 283] on span "EA08VY" at bounding box center [652, 287] width 197 height 15
copy span "EA08VY"
click at [371, 99] on button "< Back" at bounding box center [366, 97] width 73 height 30
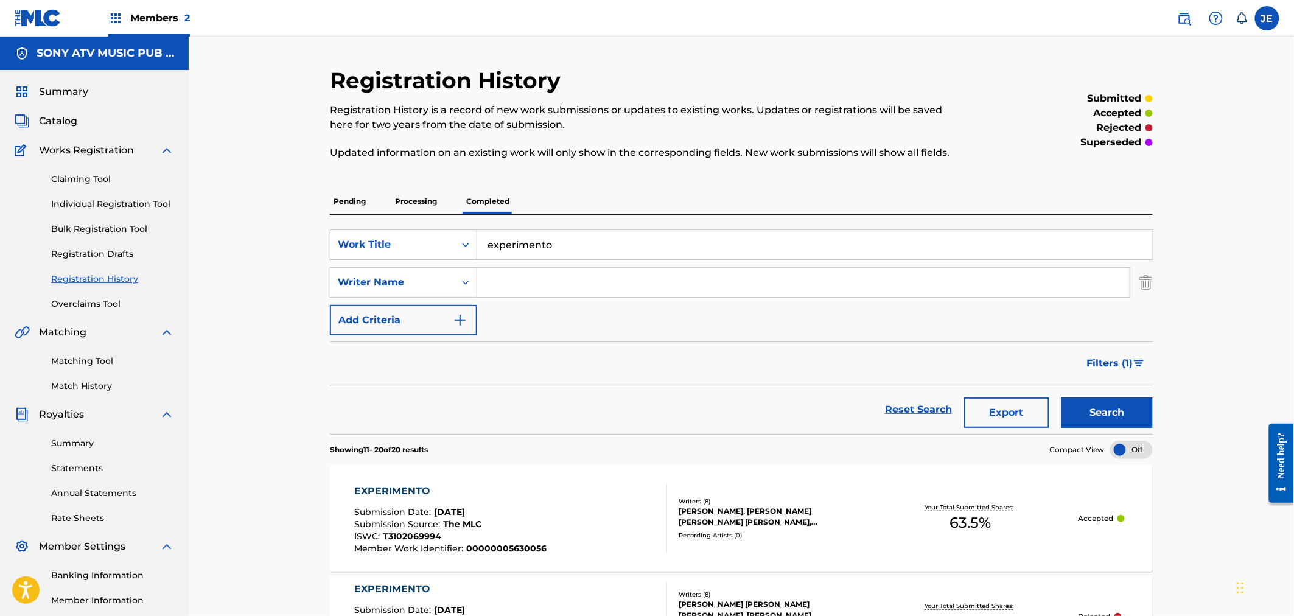
scroll to position [203, 0]
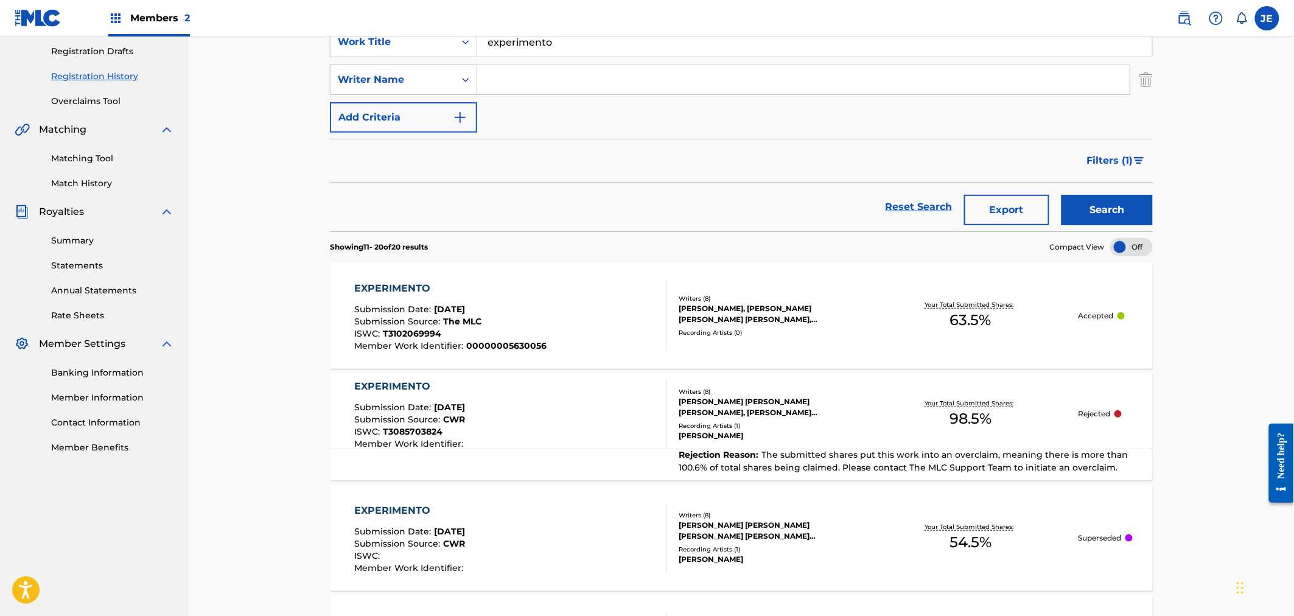
click at [560, 78] on input "Search Form" at bounding box center [803, 79] width 653 height 29
click at [1106, 201] on button "Search" at bounding box center [1107, 210] width 91 height 30
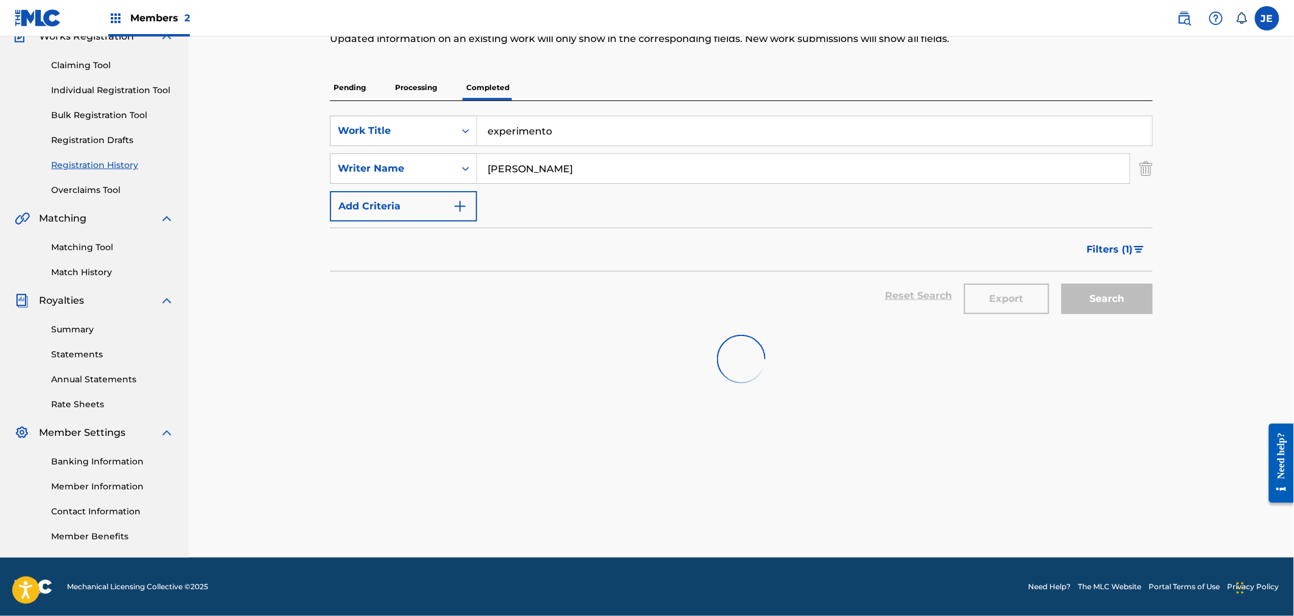
scroll to position [113, 0]
drag, startPoint x: 552, startPoint y: 180, endPoint x: 500, endPoint y: 157, distance: 56.7
click at [500, 157] on input "[PERSON_NAME]" at bounding box center [803, 169] width 653 height 29
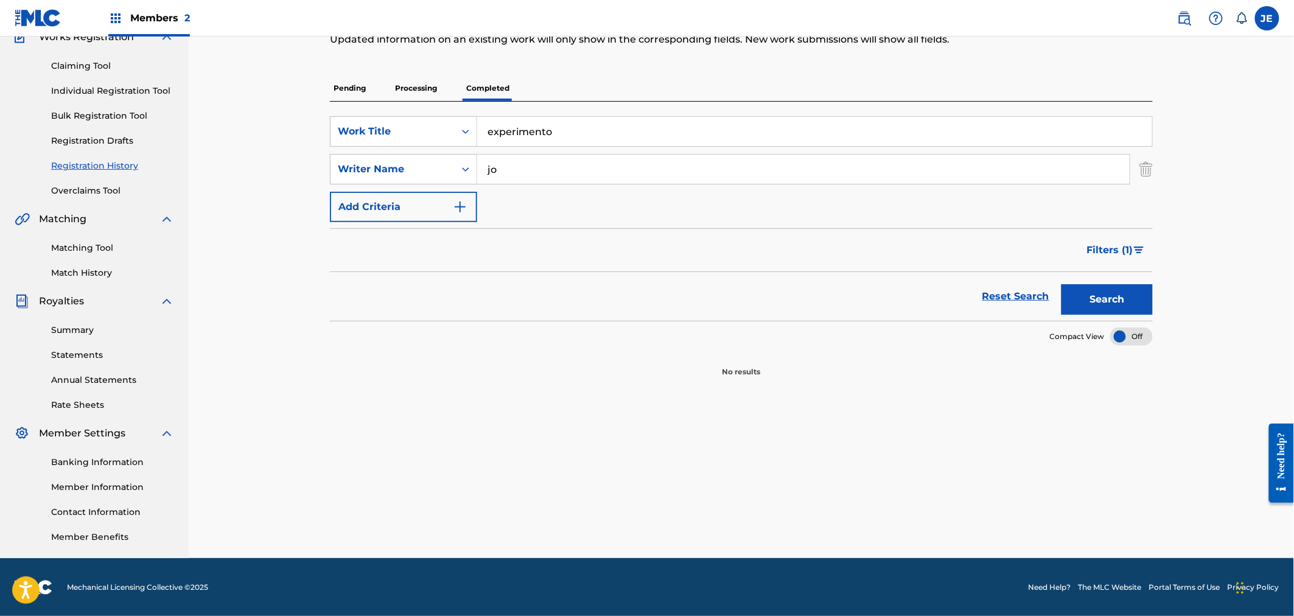
type input "j"
type input "[PERSON_NAME]"
click at [1088, 292] on button "Search" at bounding box center [1107, 299] width 91 height 30
drag, startPoint x: 526, startPoint y: 167, endPoint x: 473, endPoint y: 143, distance: 58.1
click at [473, 143] on div "SearchWithCriteria17b96105-d9d7-4126-9f07-a8e47ed37783 Work Title experimento S…" at bounding box center [741, 169] width 823 height 106
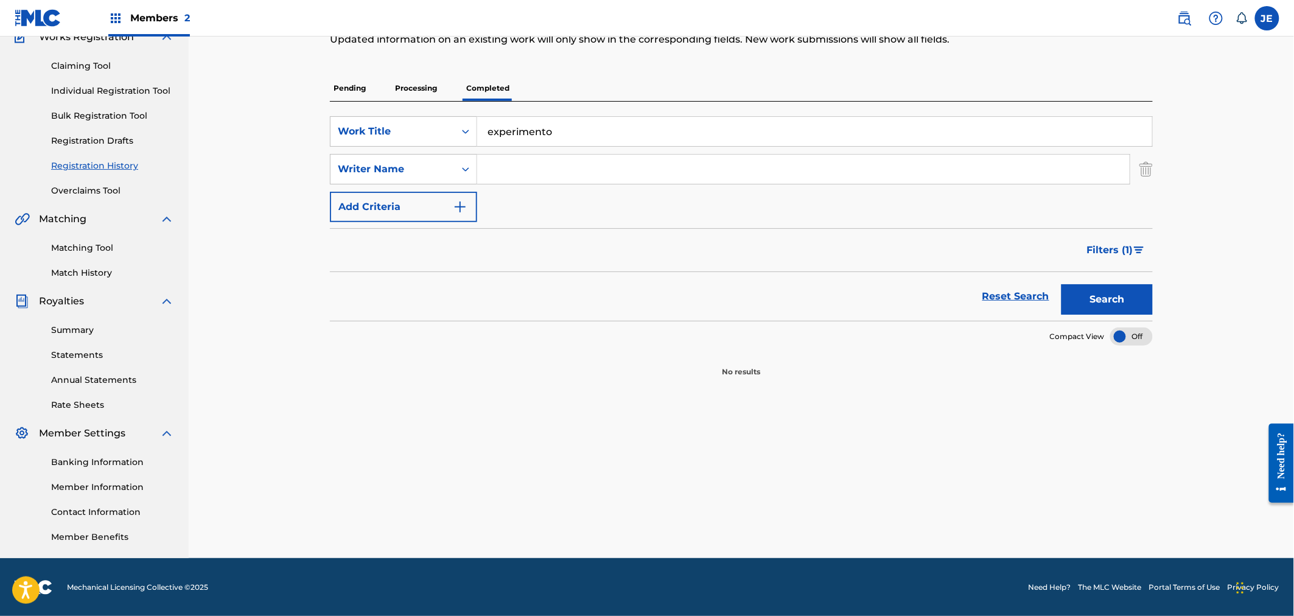
click at [1123, 299] on button "Search" at bounding box center [1107, 299] width 91 height 30
click at [1081, 303] on button "Search" at bounding box center [1107, 299] width 91 height 30
click at [439, 89] on p "Processing" at bounding box center [416, 88] width 49 height 26
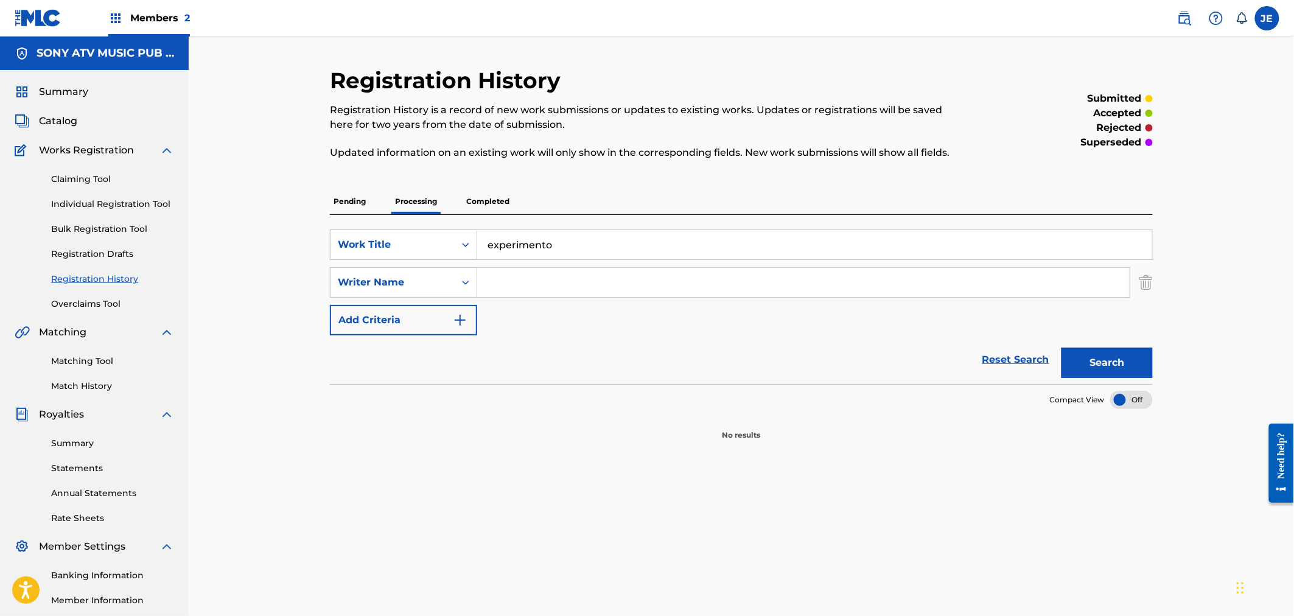
click at [500, 206] on p "Completed" at bounding box center [488, 202] width 51 height 26
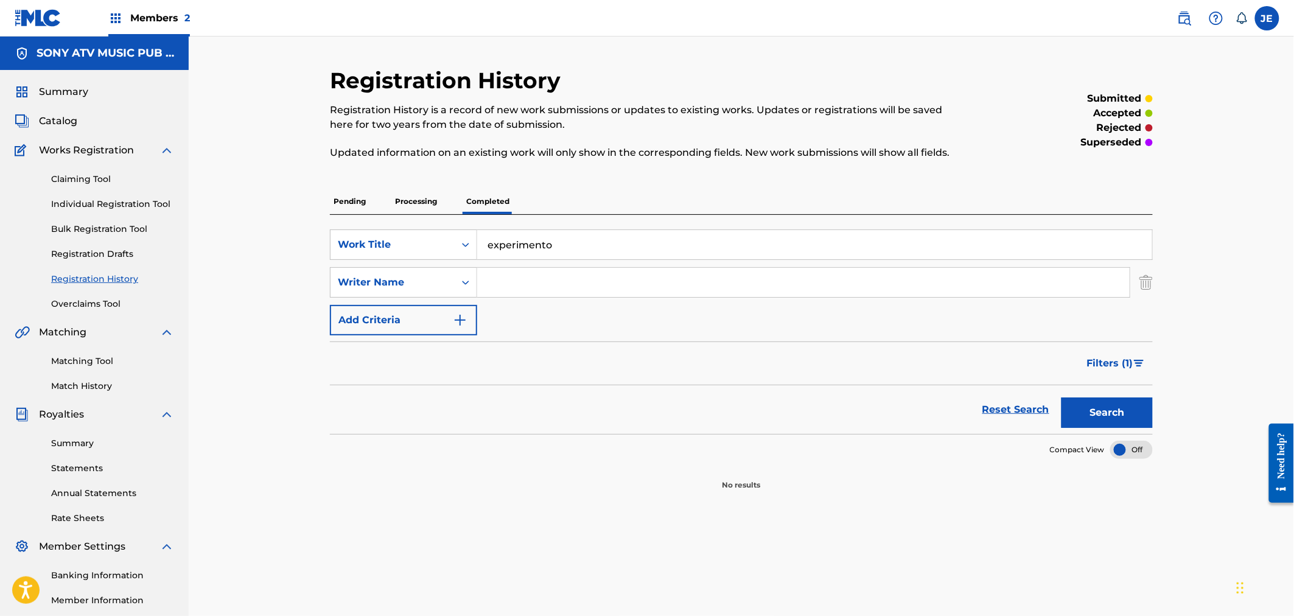
click at [1141, 404] on button "Search" at bounding box center [1107, 413] width 91 height 30
click at [333, 194] on p "Pending" at bounding box center [350, 202] width 40 height 26
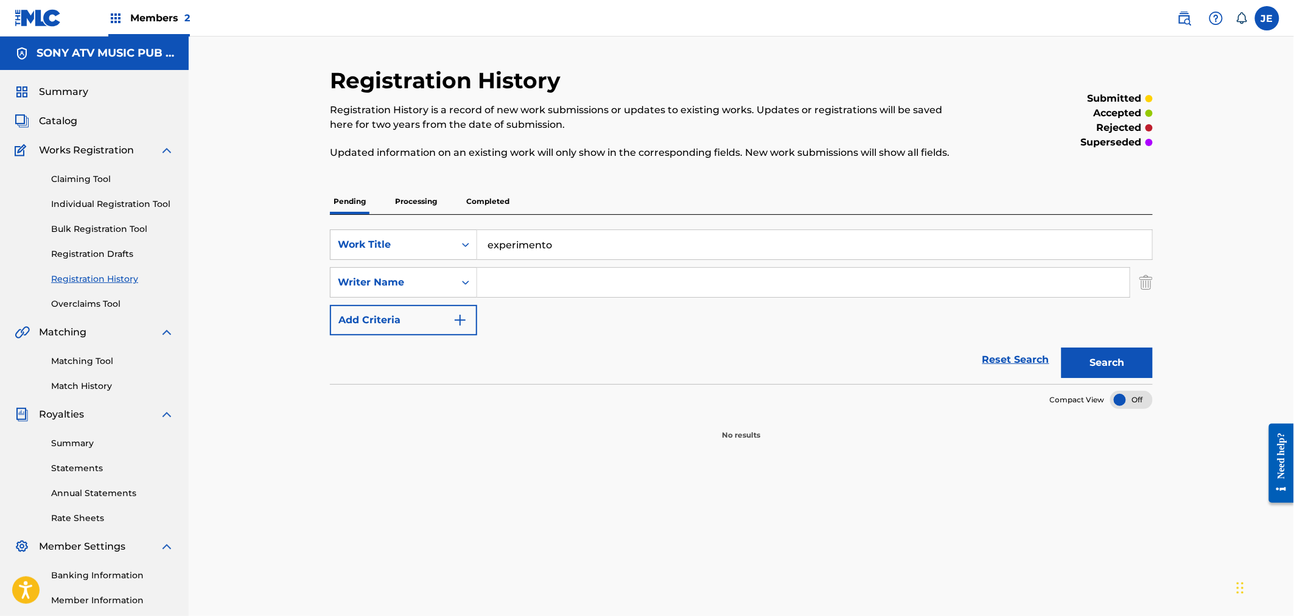
click at [573, 247] on input "experimento" at bounding box center [814, 244] width 675 height 29
click at [1124, 365] on button "Search" at bounding box center [1107, 363] width 91 height 30
click at [471, 184] on div "Registration History Registration History is a record of new work submissions o…" at bounding box center [741, 254] width 823 height 374
click at [488, 198] on p "Completed" at bounding box center [488, 202] width 51 height 26
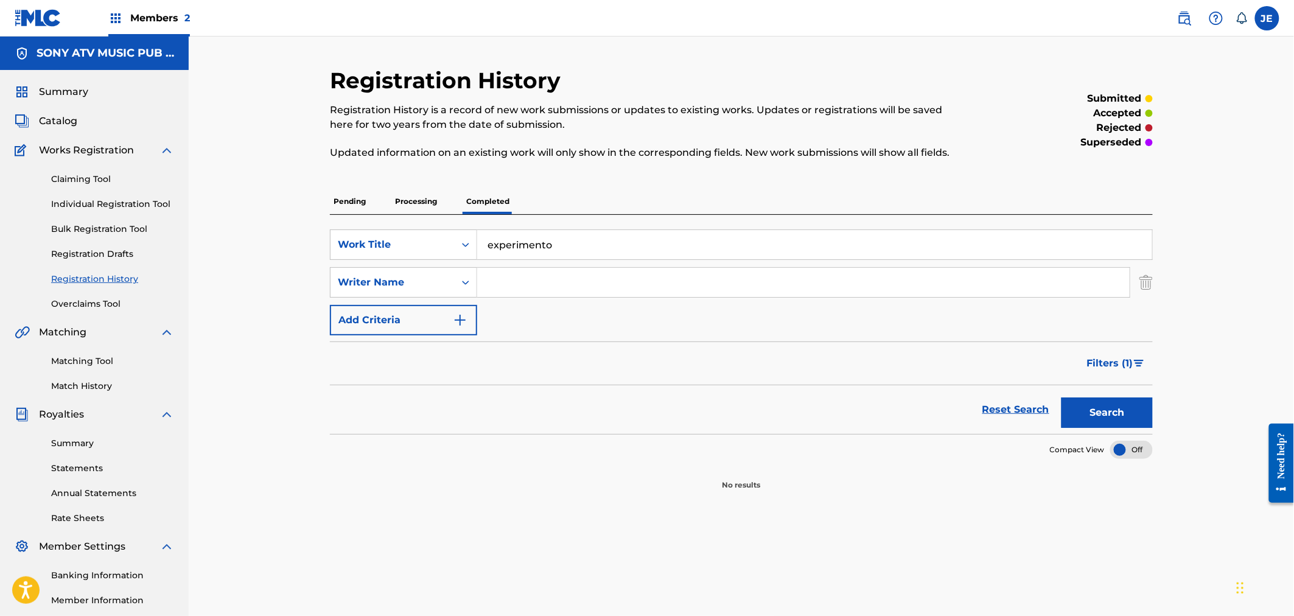
click at [1085, 410] on button "Search" at bounding box center [1107, 413] width 91 height 30
click at [451, 237] on div "SearchWithCriteria17b96105-d9d7-4126-9f07-a8e47ed37783 Work Title experimento" at bounding box center [741, 245] width 823 height 30
